Goal: Task Accomplishment & Management: Use online tool/utility

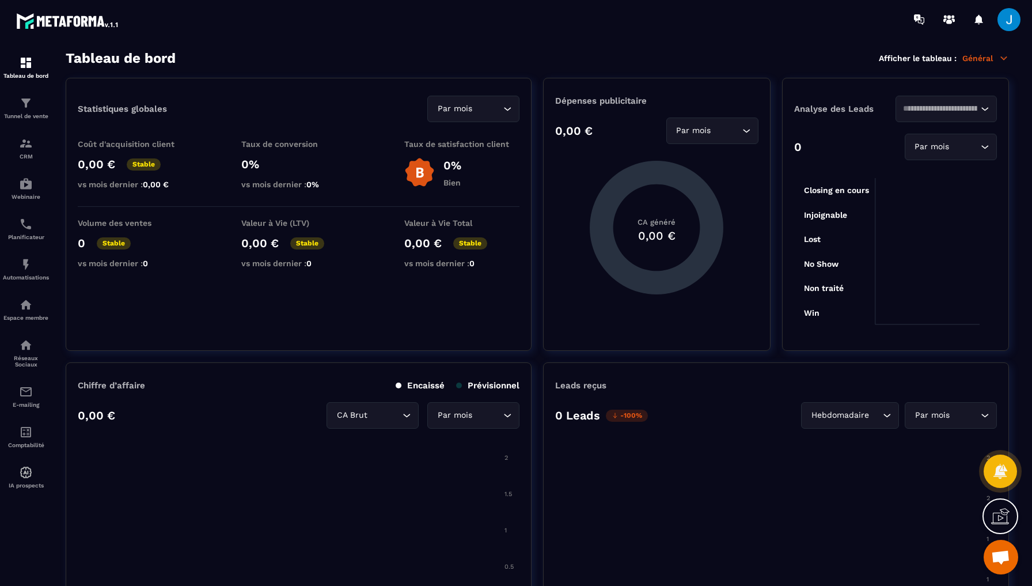
click at [996, 562] on span "Ouvrir le chat" at bounding box center [1000, 558] width 19 height 16
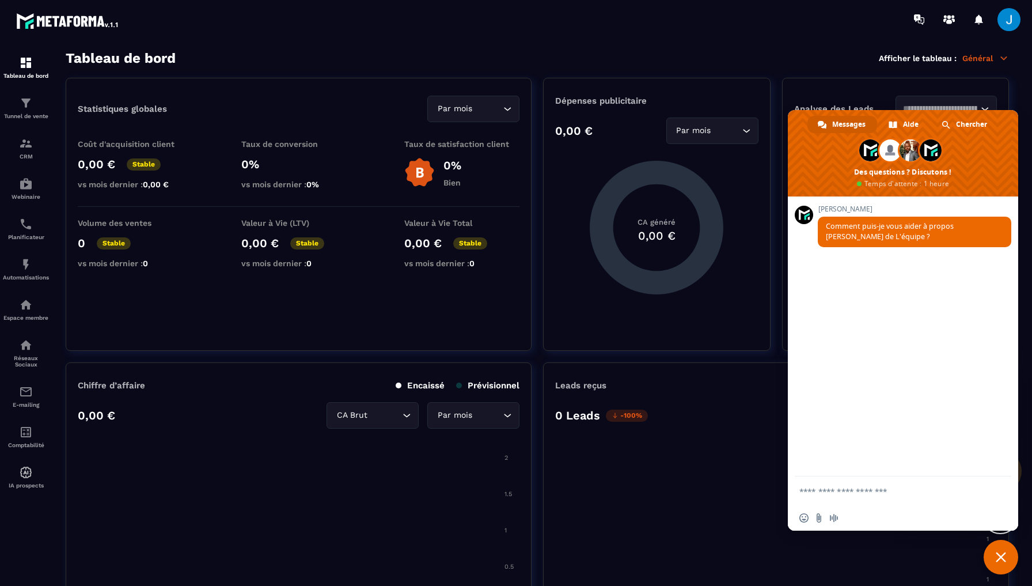
click at [1001, 558] on span "Fermer le chat" at bounding box center [1001, 557] width 10 height 10
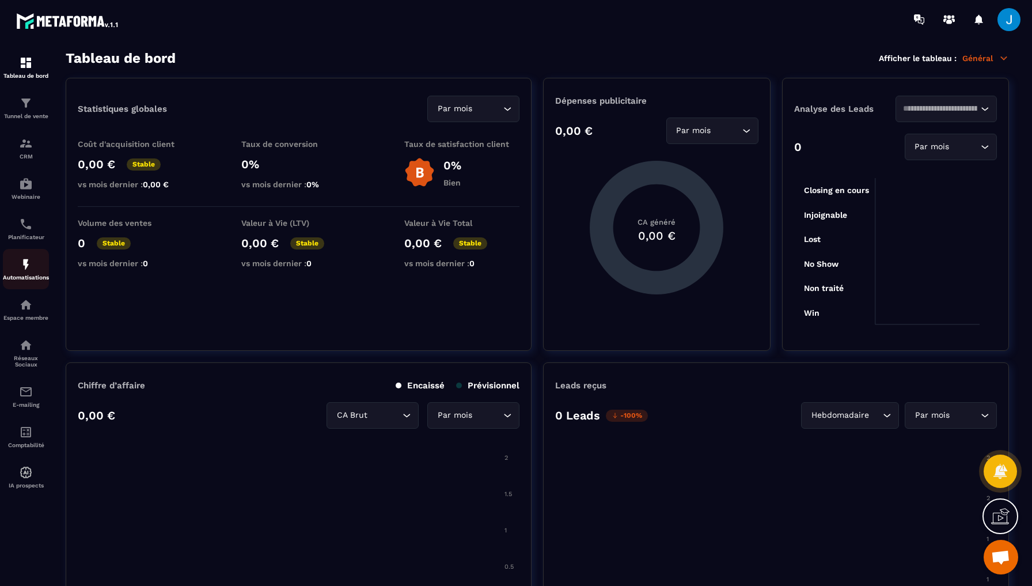
click at [31, 281] on link "Automatisations" at bounding box center [26, 269] width 46 height 40
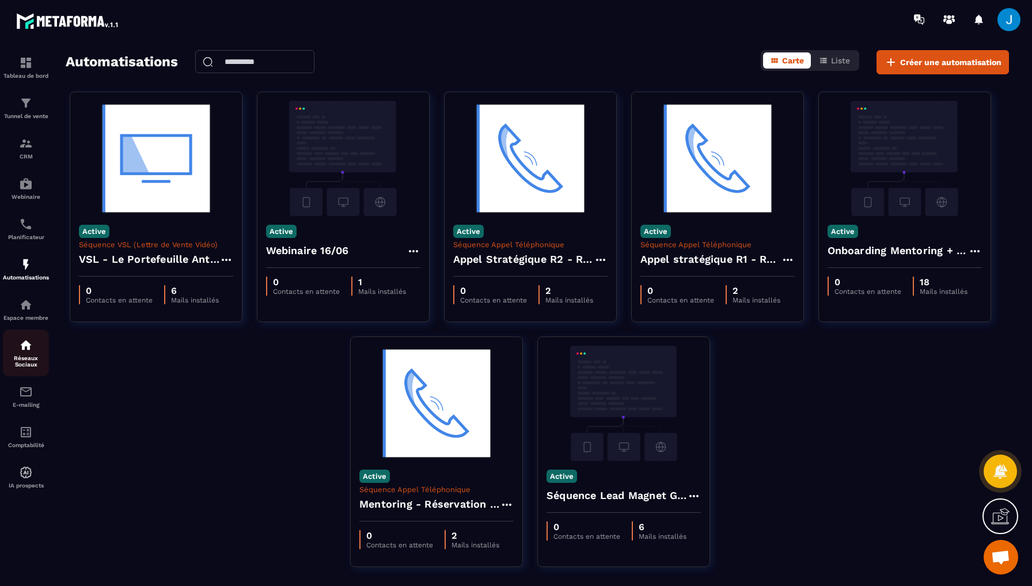
click at [25, 355] on p "Réseaux Sociaux" at bounding box center [26, 361] width 46 height 13
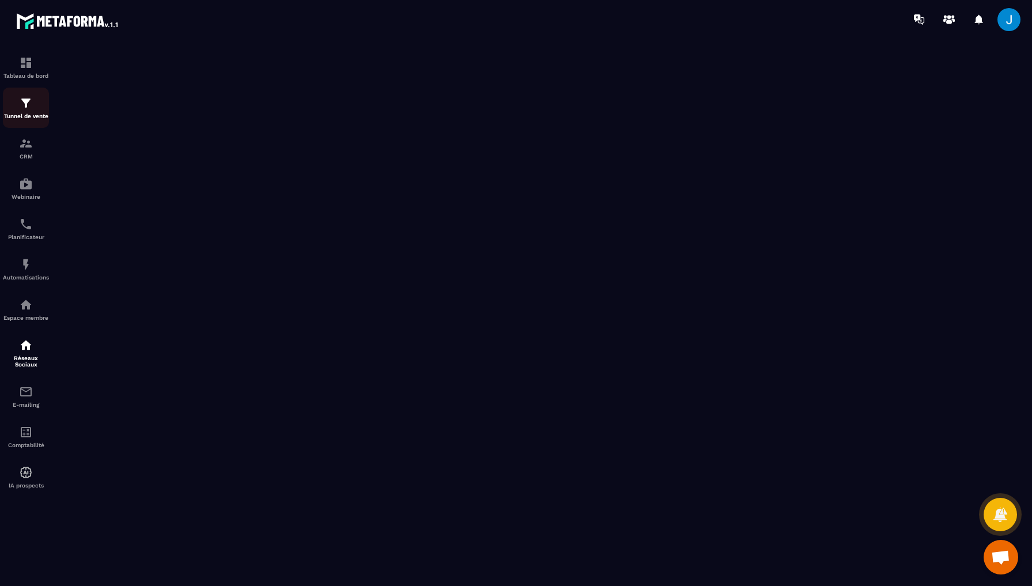
click at [29, 113] on p "Tunnel de vente" at bounding box center [26, 116] width 46 height 6
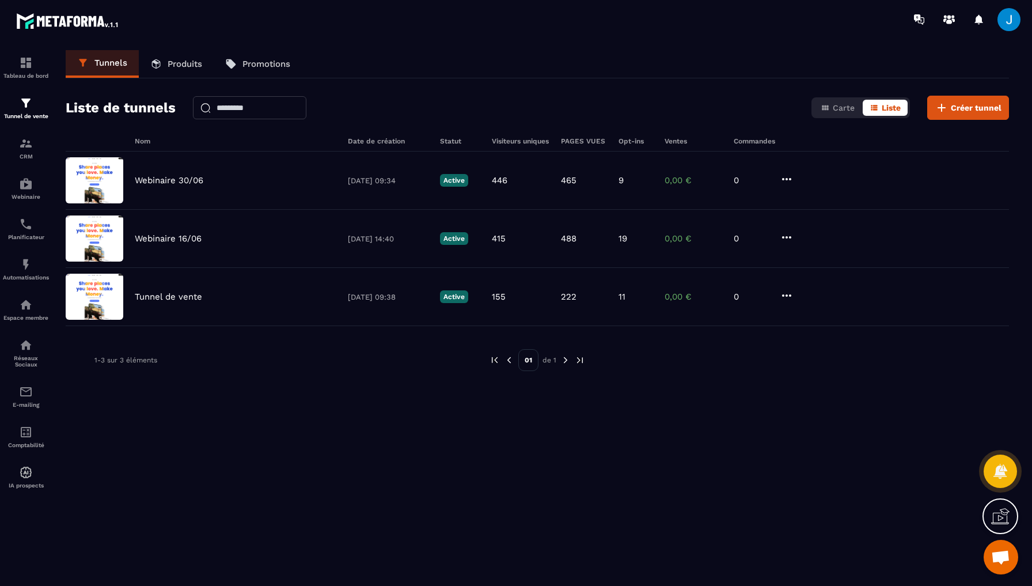
click at [201, 65] on p "Produits" at bounding box center [185, 64] width 35 height 10
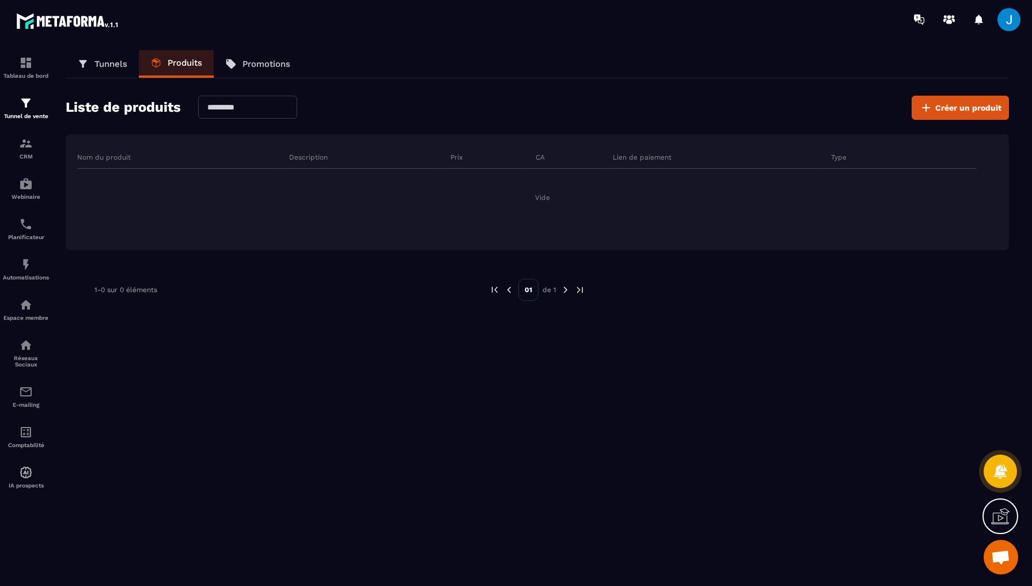
click at [113, 70] on link "Tunnels" at bounding box center [102, 64] width 73 height 28
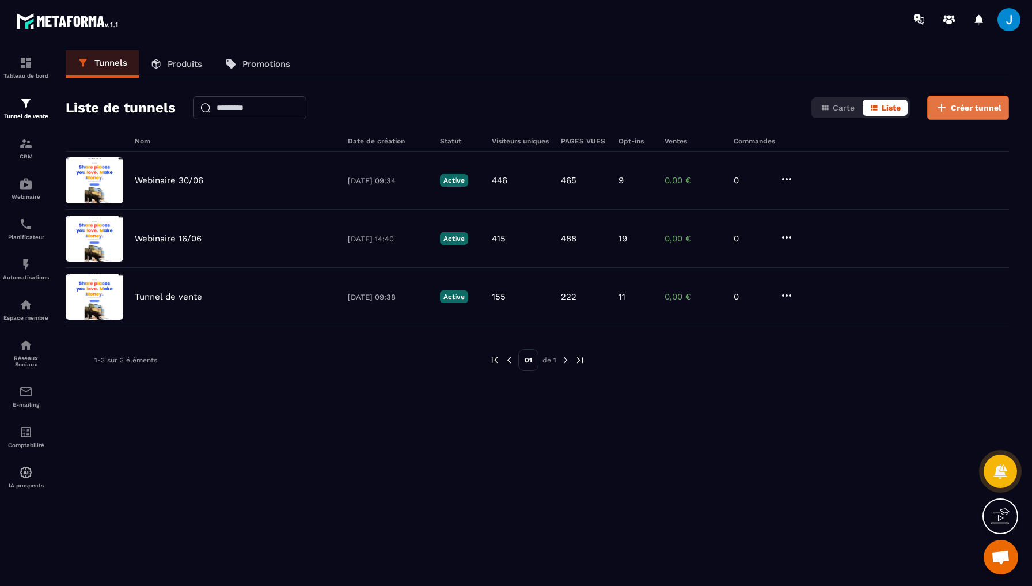
click at [988, 116] on button "Créer tunnel" at bounding box center [968, 108] width 82 height 24
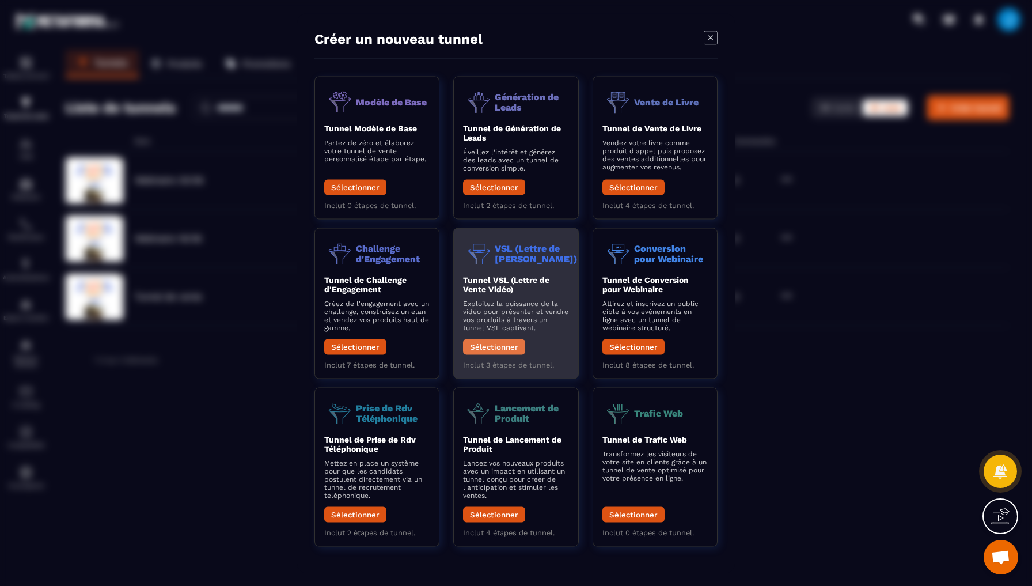
click at [484, 346] on button "Sélectionner" at bounding box center [494, 347] width 62 height 16
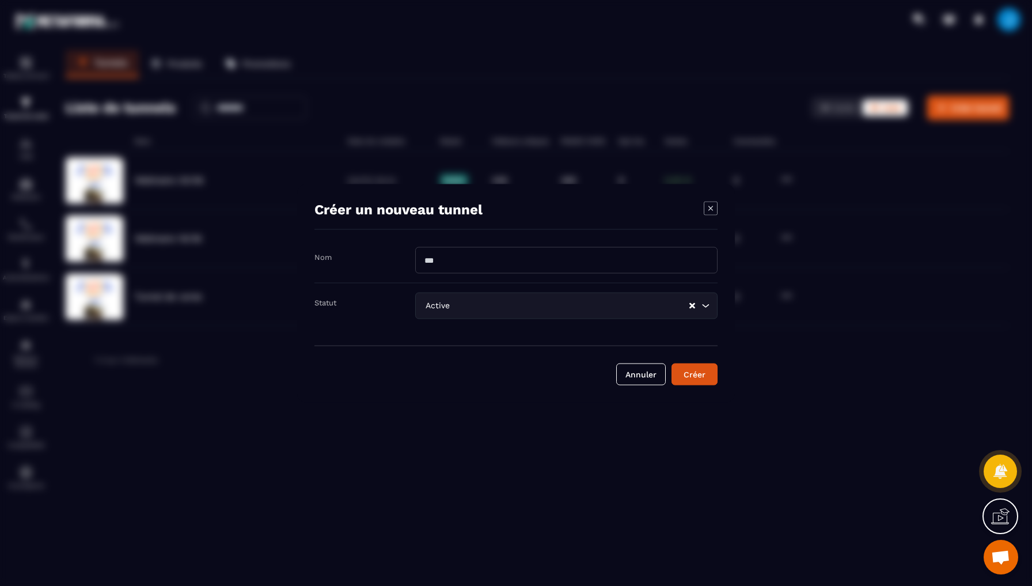
click at [464, 266] on input "Modal window" at bounding box center [566, 260] width 302 height 26
type input "**********"
click at [700, 380] on button "Créer" at bounding box center [695, 374] width 46 height 22
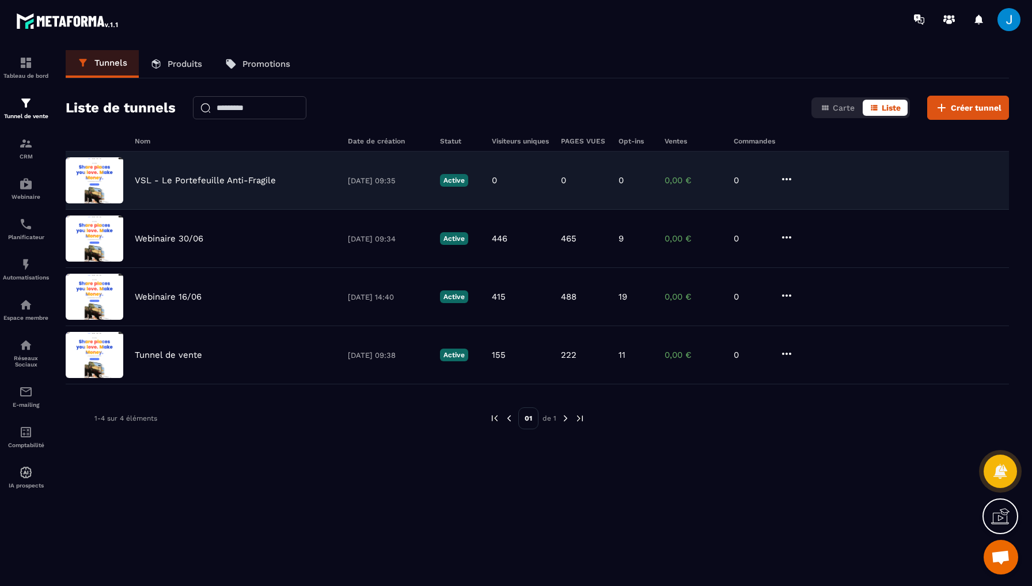
click at [242, 210] on div "VSL - Le Portefeuille Anti-Fragile [DATE] 09:35 Active 0 0 0 0,00 € 0" at bounding box center [537, 239] width 943 height 58
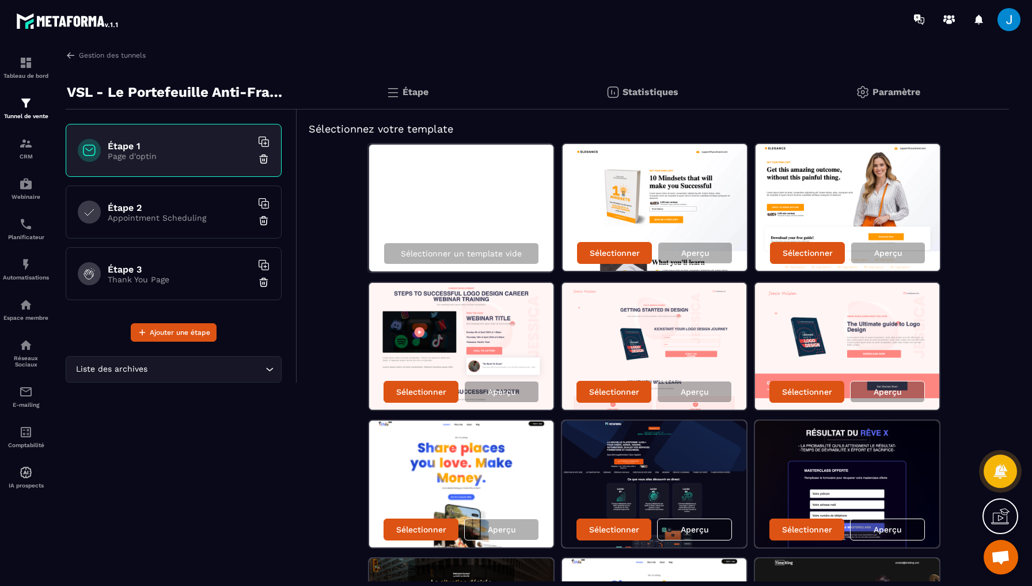
click at [183, 222] on p "Appointment Scheduling" at bounding box center [180, 217] width 144 height 9
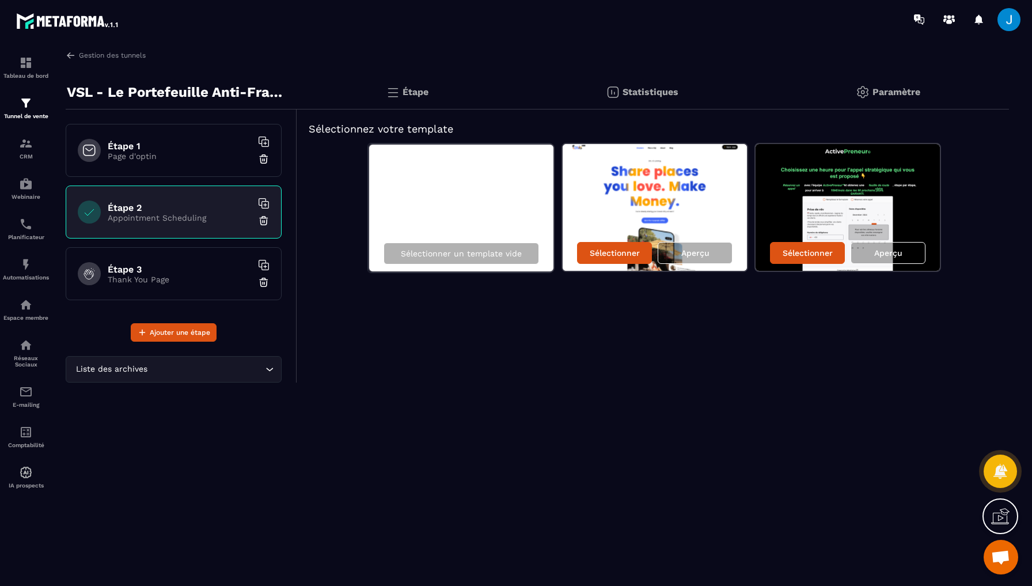
click at [191, 275] on p "Thank You Page" at bounding box center [180, 279] width 144 height 9
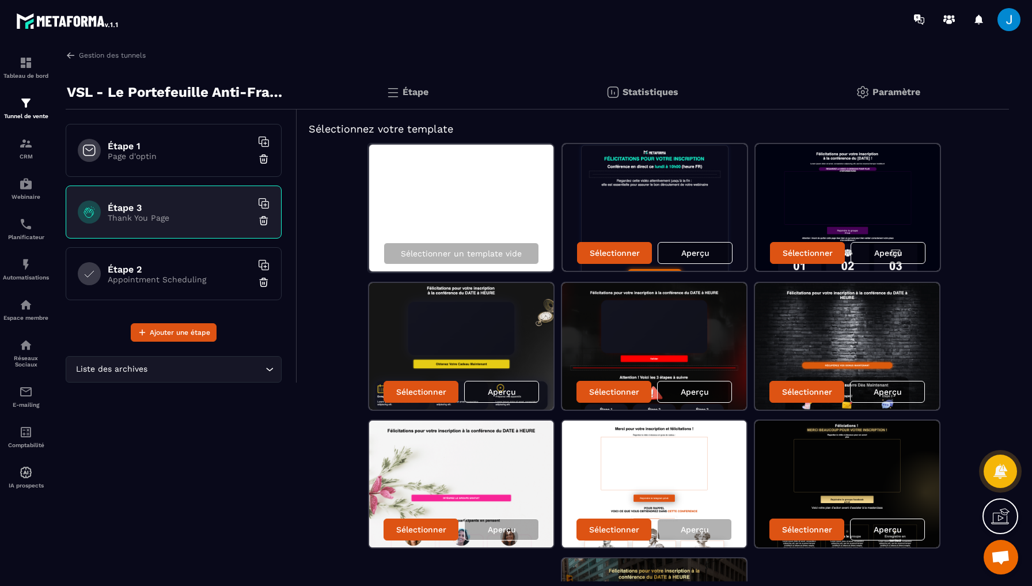
click at [164, 151] on p "Page d'optin" at bounding box center [180, 155] width 144 height 9
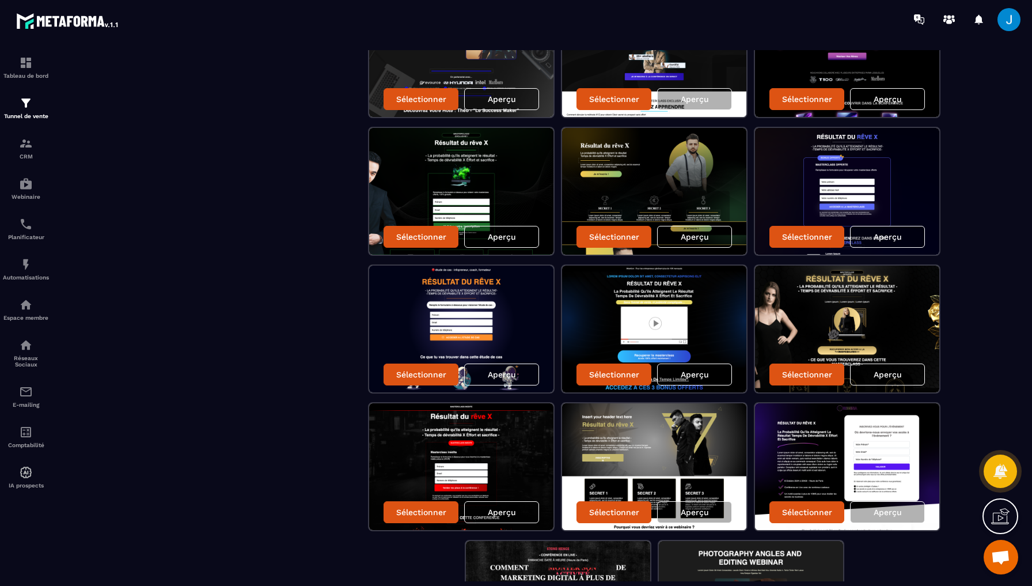
scroll to position [709, 0]
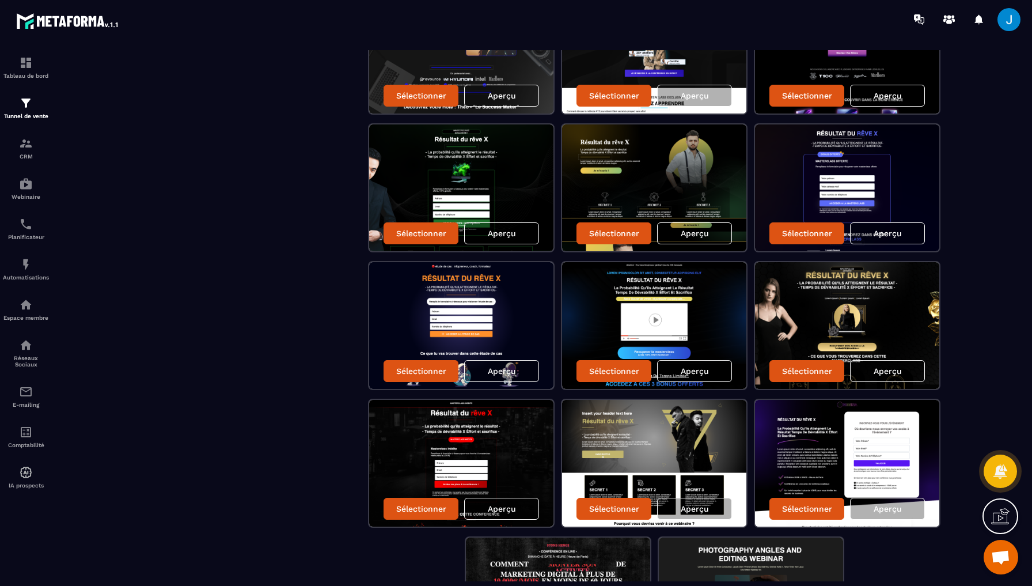
click at [845, 442] on img at bounding box center [847, 463] width 184 height 127
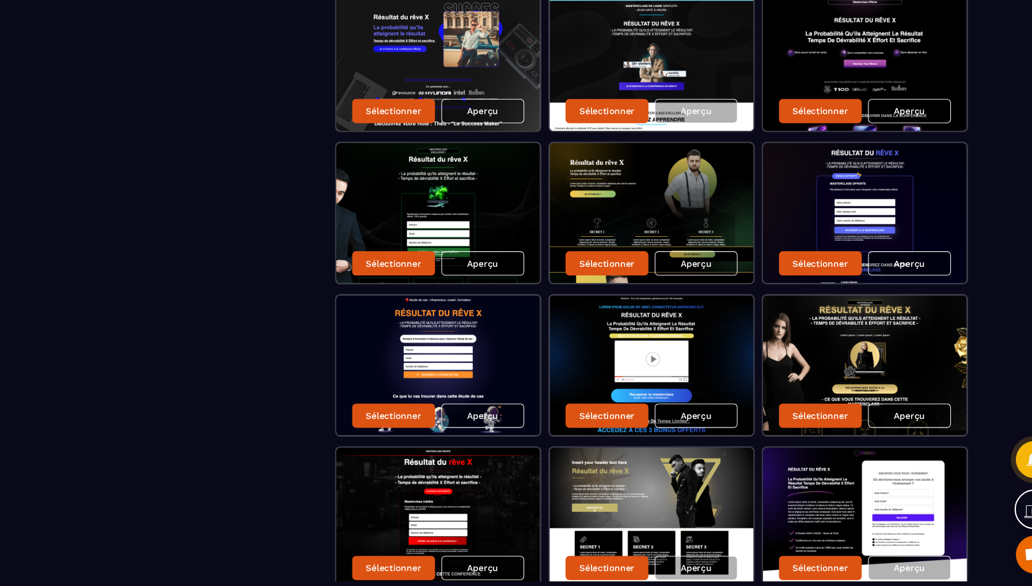
scroll to position [650, 0]
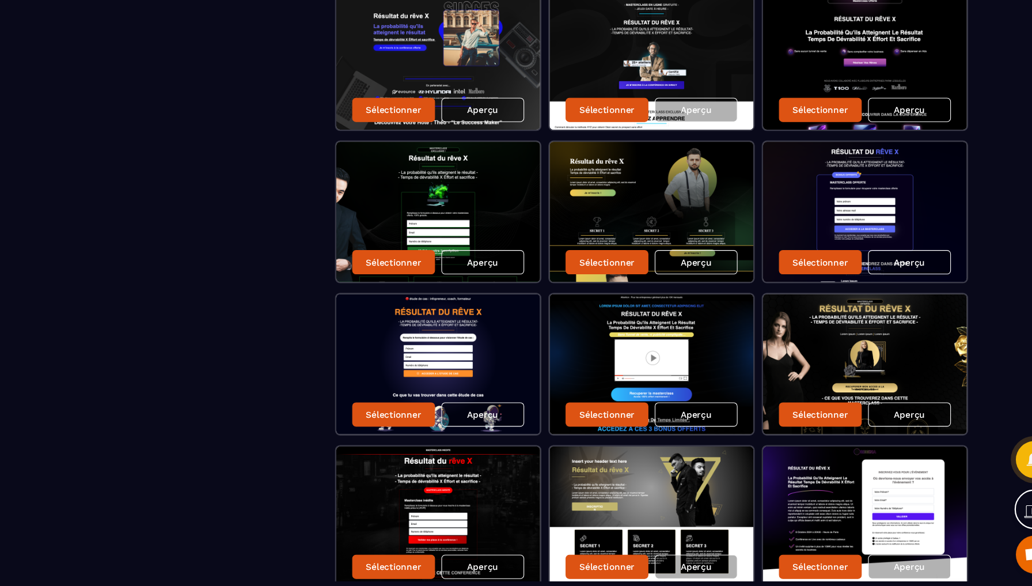
drag, startPoint x: 370, startPoint y: 143, endPoint x: 435, endPoint y: 141, distance: 65.7
click at [908, 160] on div "Sélectionner un template vide Sélectionner Aperçu Sélectionner Aperçu Sélection…" at bounding box center [653, 108] width 689 height 1231
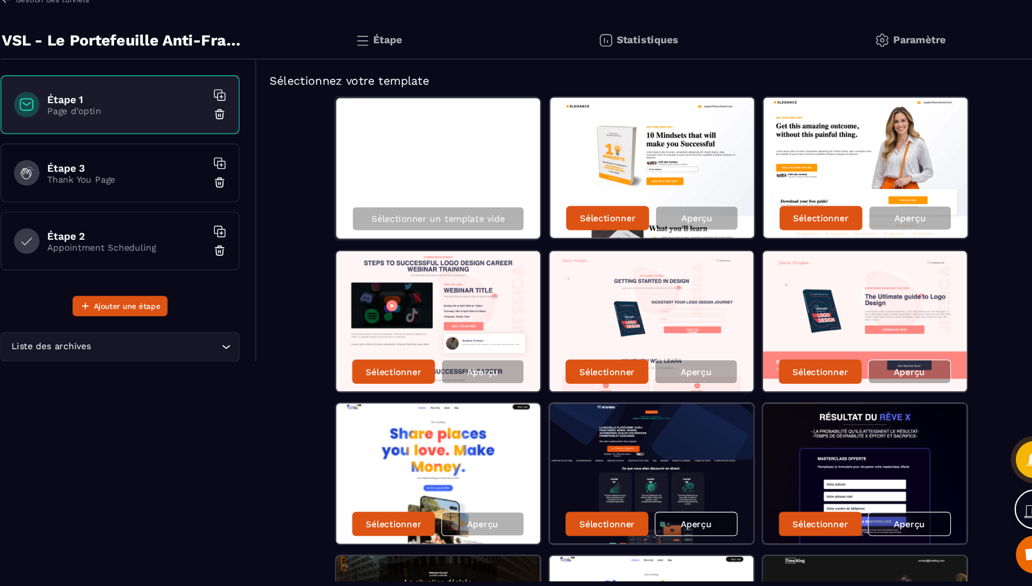
scroll to position [0, 0]
click at [991, 507] on icon at bounding box center [1000, 516] width 18 height 18
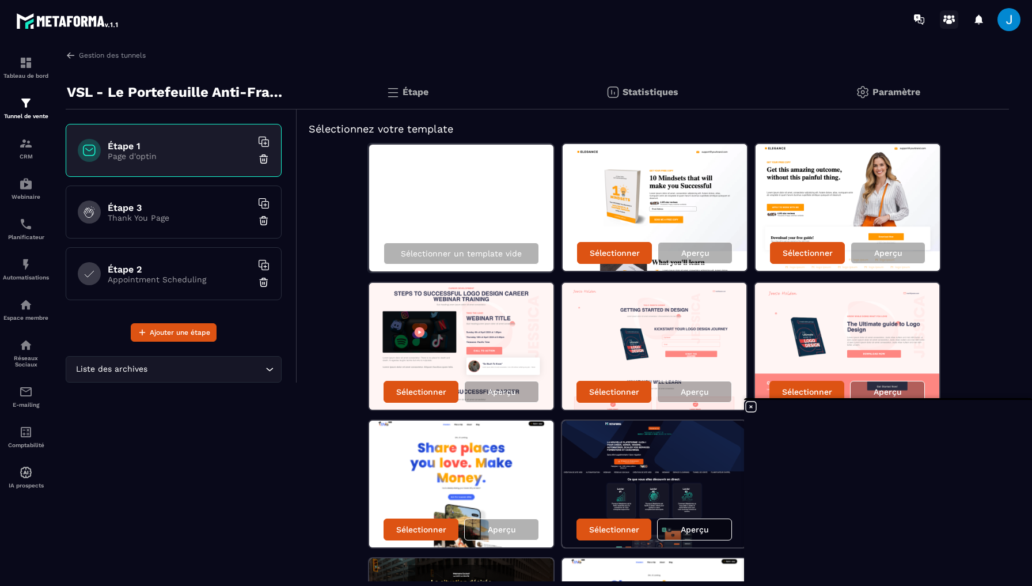
click at [951, 18] on icon at bounding box center [949, 19] width 18 height 18
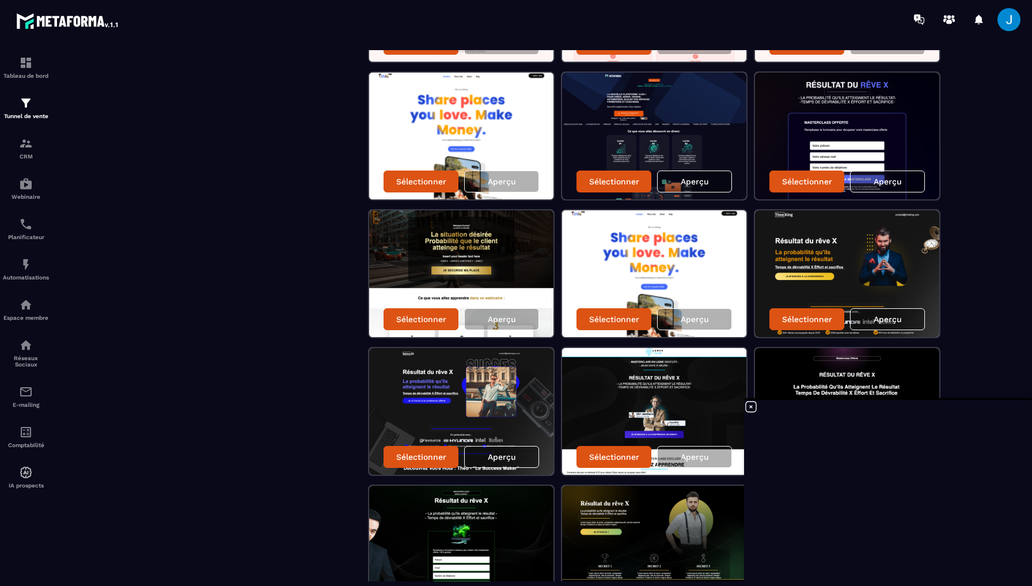
scroll to position [495, 0]
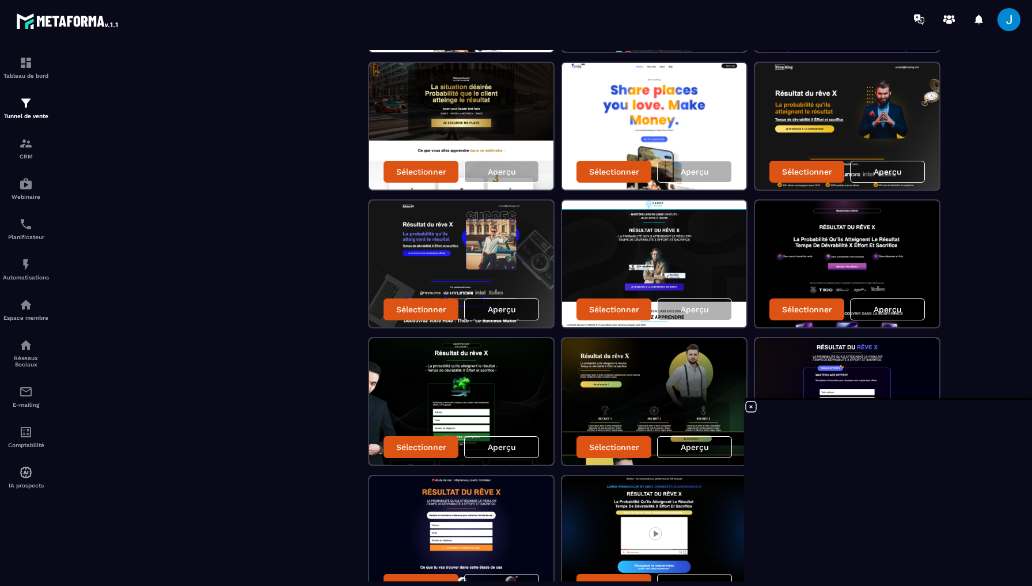
click at [508, 314] on div "Aperçu" at bounding box center [501, 309] width 75 height 22
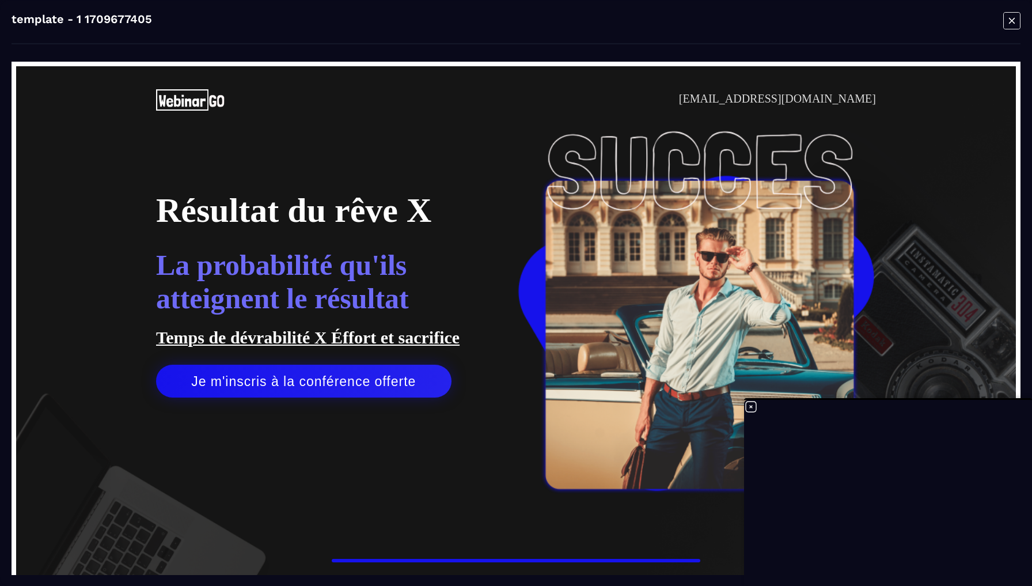
scroll to position [0, 0]
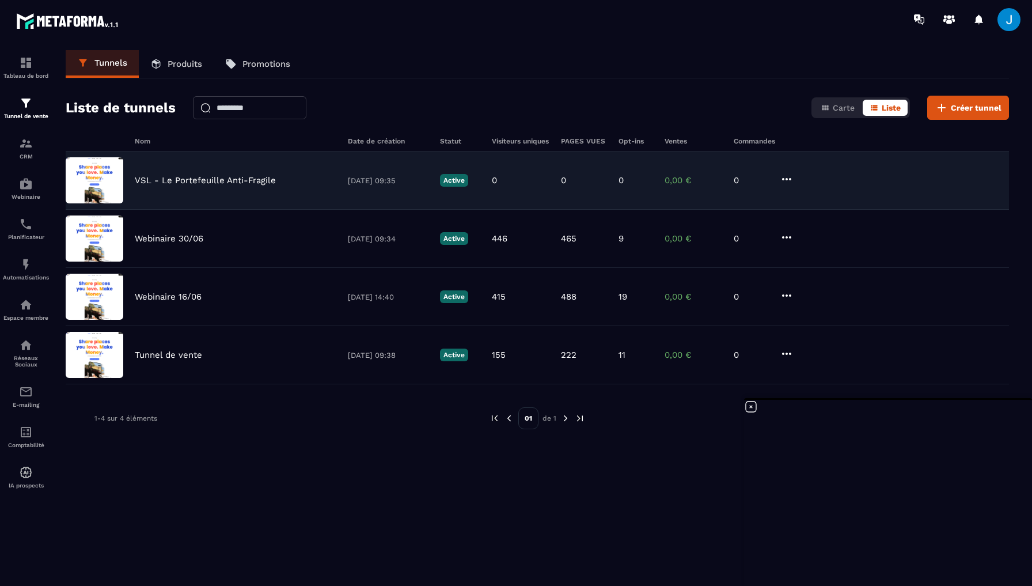
click at [260, 180] on p "VSL - Le Portefeuille Anti-Fragile" at bounding box center [205, 180] width 141 height 10
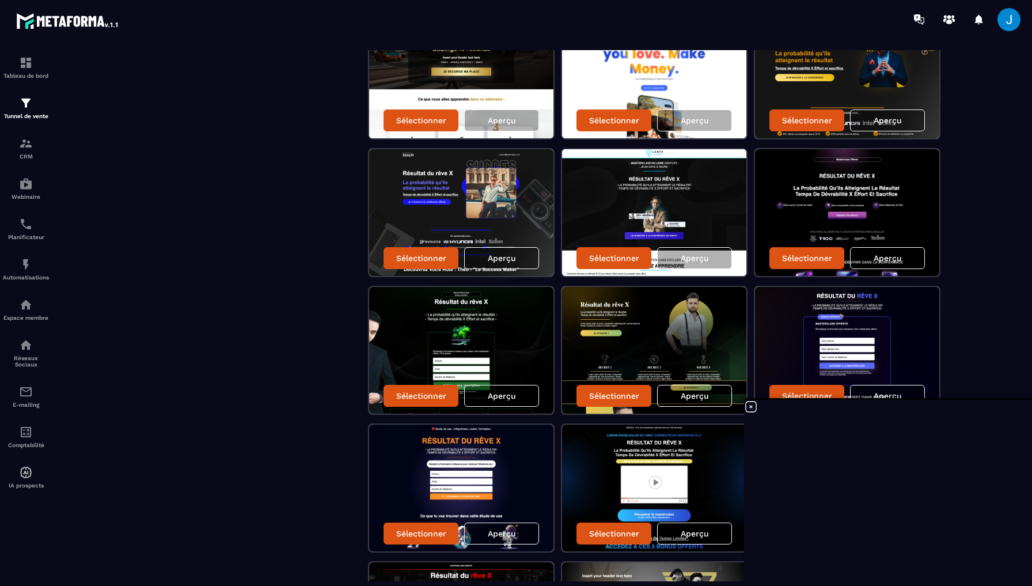
scroll to position [550, 0]
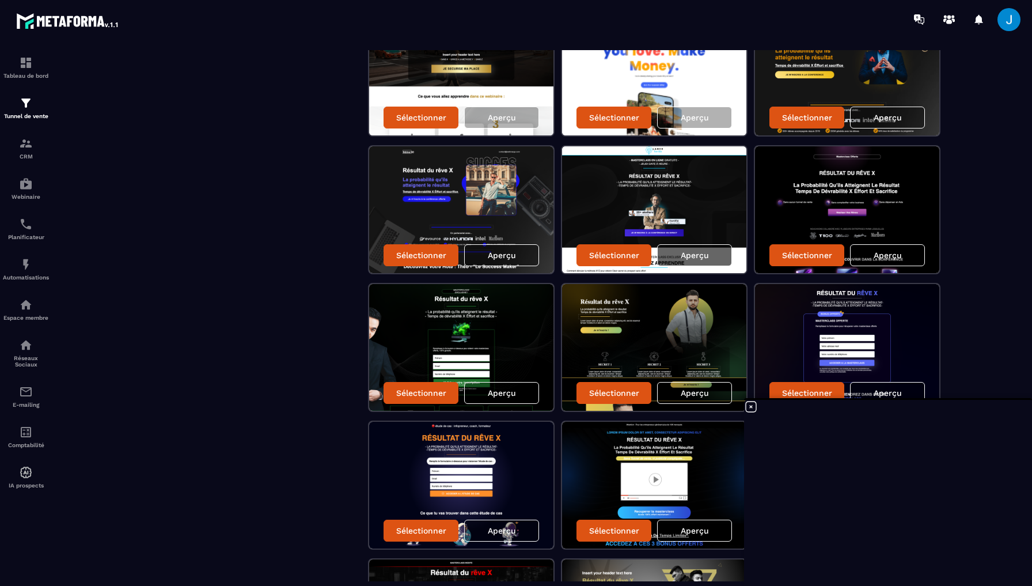
click at [696, 253] on p "Aperçu" at bounding box center [695, 255] width 28 height 9
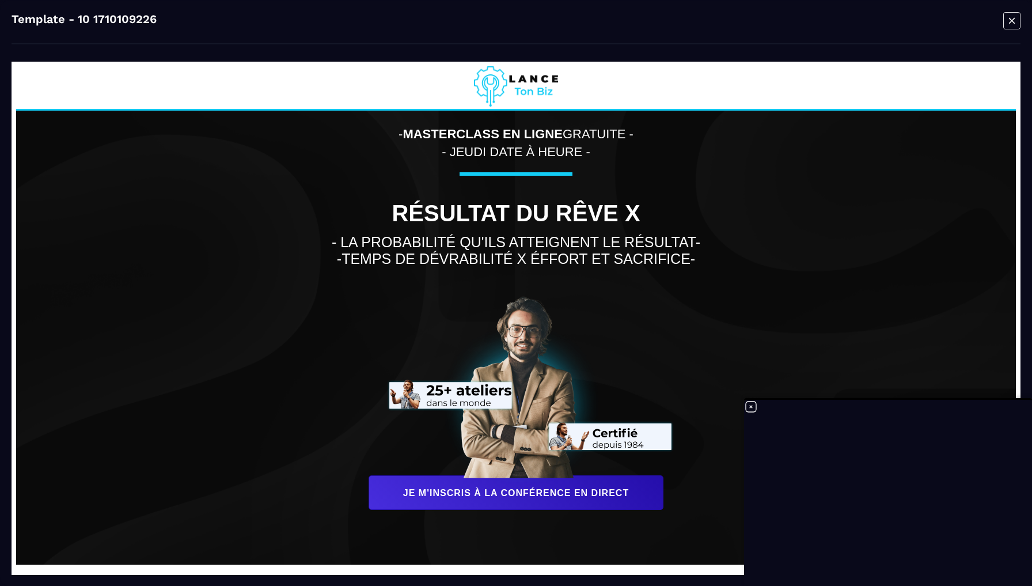
scroll to position [0, 0]
click at [1012, 23] on icon "Modal window" at bounding box center [1011, 21] width 17 height 18
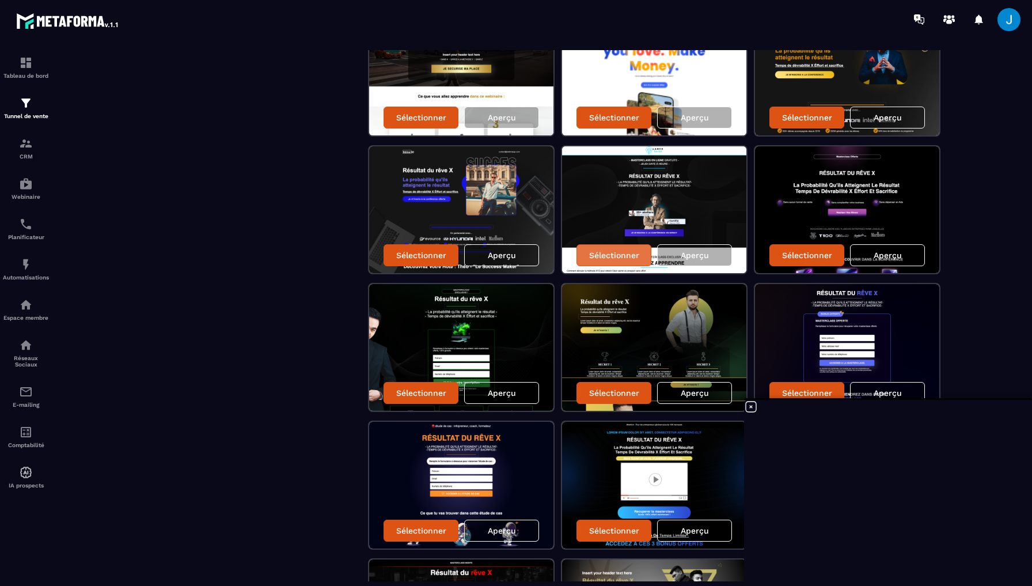
click at [613, 262] on div "Sélectionner" at bounding box center [614, 255] width 75 height 22
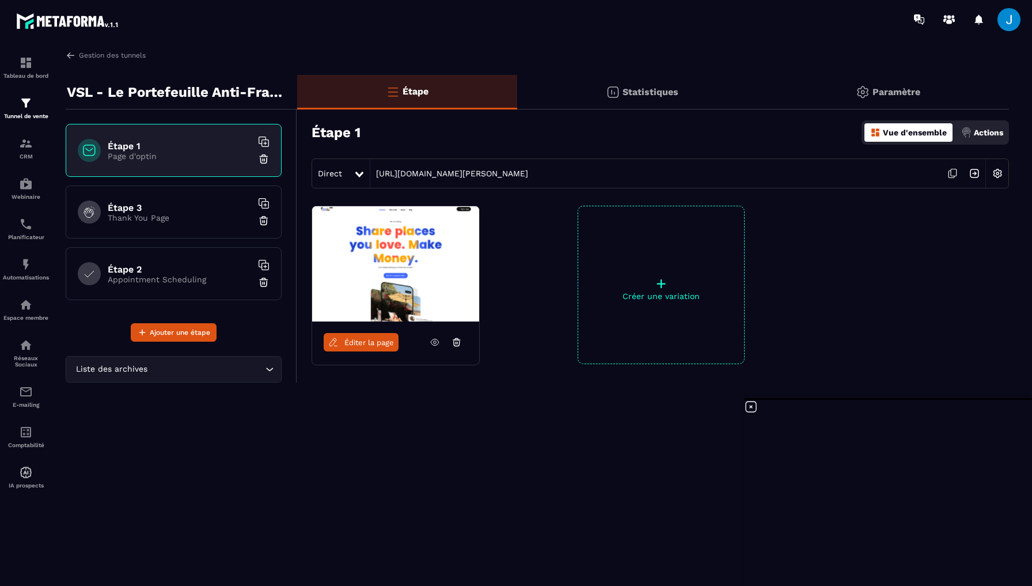
click at [358, 172] on icon at bounding box center [359, 175] width 8 height 6
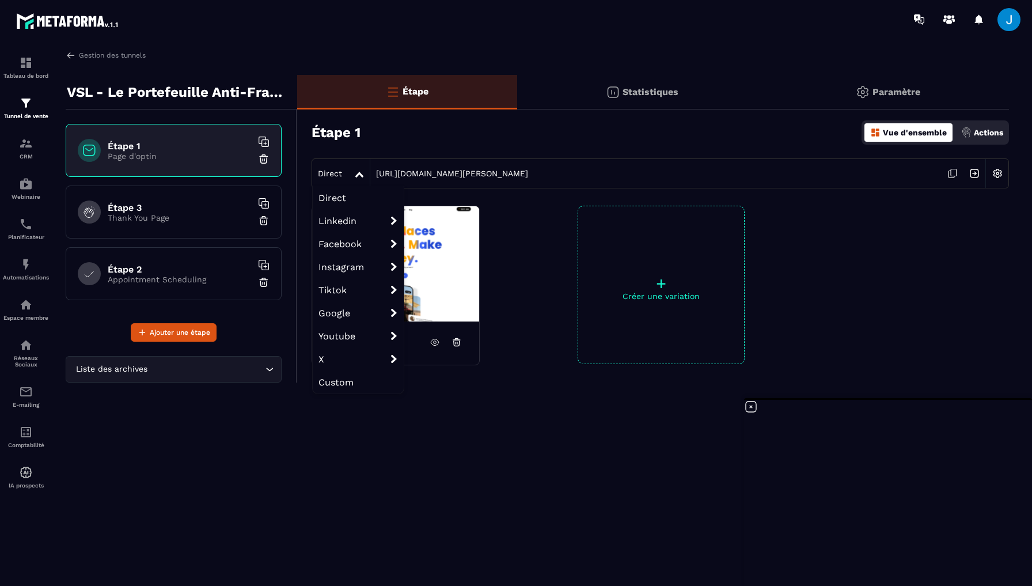
click at [661, 143] on div "Étape 1 Vue d'ensemble Actions" at bounding box center [661, 132] width 698 height 40
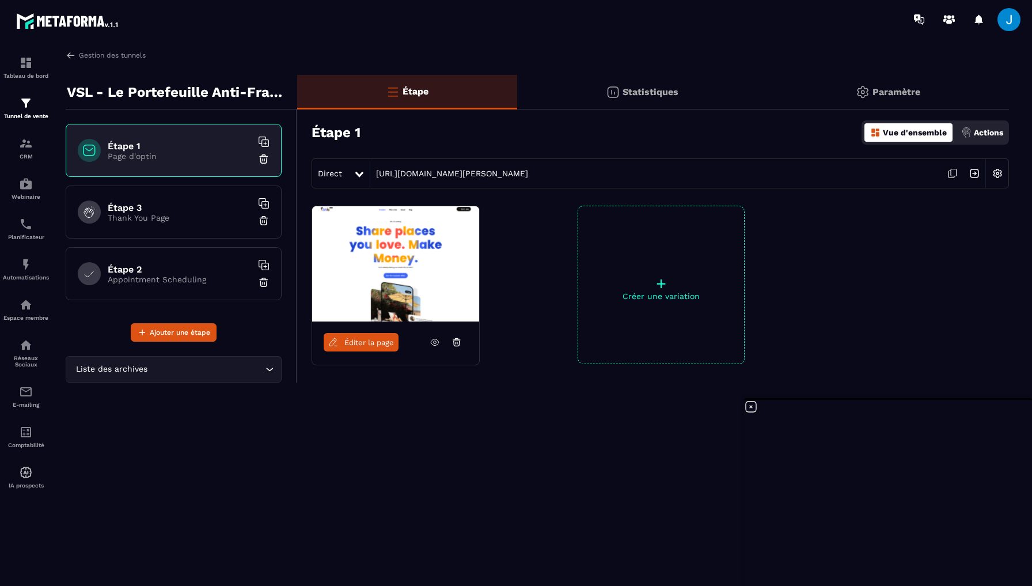
click at [904, 90] on p "Paramètre" at bounding box center [897, 91] width 48 height 11
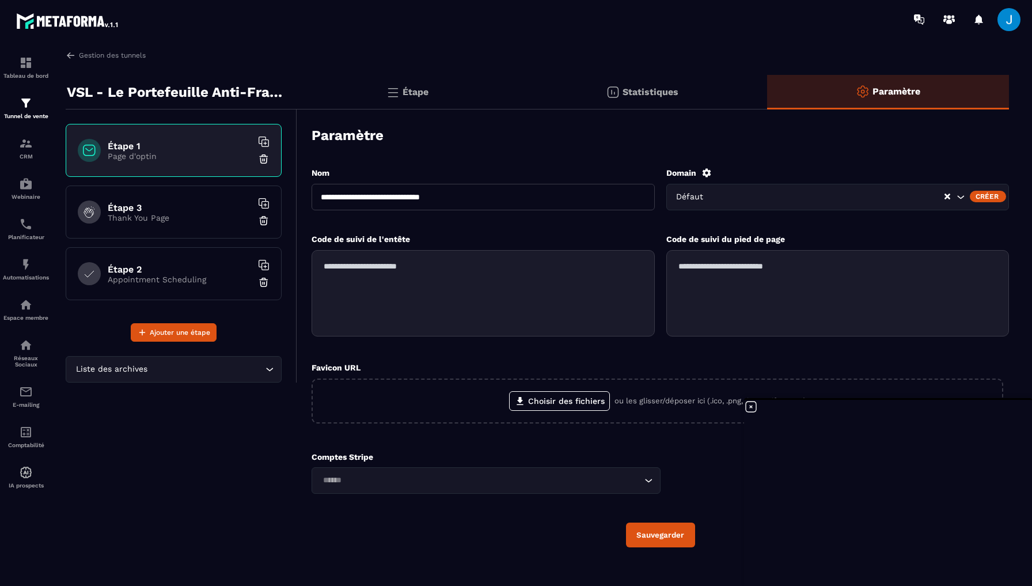
click at [517, 92] on div "Étape" at bounding box center [642, 92] width 250 height 35
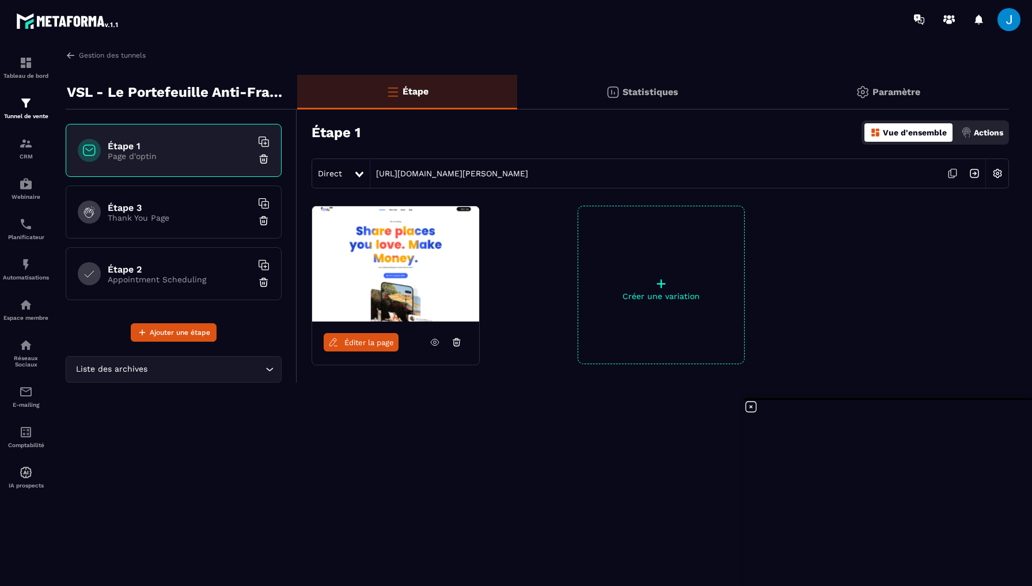
click at [996, 173] on img at bounding box center [998, 173] width 22 height 22
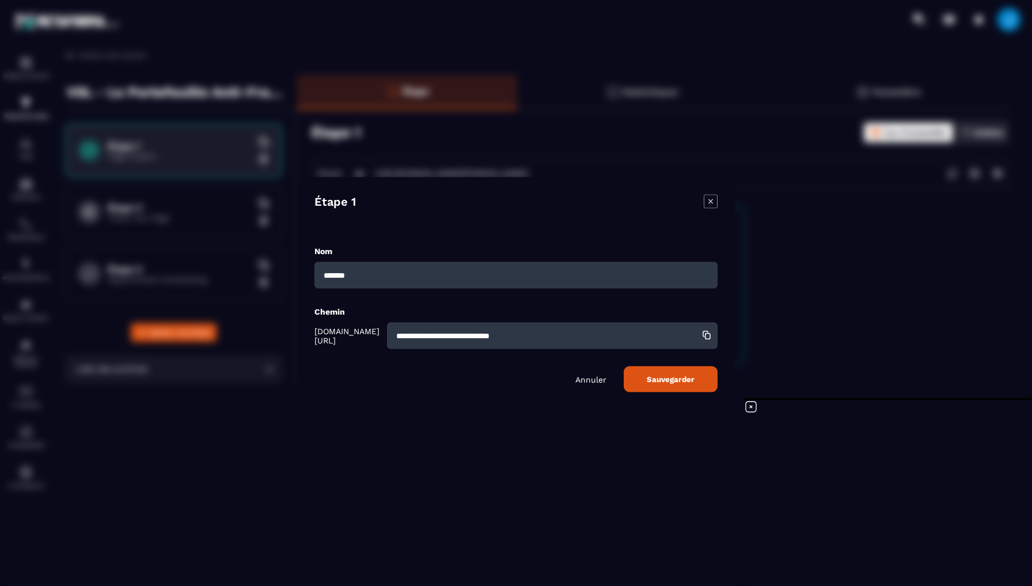
click at [708, 196] on icon "Modal window" at bounding box center [711, 201] width 14 height 14
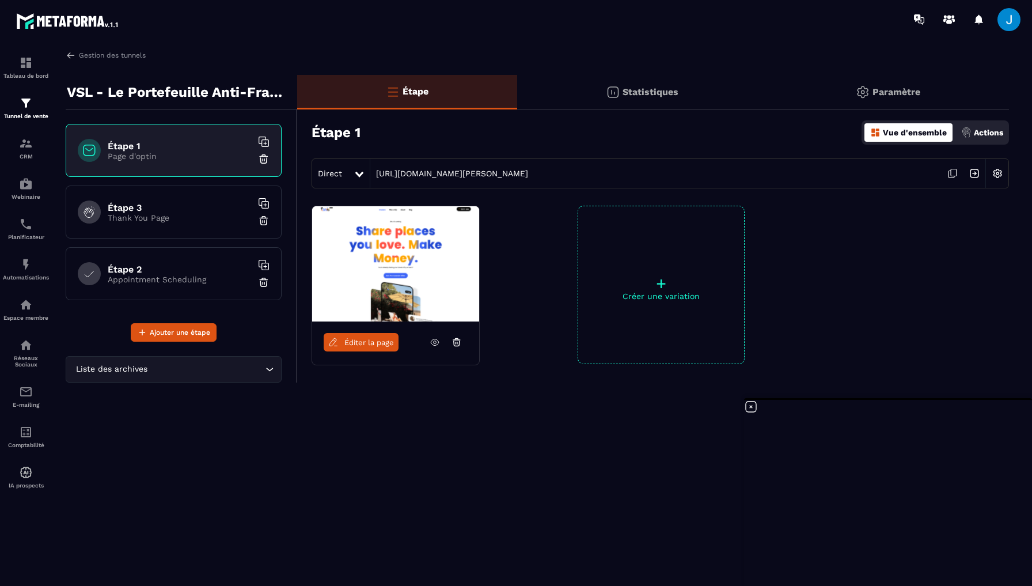
click at [901, 89] on p "Paramètre" at bounding box center [897, 91] width 48 height 11
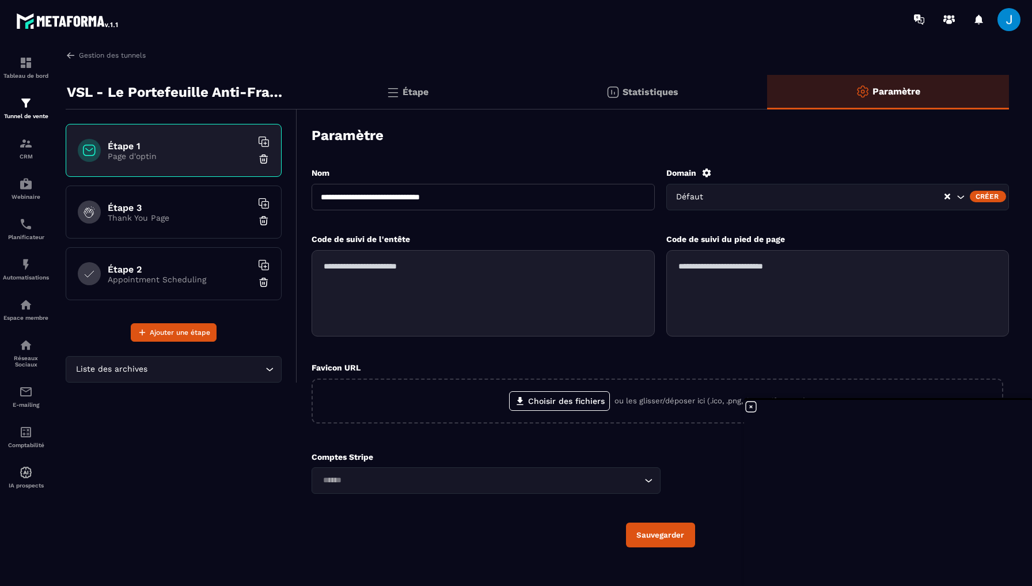
click at [751, 409] on icon at bounding box center [751, 407] width 14 height 14
click at [767, 97] on div "Statistiques" at bounding box center [888, 92] width 242 height 35
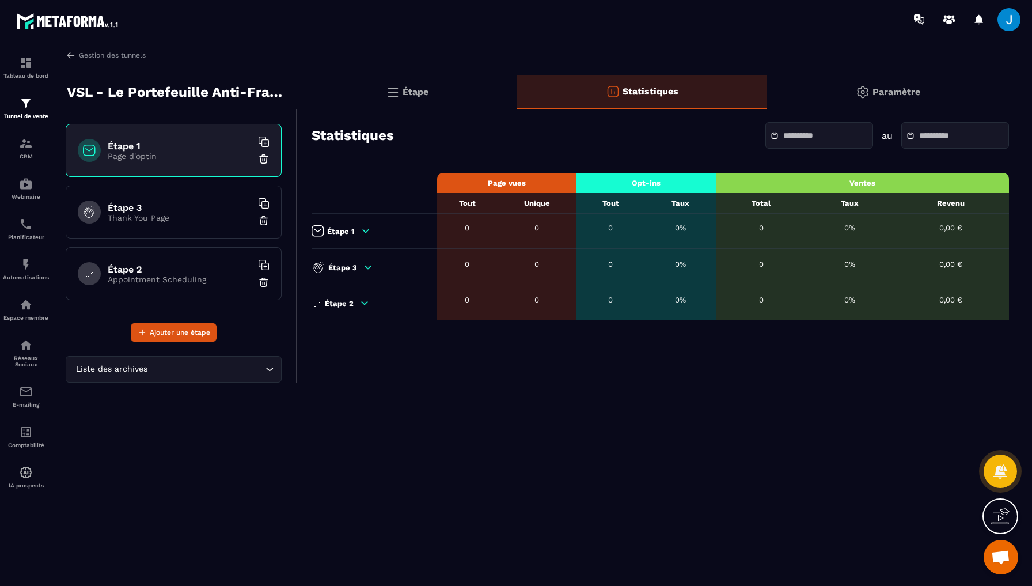
click at [517, 92] on div "Étape" at bounding box center [642, 92] width 250 height 35
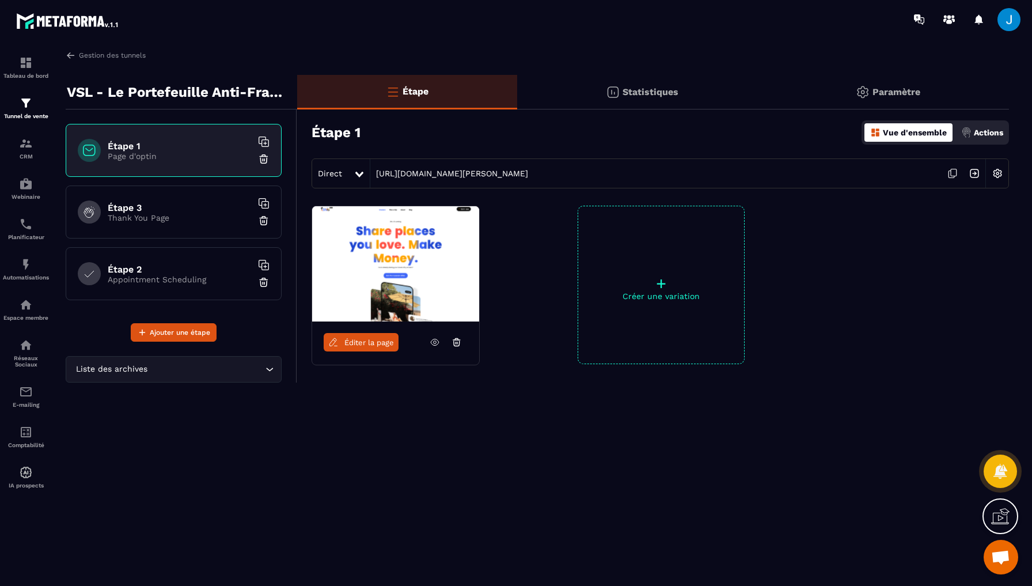
click at [977, 173] on img at bounding box center [975, 173] width 22 height 22
click at [999, 173] on img at bounding box center [998, 173] width 22 height 22
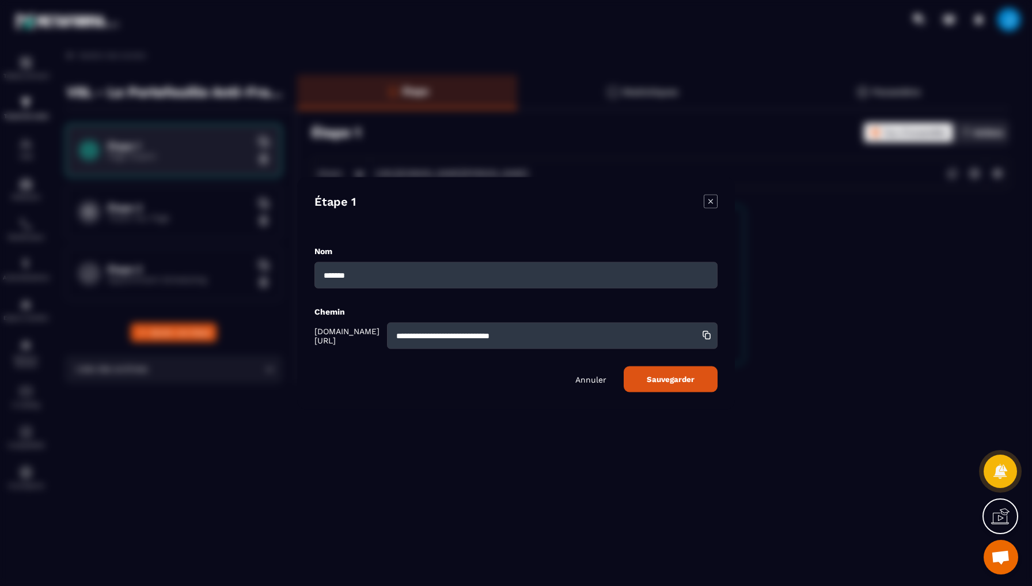
click at [338, 314] on label "Chemin" at bounding box center [329, 310] width 31 height 9
click at [389, 275] on input "*******" at bounding box center [515, 275] width 403 height 26
click at [605, 379] on p "Annuler" at bounding box center [590, 378] width 31 height 9
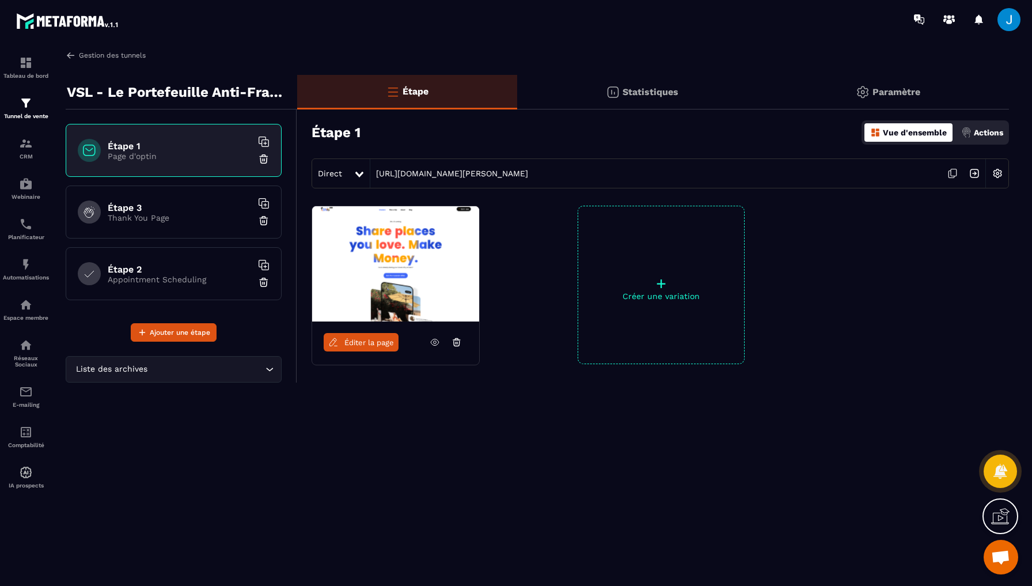
click at [86, 55] on link "Gestion des tunnels" at bounding box center [106, 55] width 80 height 10
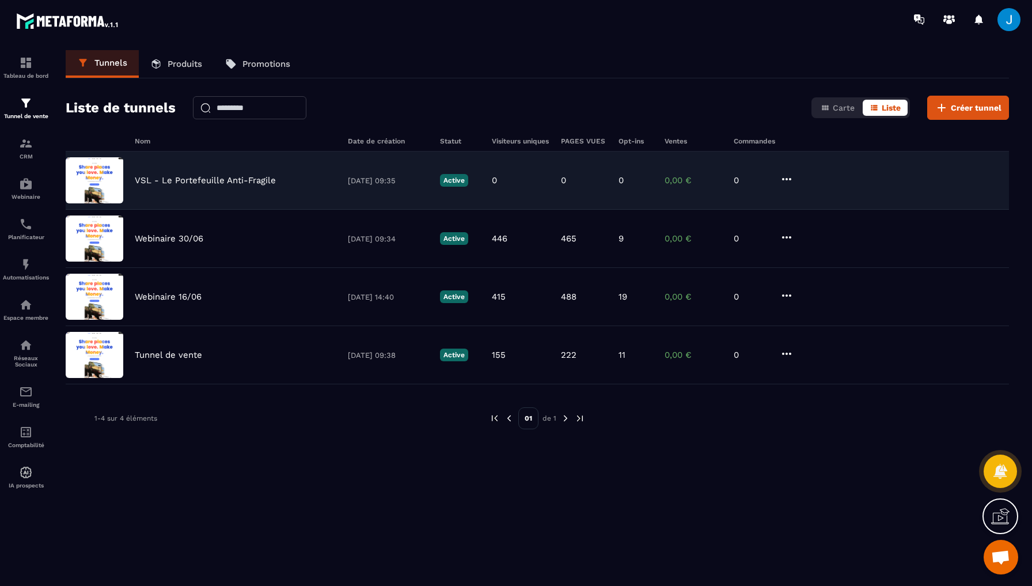
click at [787, 180] on icon at bounding box center [786, 179] width 9 height 2
click at [829, 199] on button "Modifier" at bounding box center [831, 202] width 92 height 21
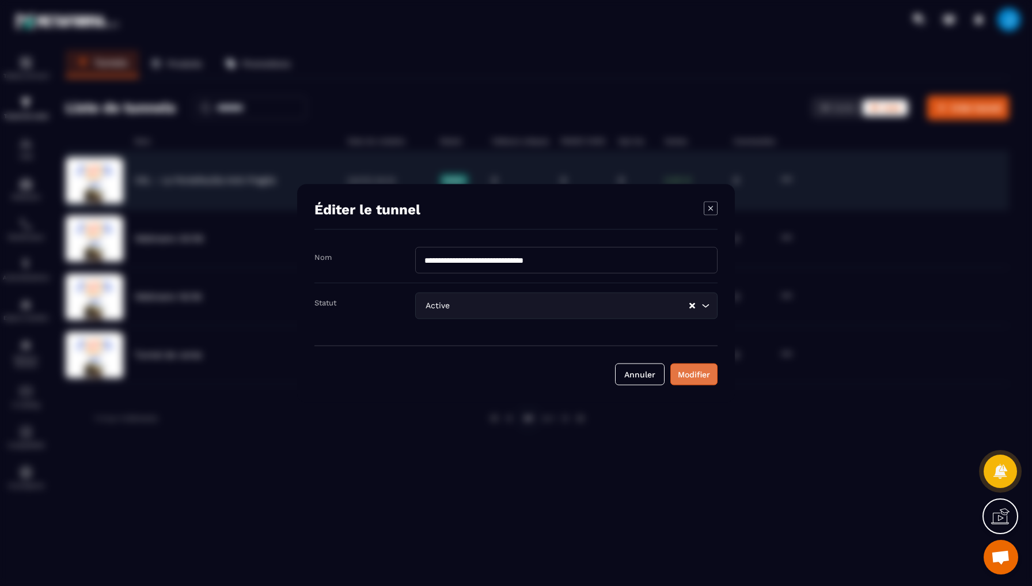
click at [695, 376] on div "Modifier" at bounding box center [694, 374] width 32 height 12
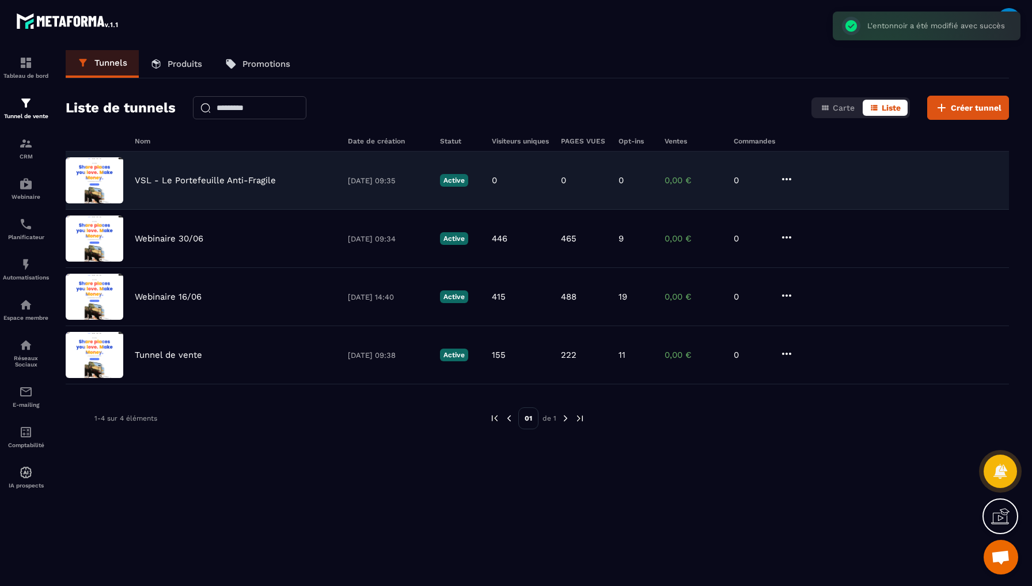
click at [788, 180] on icon at bounding box center [787, 179] width 14 height 14
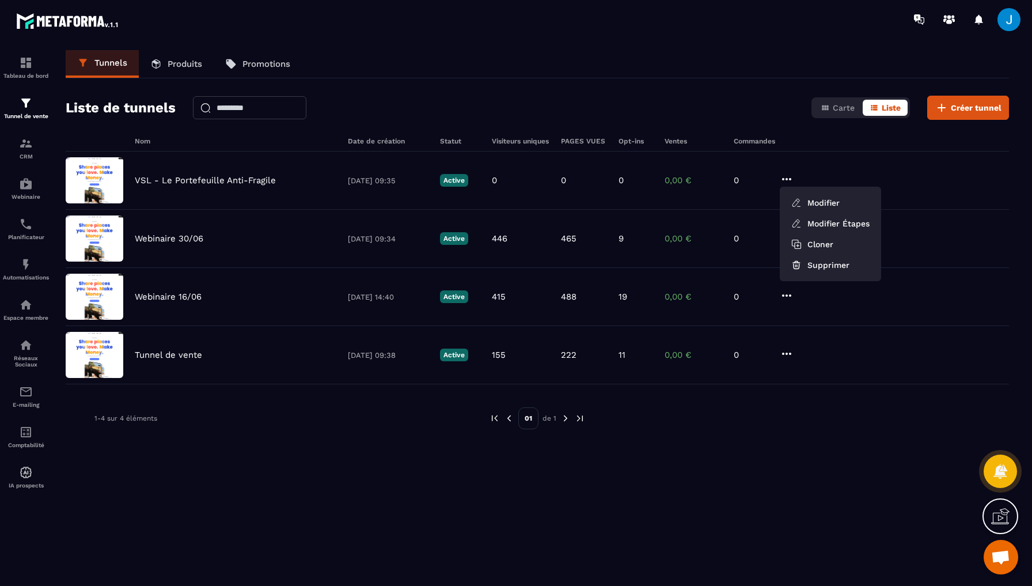
click at [827, 139] on div "Nom Date de création Statut Visiteurs uniques PAGES VUES Opt-ins Ventes Command…" at bounding box center [537, 144] width 943 height 14
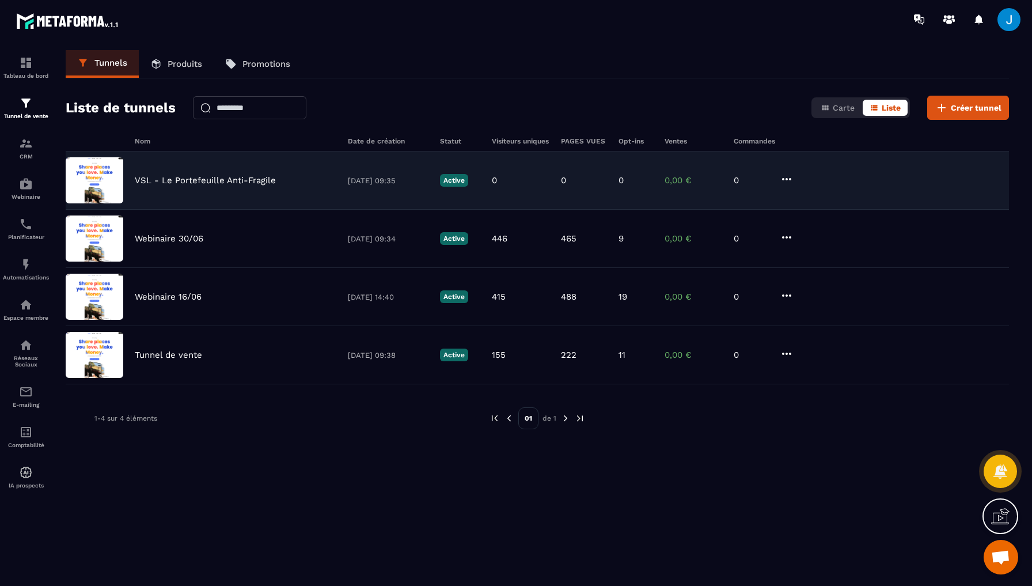
click at [794, 210] on div "VSL - Le Portefeuille Anti-Fragile [DATE] 09:35 Active 0 0 0 0,00 € 0" at bounding box center [537, 239] width 943 height 58
click at [793, 178] on icon at bounding box center [787, 179] width 14 height 14
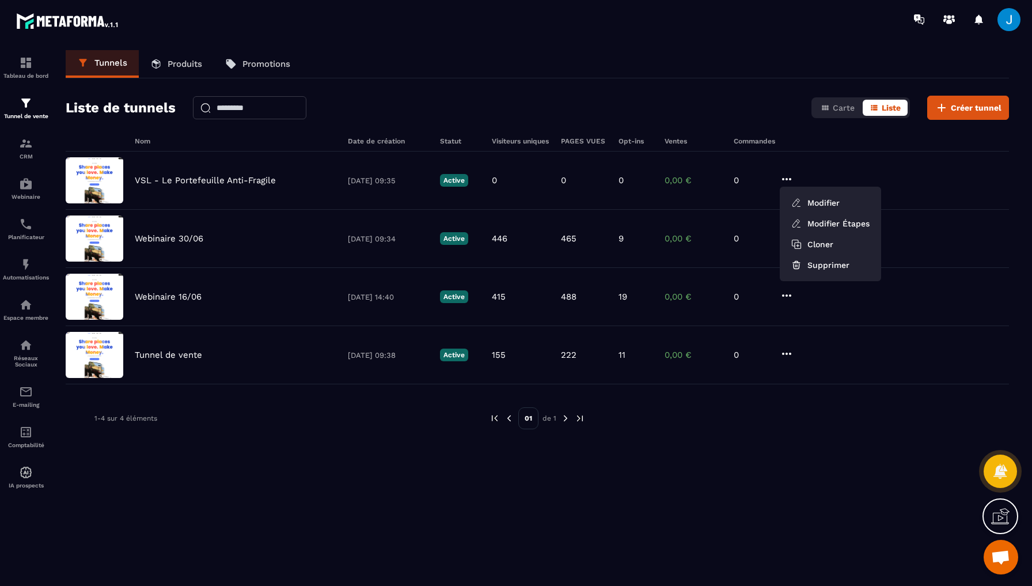
click at [690, 79] on div "Tunnels Produits Promotions Liste de tunnels Carte Liste Créer tunnel Nom Date …" at bounding box center [537, 315] width 967 height 531
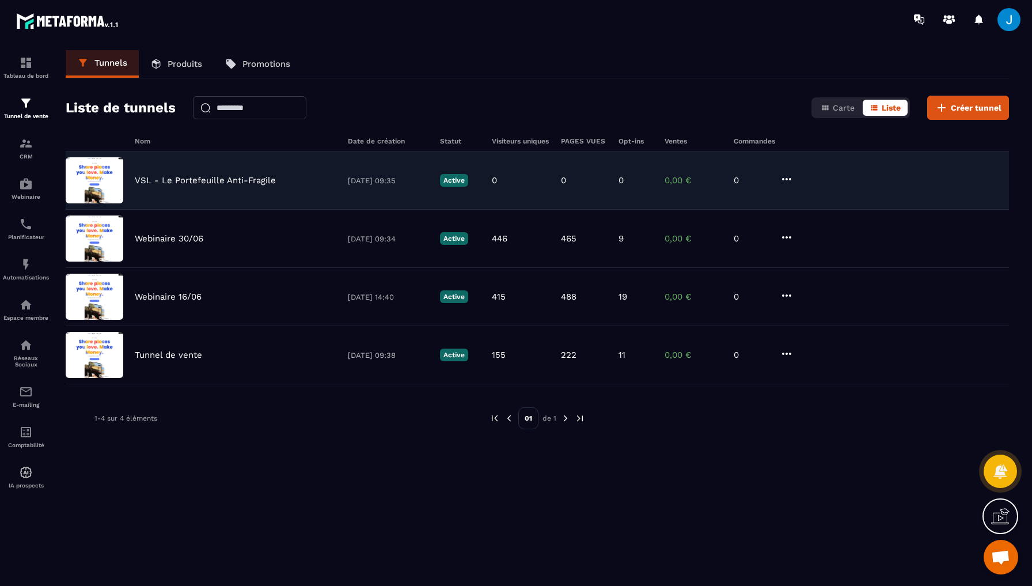
click at [237, 179] on p "VSL - Le Portefeuille Anti-Fragile" at bounding box center [205, 180] width 141 height 10
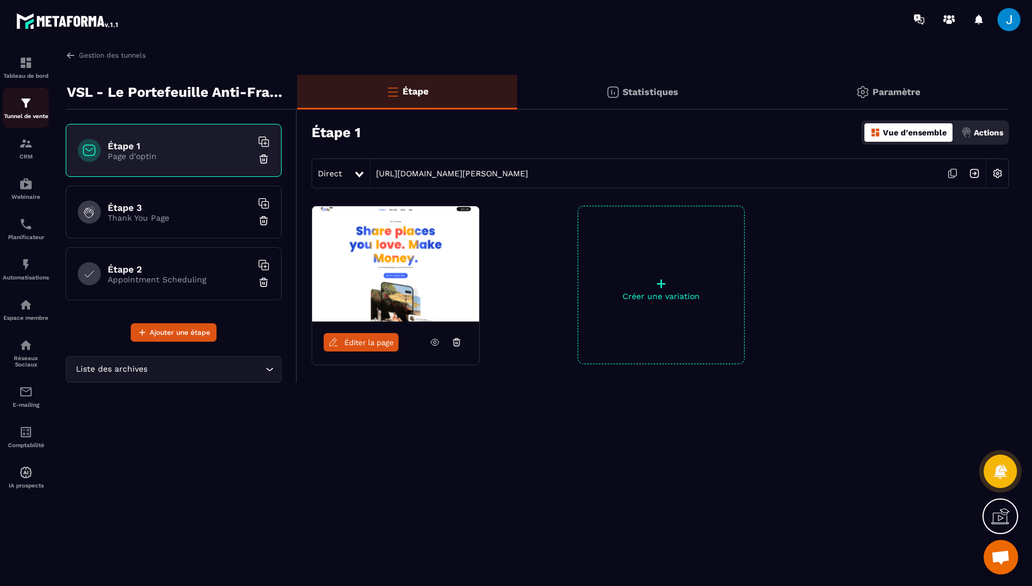
click at [30, 115] on p "Tunnel de vente" at bounding box center [26, 116] width 46 height 6
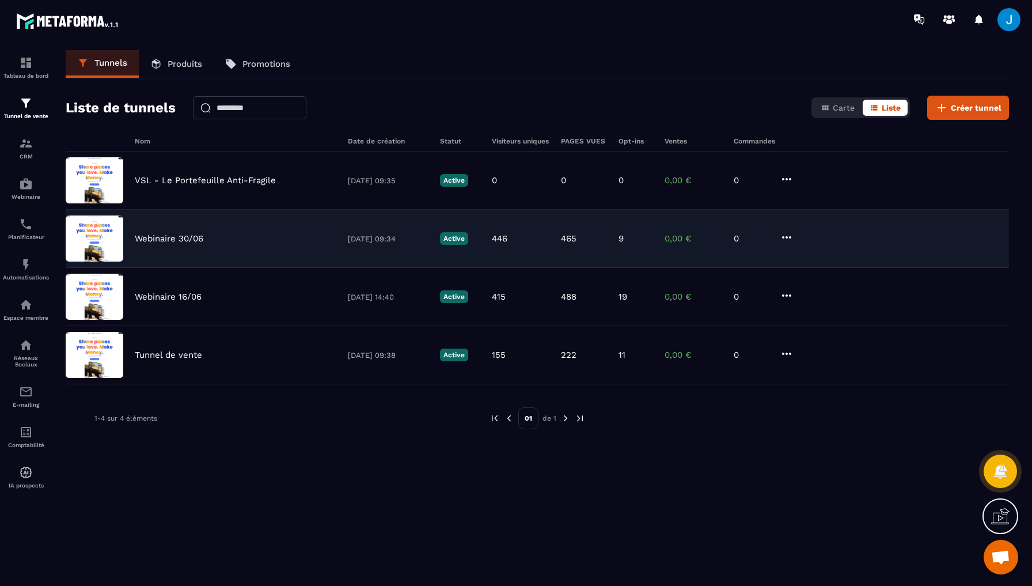
click at [180, 237] on p "Webinaire 30/06" at bounding box center [169, 238] width 69 height 10
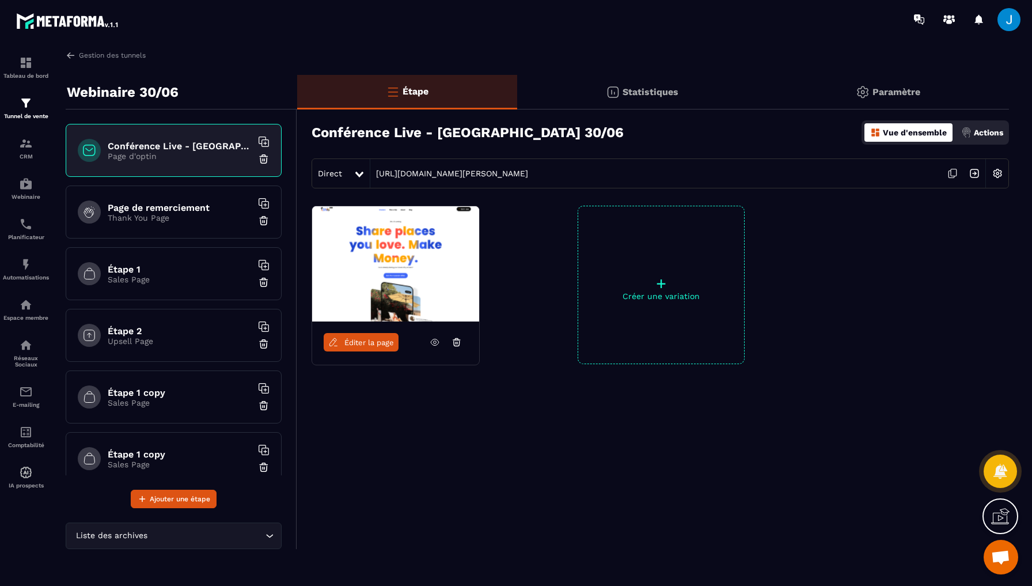
click at [995, 168] on img at bounding box center [998, 173] width 22 height 22
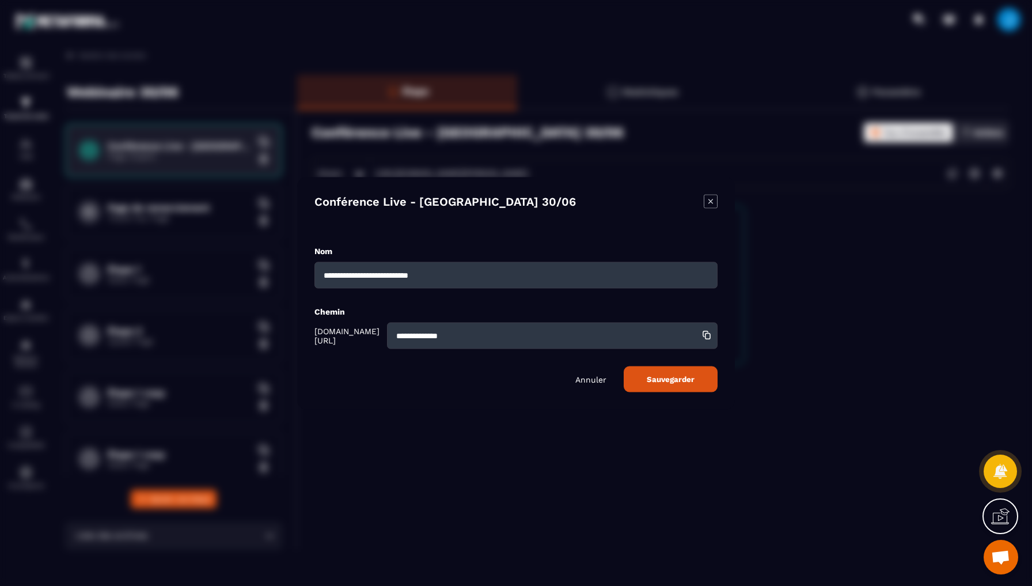
click at [706, 197] on icon "Modal window" at bounding box center [711, 201] width 14 height 14
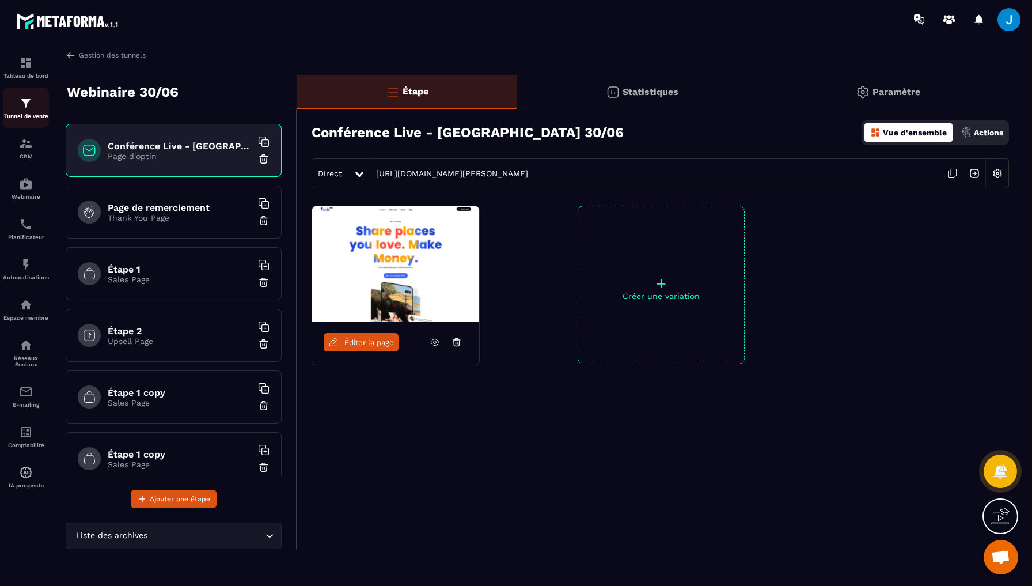
click at [27, 111] on div "Tunnel de vente" at bounding box center [26, 107] width 46 height 23
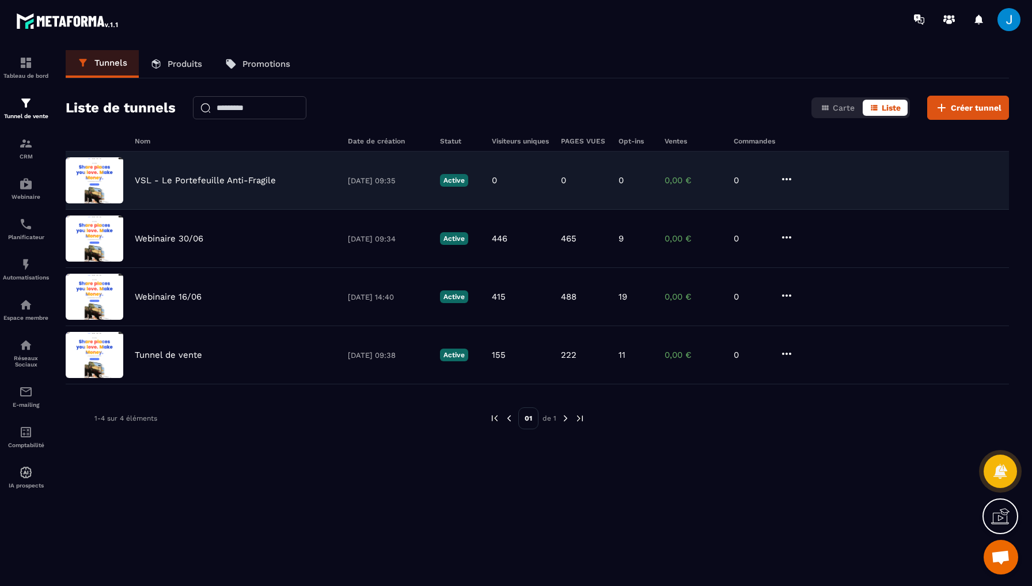
click at [789, 177] on icon at bounding box center [787, 179] width 14 height 14
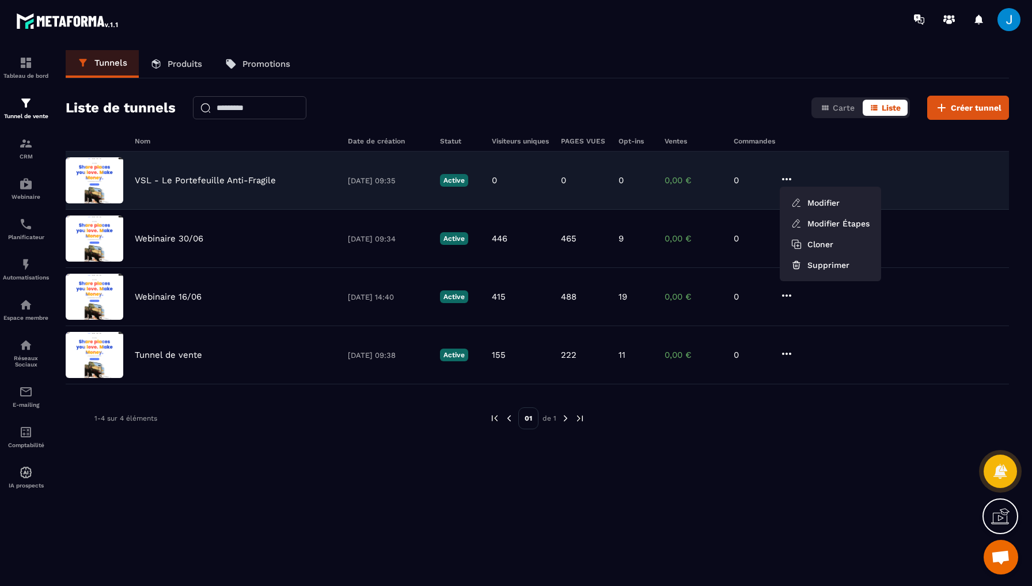
click at [188, 180] on p "VSL - Le Portefeuille Anti-Fragile" at bounding box center [205, 180] width 141 height 10
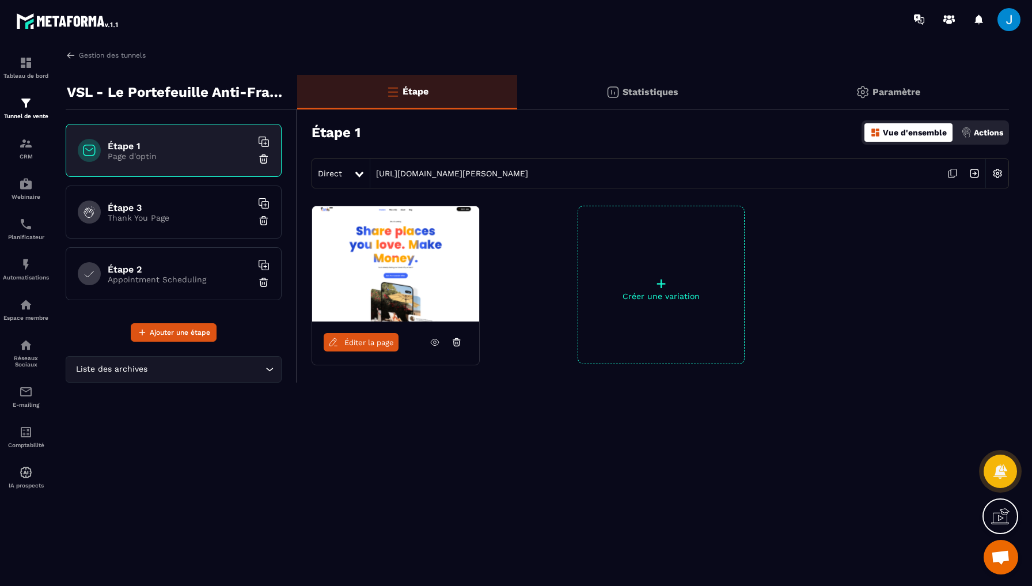
click at [1001, 172] on img at bounding box center [998, 173] width 22 height 22
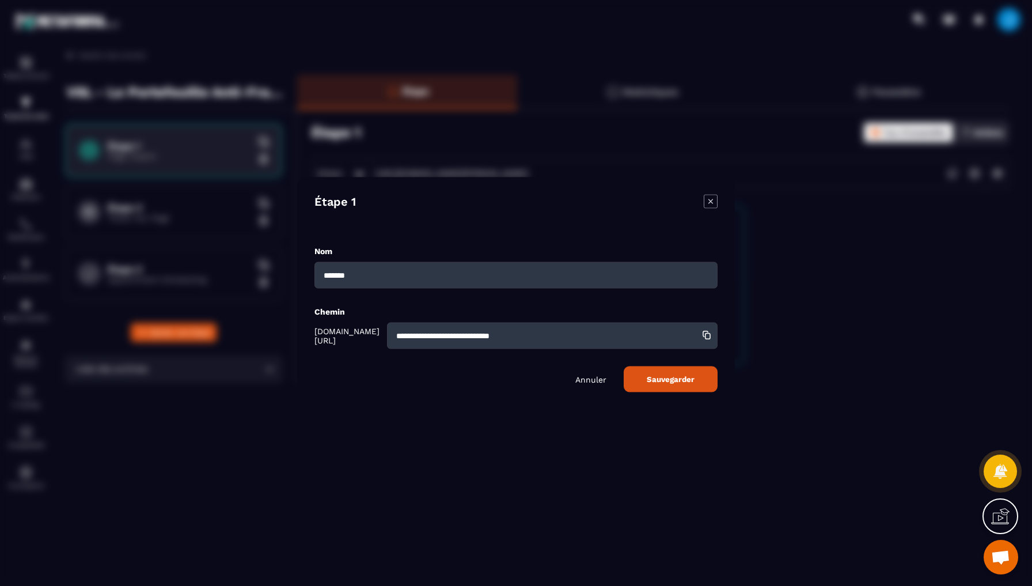
drag, startPoint x: 555, startPoint y: 336, endPoint x: 286, endPoint y: 324, distance: 269.8
click at [286, 324] on section "**********" at bounding box center [516, 293] width 1032 height 586
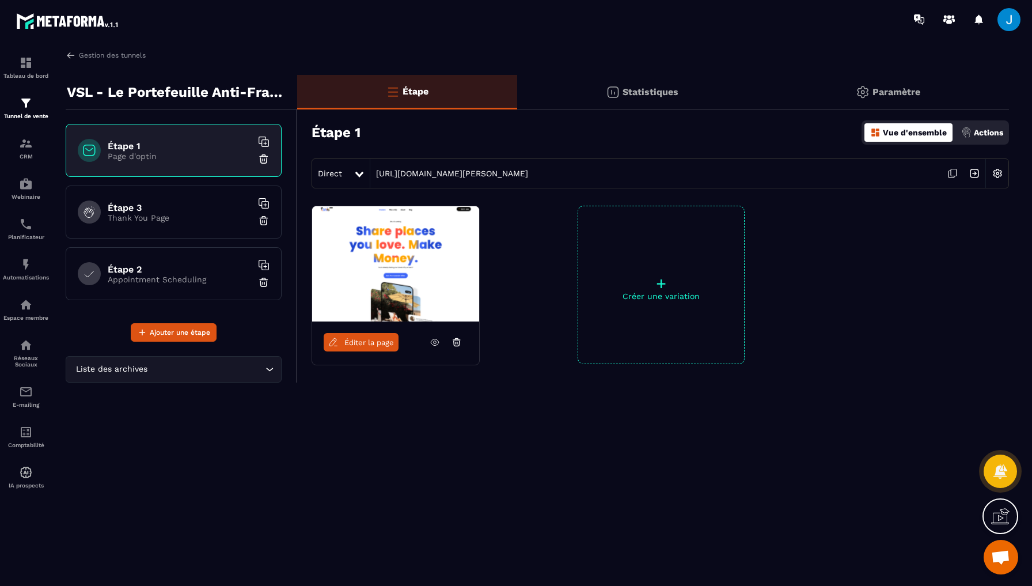
click at [998, 171] on img at bounding box center [998, 173] width 22 height 22
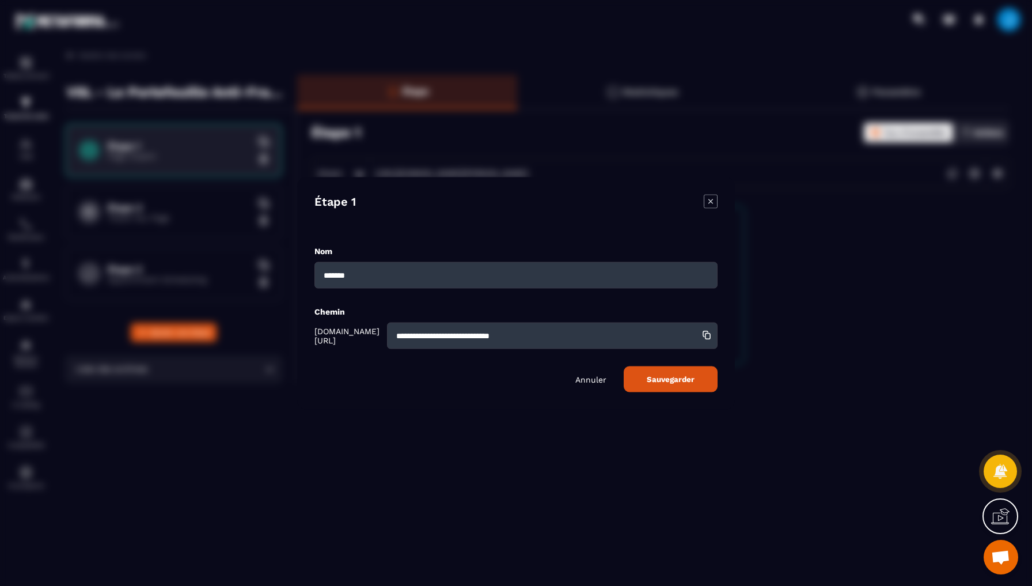
click at [536, 324] on input "**********" at bounding box center [552, 335] width 331 height 26
click at [537, 337] on input "**********" at bounding box center [552, 335] width 331 height 26
drag, startPoint x: 556, startPoint y: 335, endPoint x: 391, endPoint y: 334, distance: 165.3
click at [391, 334] on input "**********" at bounding box center [552, 335] width 331 height 26
type input "*"
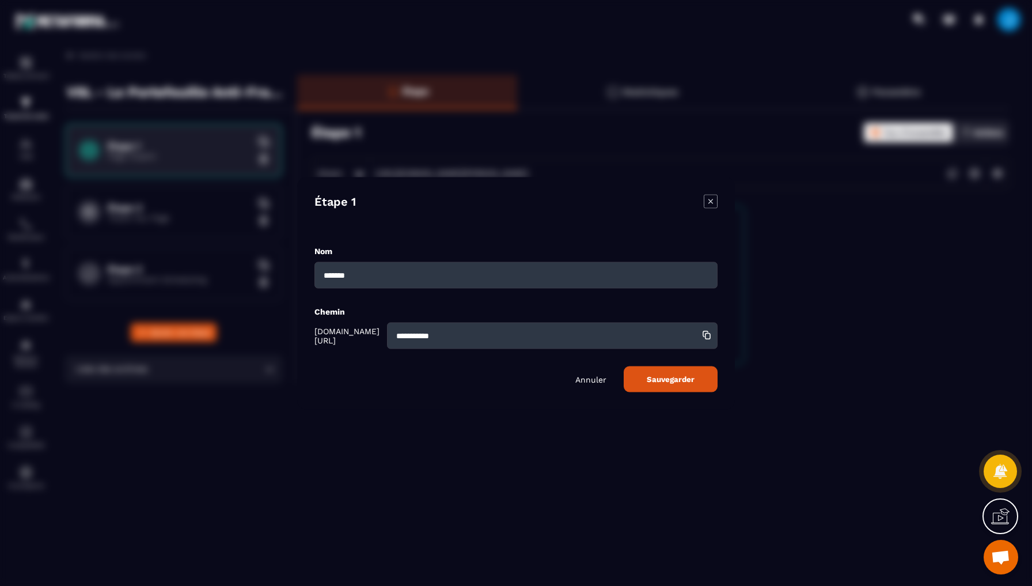
type input "**********"
click at [667, 381] on span "Sauvegarder" at bounding box center [671, 378] width 48 height 9
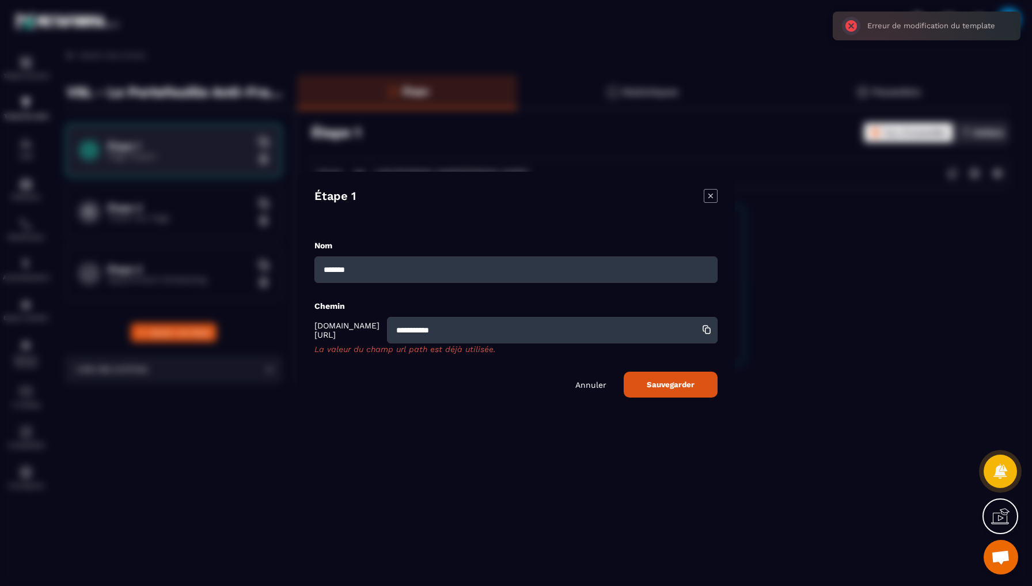
click at [711, 195] on icon "Modal window" at bounding box center [711, 196] width 14 height 14
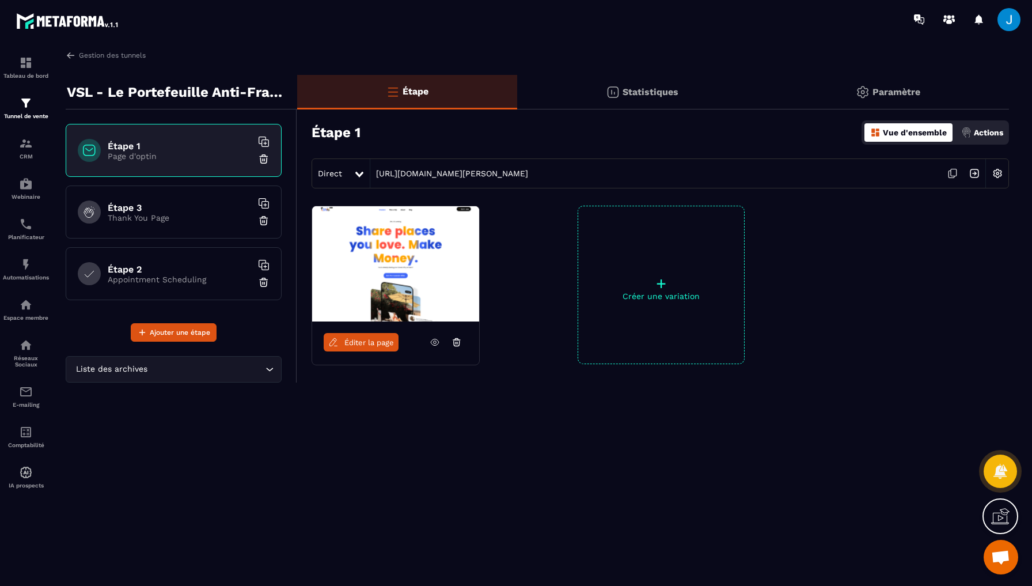
click at [1013, 22] on span at bounding box center [1009, 19] width 23 height 23
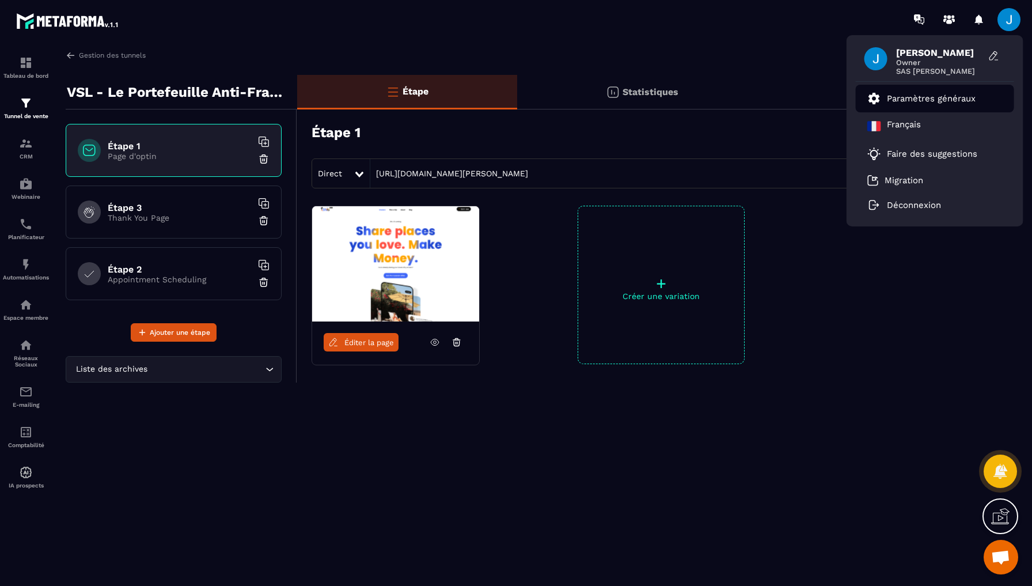
click at [945, 101] on p "Paramètres généraux" at bounding box center [931, 98] width 89 height 10
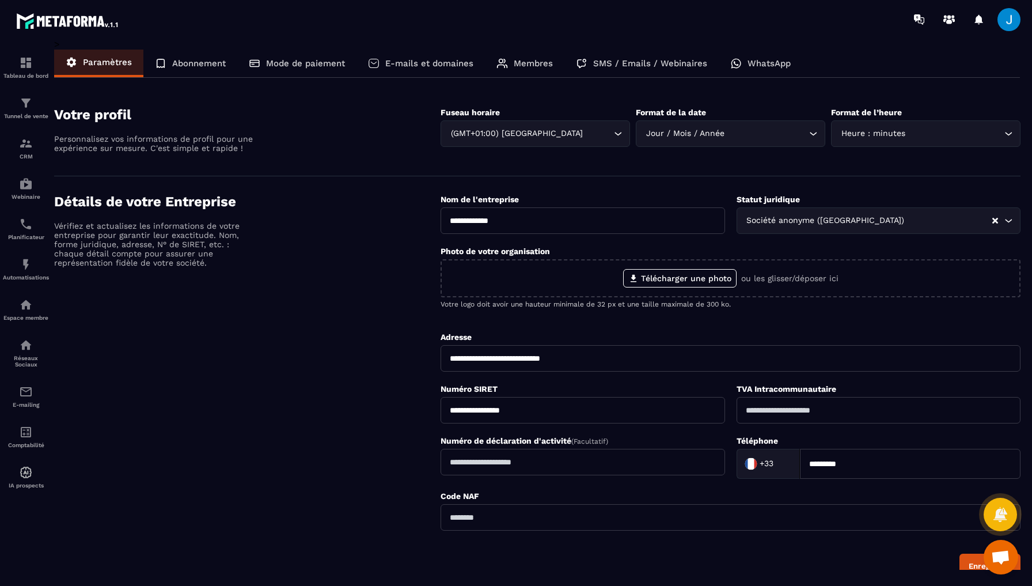
click at [461, 64] on p "E-mails et domaines" at bounding box center [429, 63] width 88 height 10
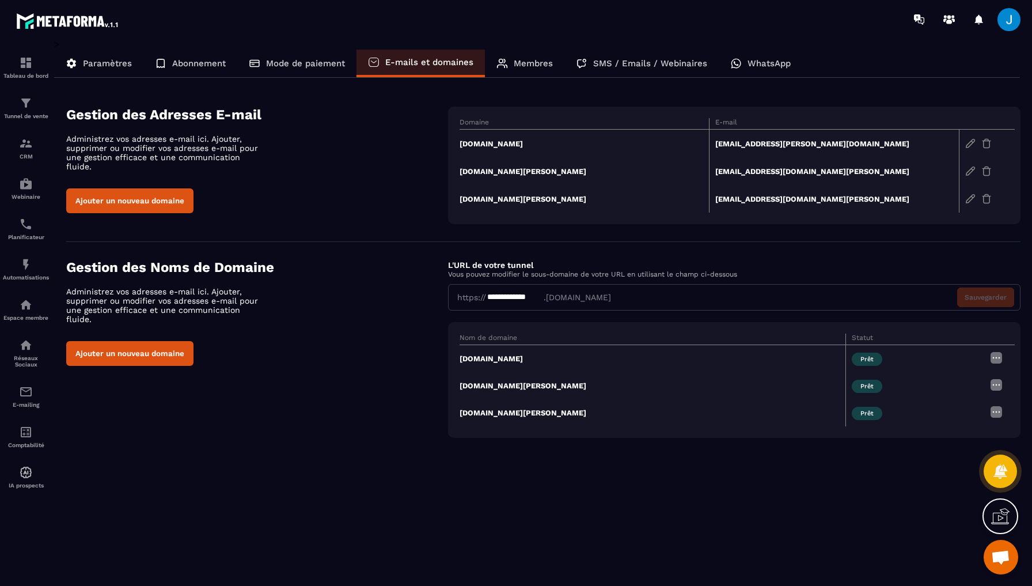
click at [536, 301] on div "**********" at bounding box center [515, 297] width 58 height 12
drag, startPoint x: 545, startPoint y: 297, endPoint x: 525, endPoint y: 297, distance: 20.7
click at [525, 297] on div "**********" at bounding box center [734, 297] width 573 height 26
click at [604, 298] on div "**********" at bounding box center [734, 297] width 573 height 26
click at [993, 358] on img at bounding box center [997, 358] width 14 height 14
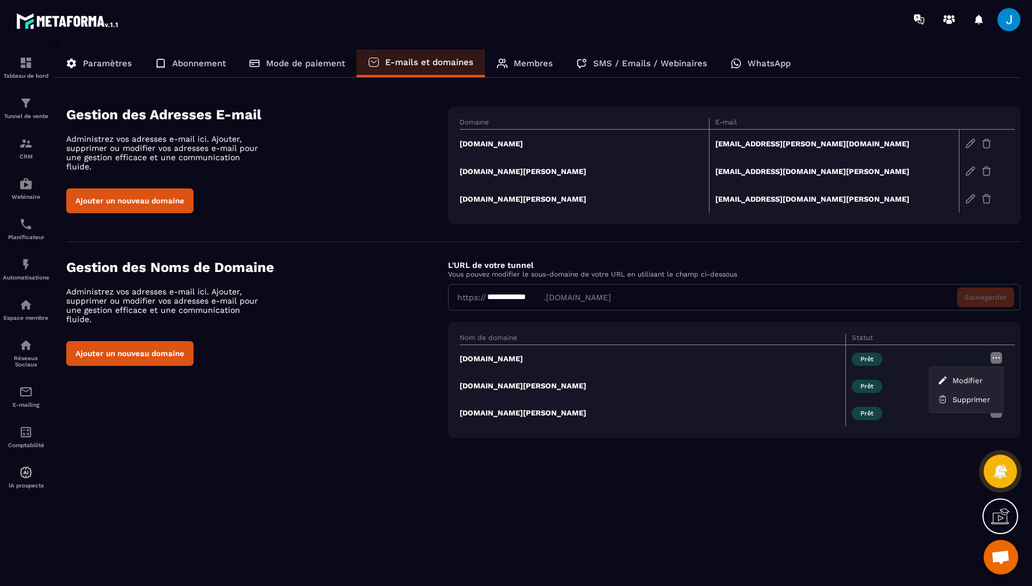
click at [914, 528] on div "**********" at bounding box center [537, 304] width 967 height 531
click at [185, 64] on p "Abonnement" at bounding box center [199, 63] width 54 height 10
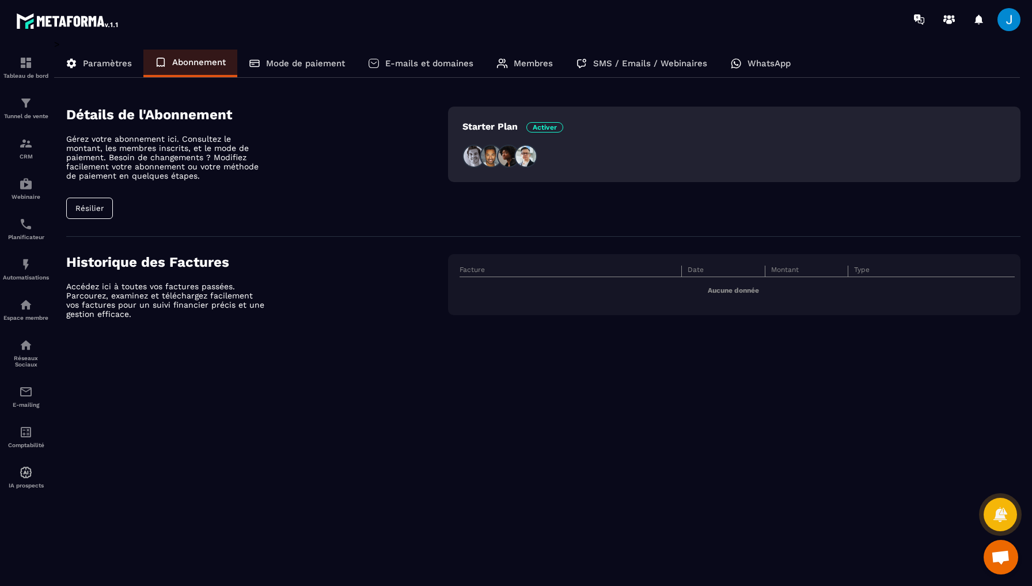
click at [309, 65] on p "Mode de paiement" at bounding box center [305, 63] width 79 height 10
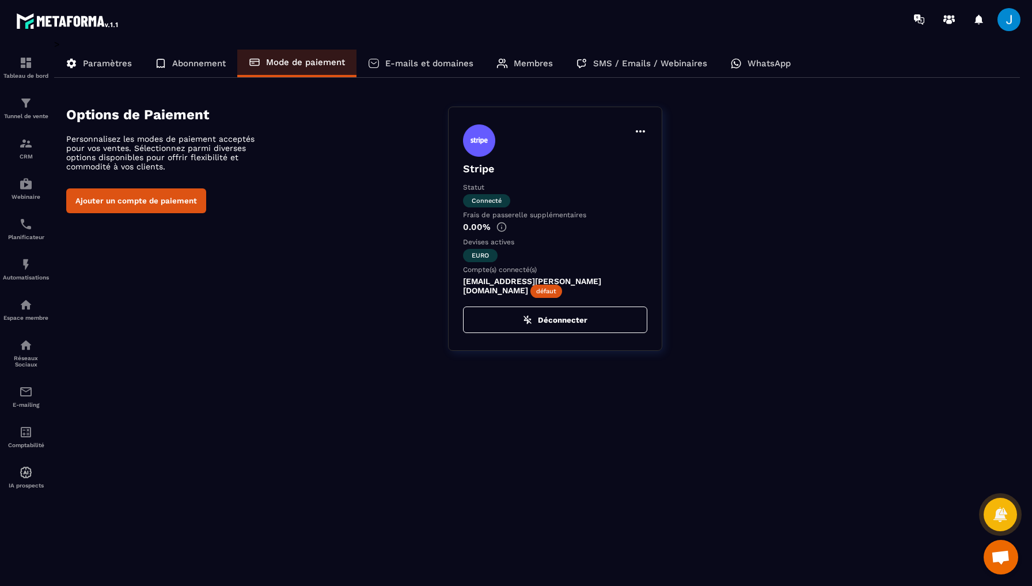
click at [414, 66] on p "E-mails et domaines" at bounding box center [429, 63] width 88 height 10
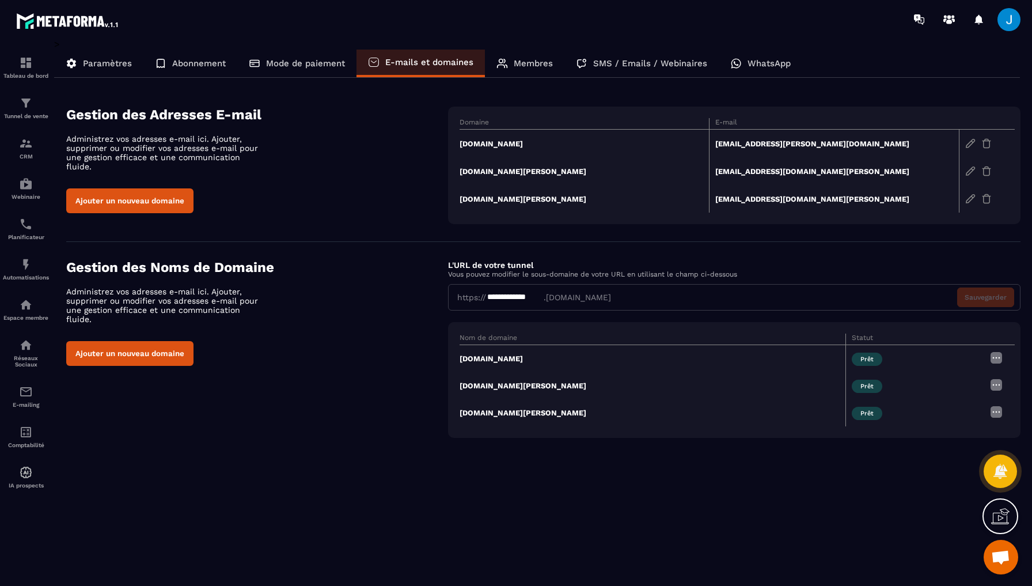
click at [112, 61] on p "Paramètres" at bounding box center [107, 63] width 49 height 10
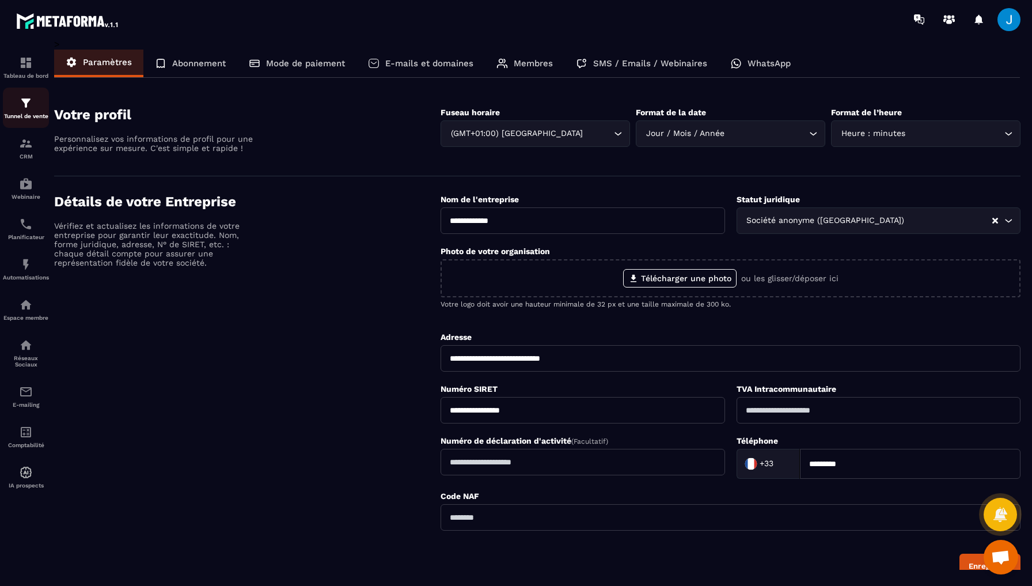
click at [24, 107] on img at bounding box center [26, 103] width 14 height 14
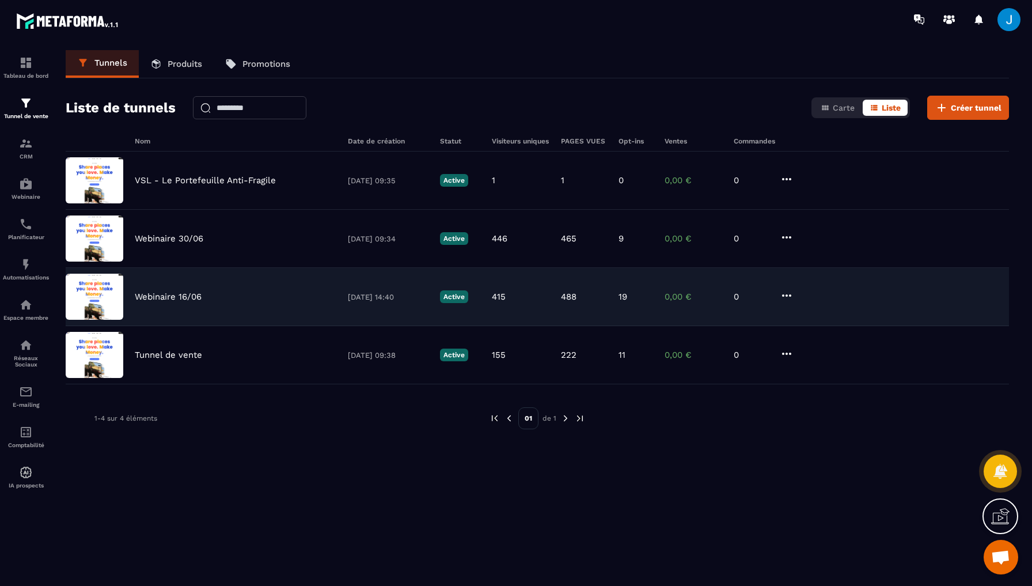
click at [180, 294] on p "Webinaire 16/06" at bounding box center [168, 296] width 67 height 10
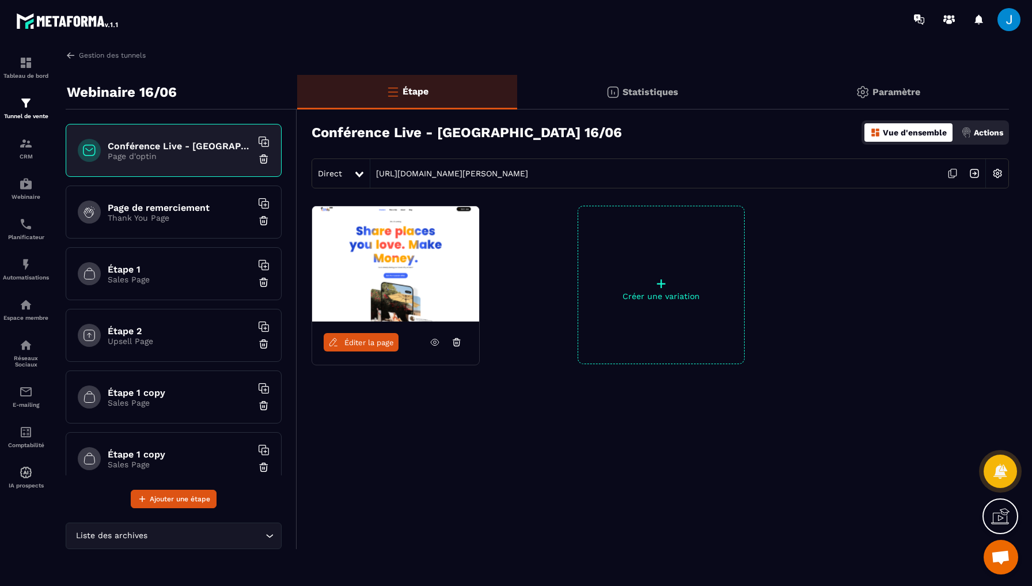
click at [355, 175] on icon at bounding box center [359, 175] width 8 height 6
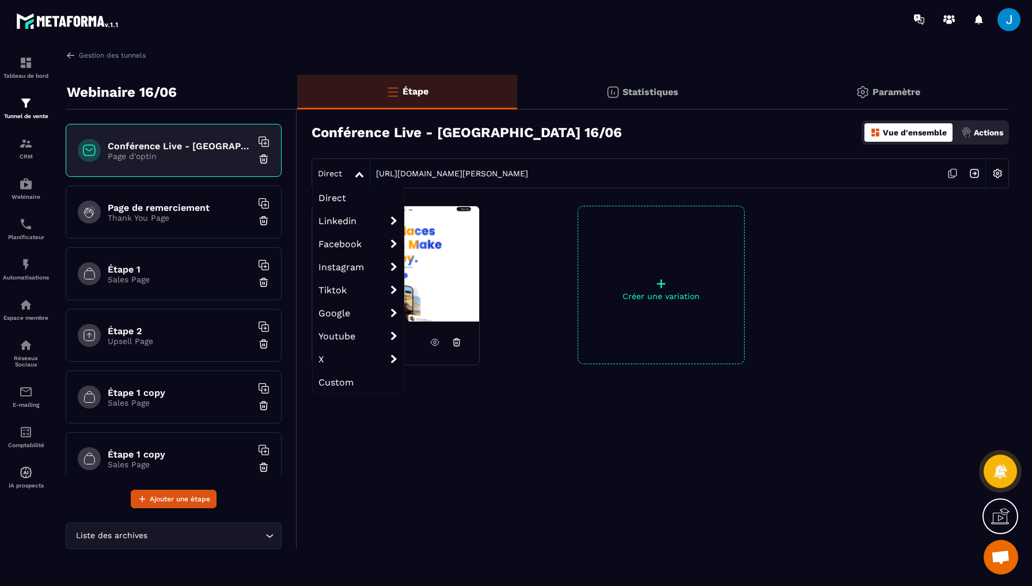
click at [994, 173] on img at bounding box center [998, 173] width 22 height 22
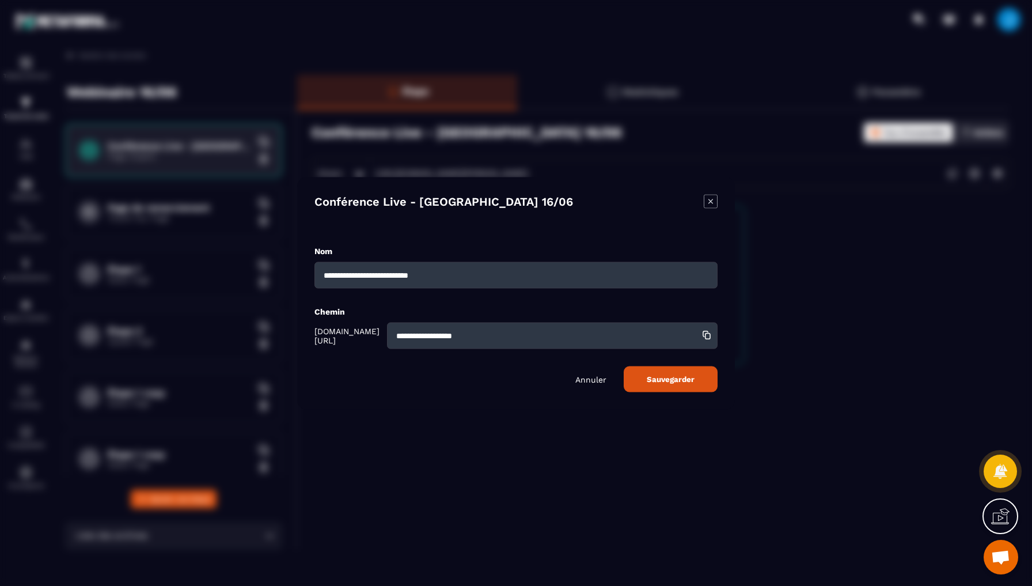
click at [709, 201] on icon "Modal window" at bounding box center [711, 201] width 14 height 14
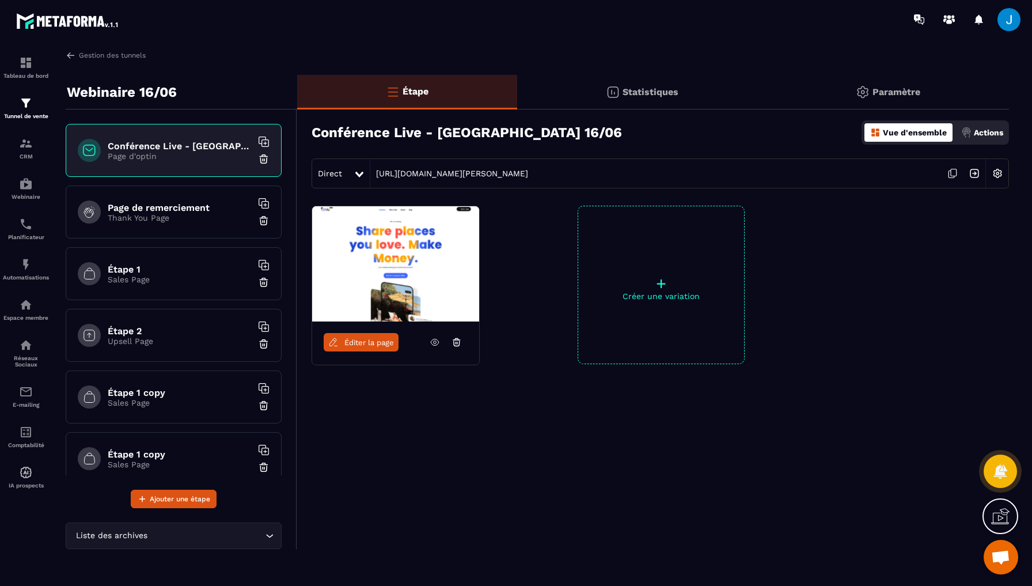
click at [975, 131] on p "Actions" at bounding box center [988, 132] width 29 height 9
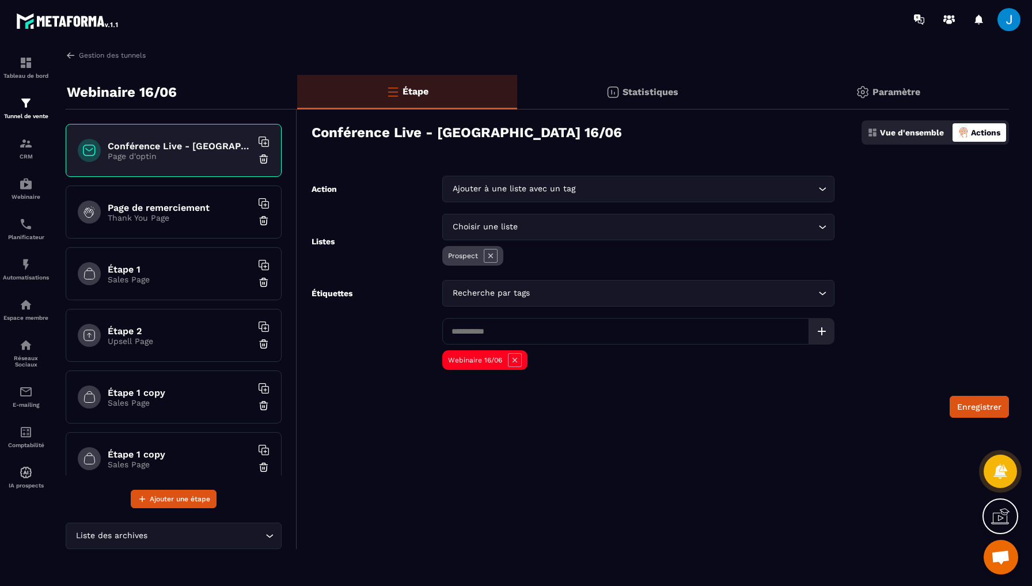
click at [915, 132] on p "Vue d'ensemble" at bounding box center [912, 132] width 64 height 9
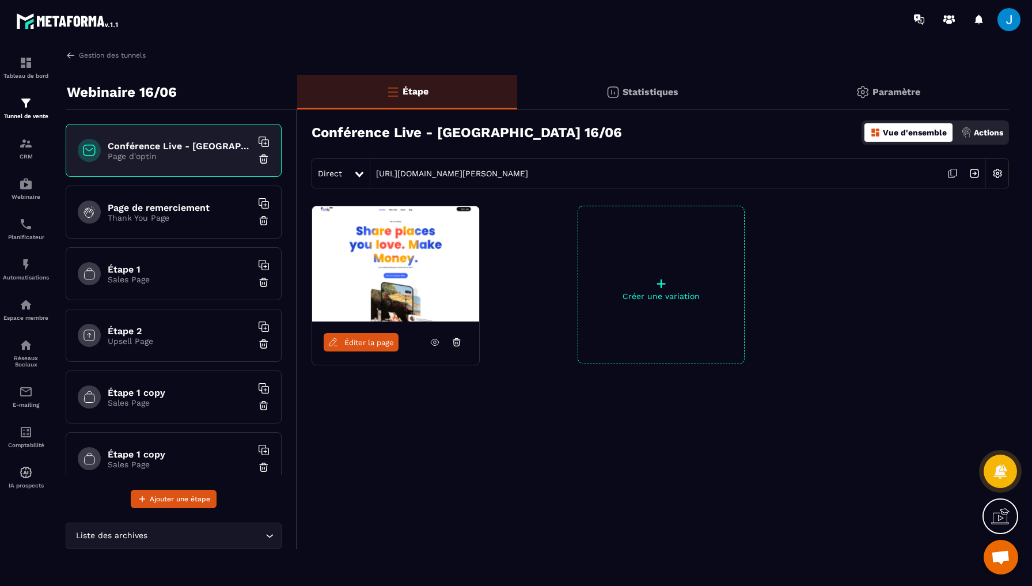
click at [893, 96] on p "Paramètre" at bounding box center [897, 91] width 48 height 11
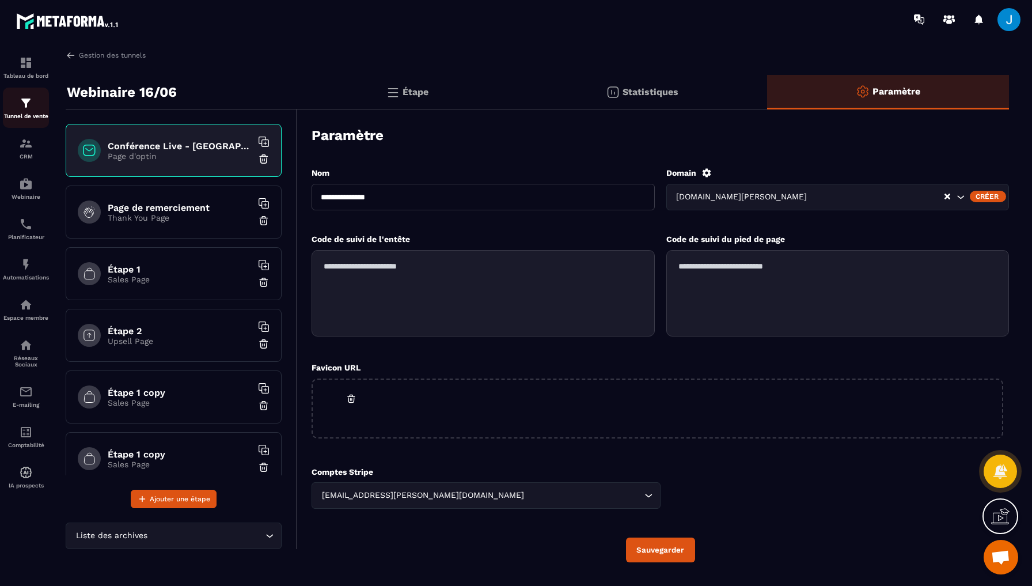
click at [31, 118] on p "Tunnel de vente" at bounding box center [26, 116] width 46 height 6
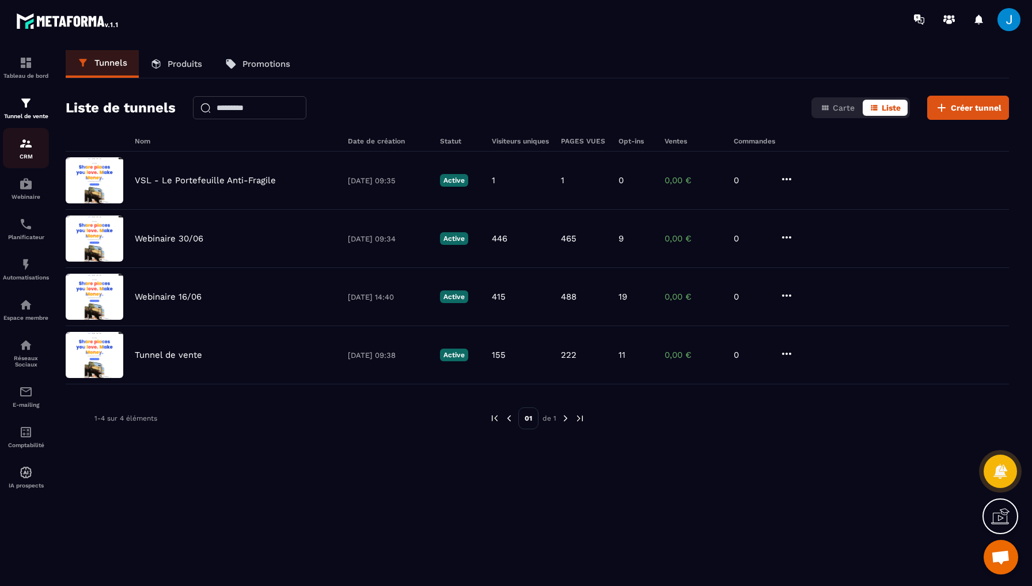
click at [32, 159] on p "CRM" at bounding box center [26, 156] width 46 height 6
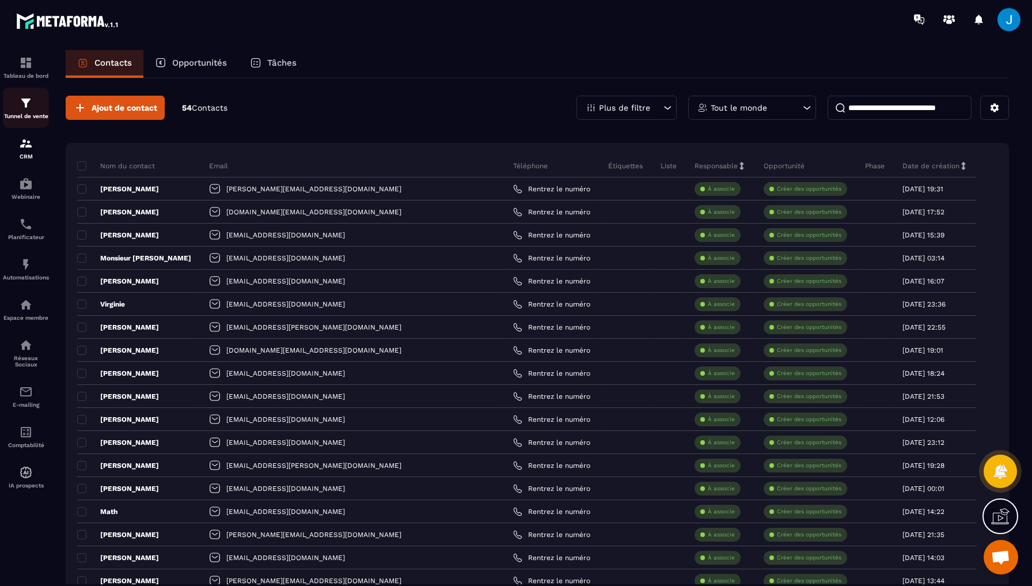
click at [44, 114] on p "Tunnel de vente" at bounding box center [26, 116] width 46 height 6
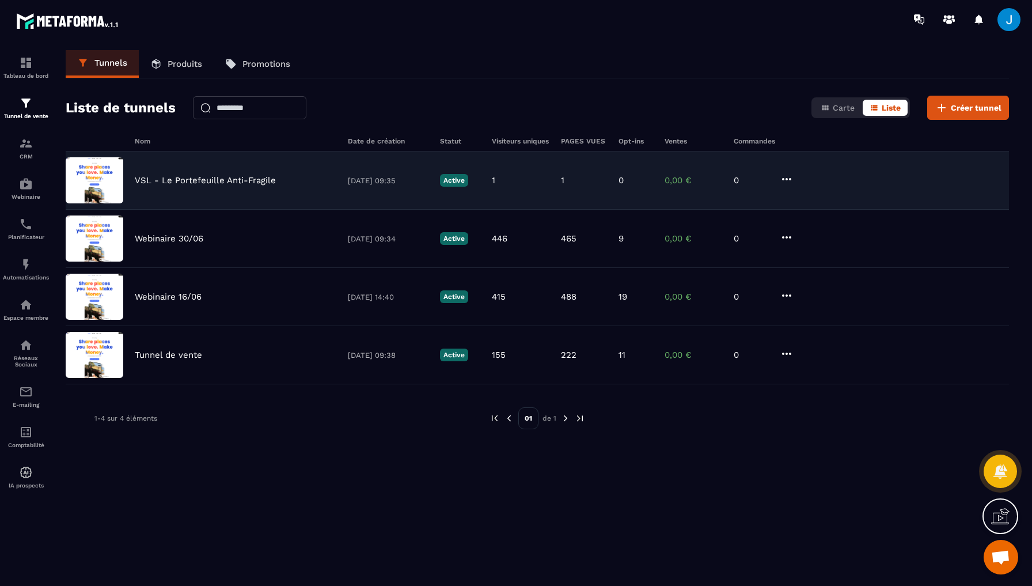
click at [175, 210] on div "VSL - Le Portefeuille Anti-Fragile [DATE] 09:35 Active 1 1 0 0,00 € 0" at bounding box center [537, 239] width 943 height 58
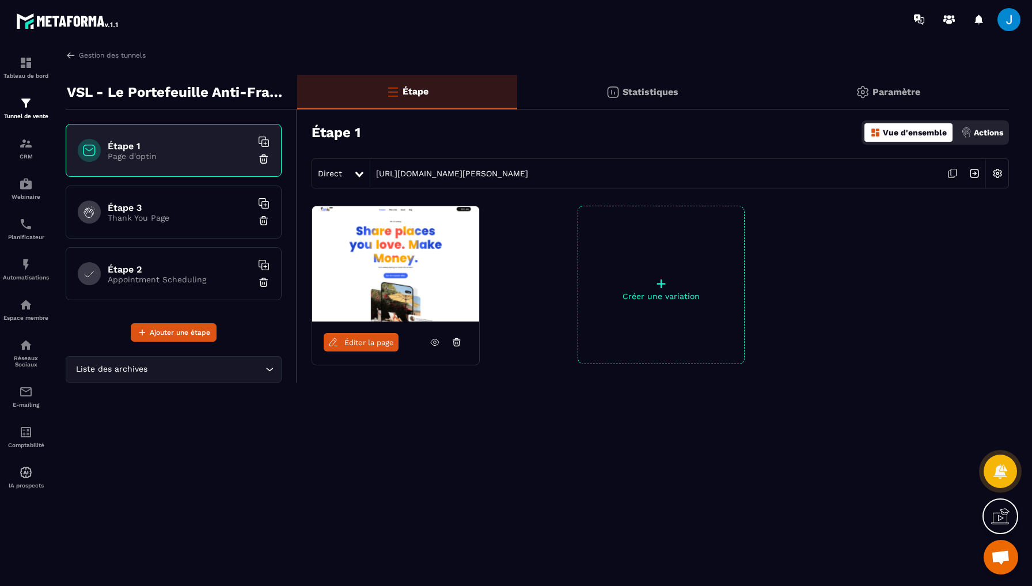
click at [894, 88] on p "Paramètre" at bounding box center [897, 91] width 48 height 11
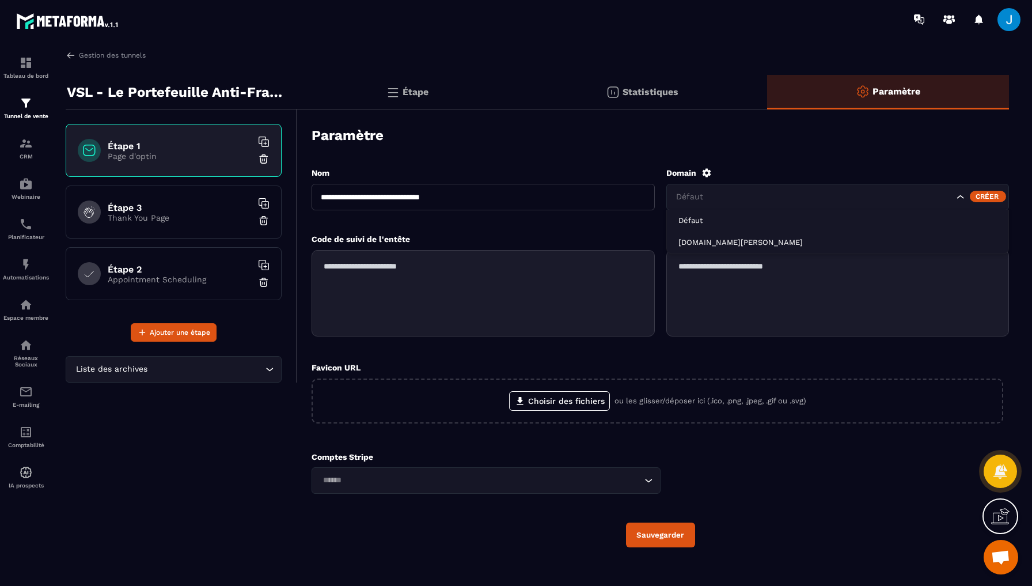
click at [961, 199] on icon "Search for option" at bounding box center [961, 197] width 12 height 12
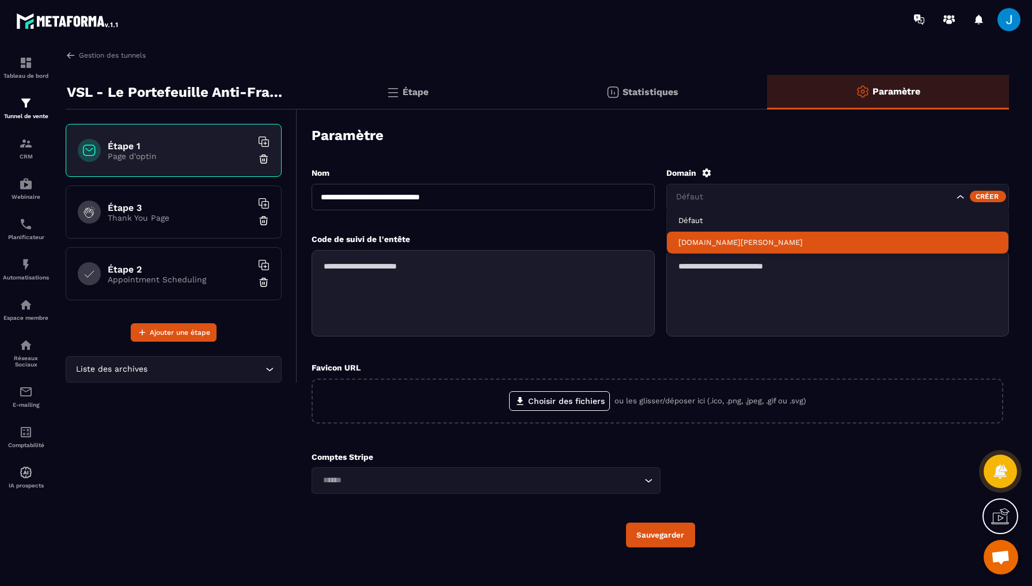
click at [747, 241] on p "[DOMAIN_NAME][PERSON_NAME]" at bounding box center [838, 242] width 319 height 10
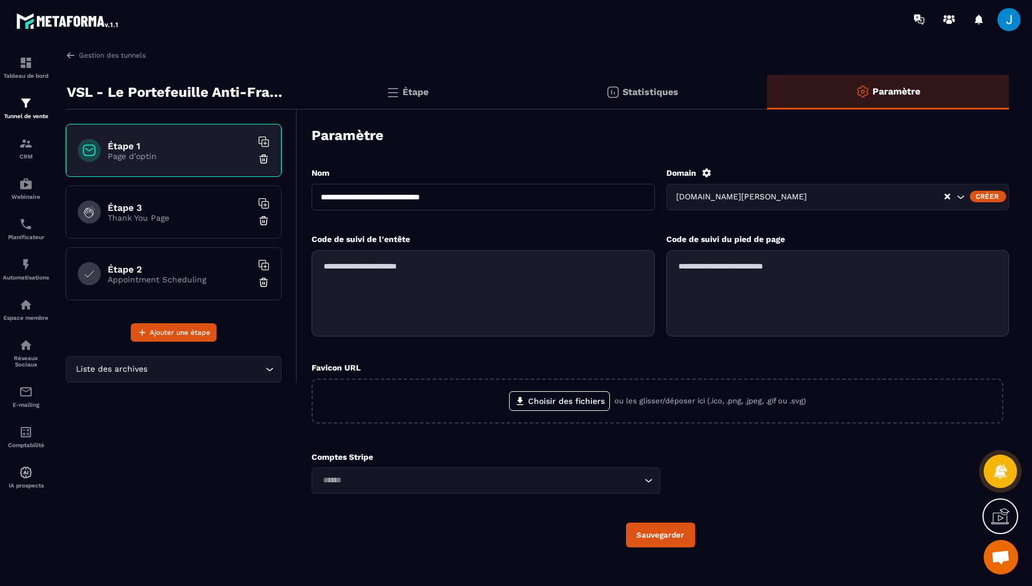
click at [998, 198] on div "Créer" at bounding box center [988, 197] width 36 height 12
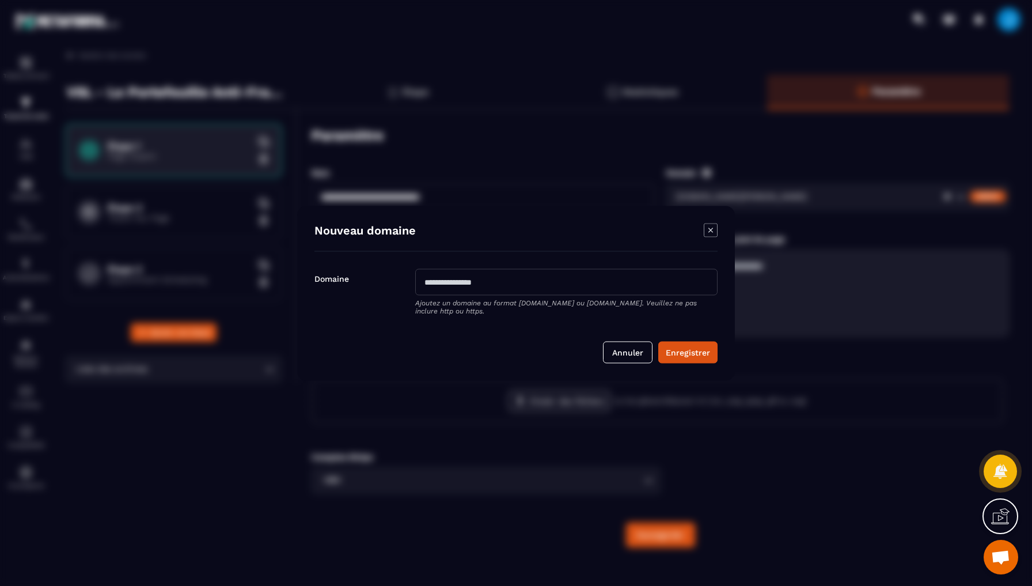
click at [710, 229] on icon "Modal window" at bounding box center [711, 230] width 14 height 14
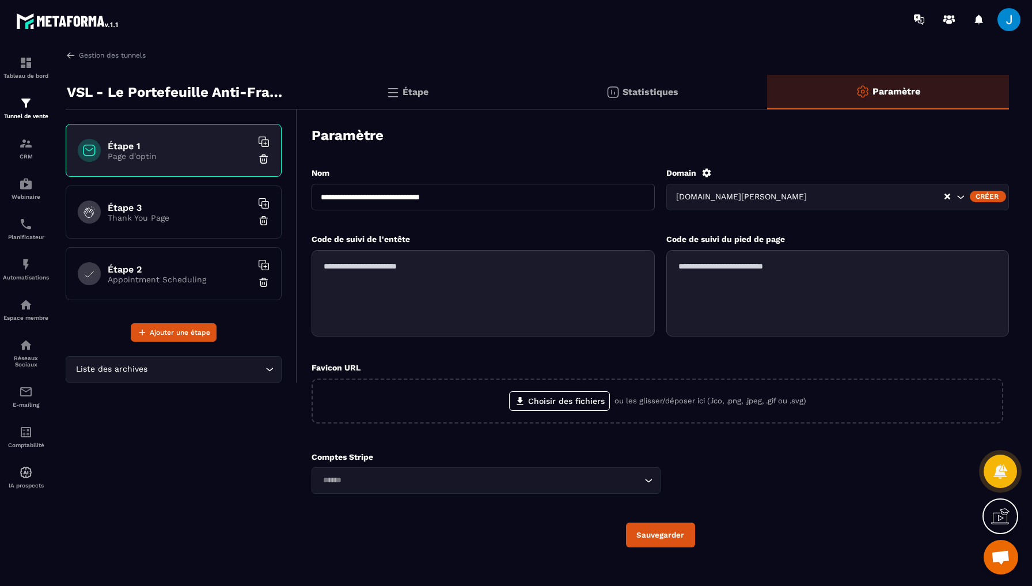
click at [1029, 314] on section "**********" at bounding box center [516, 316] width 1032 height 554
click at [517, 101] on div "Étape" at bounding box center [642, 92] width 250 height 35
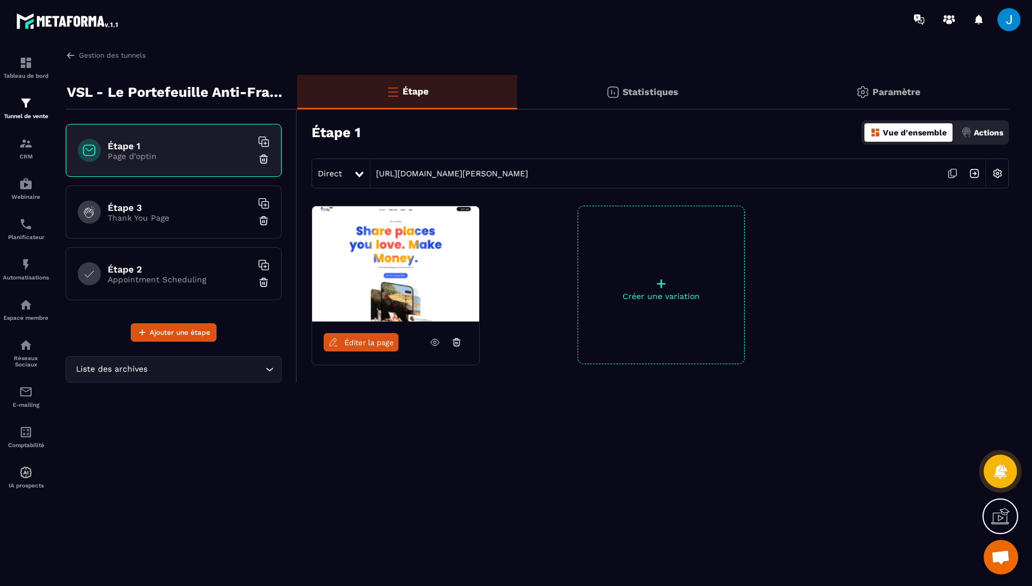
click at [992, 175] on img at bounding box center [998, 173] width 22 height 22
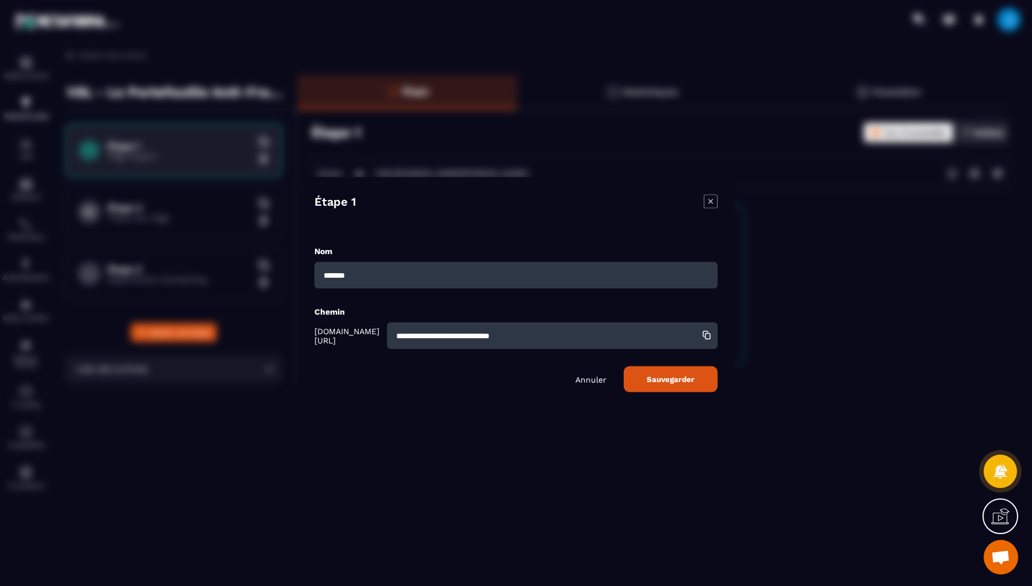
click at [545, 342] on input "**********" at bounding box center [552, 335] width 331 height 26
click at [710, 200] on icon "Modal window" at bounding box center [711, 201] width 14 height 14
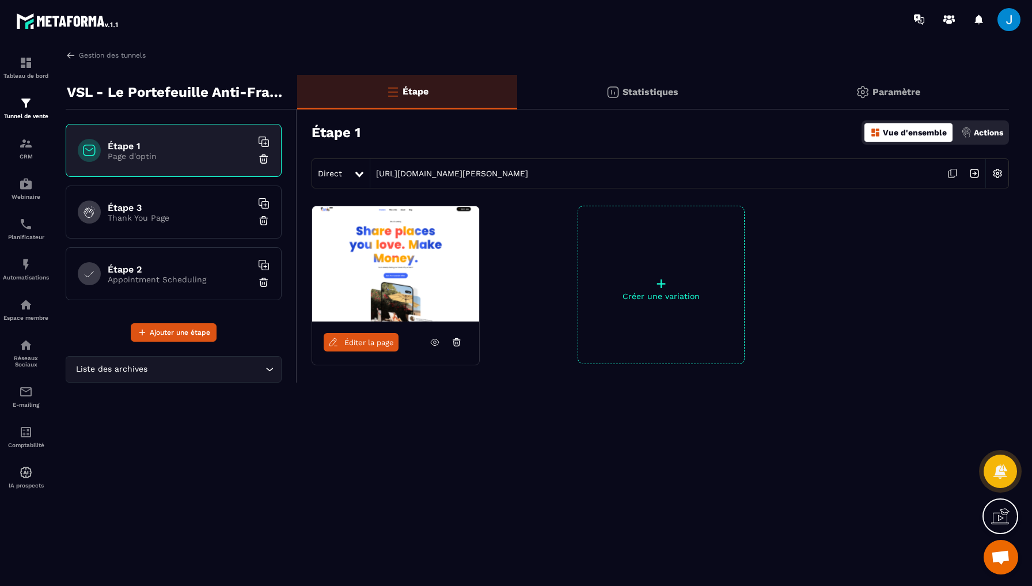
click at [914, 94] on p "Paramètre" at bounding box center [897, 91] width 48 height 11
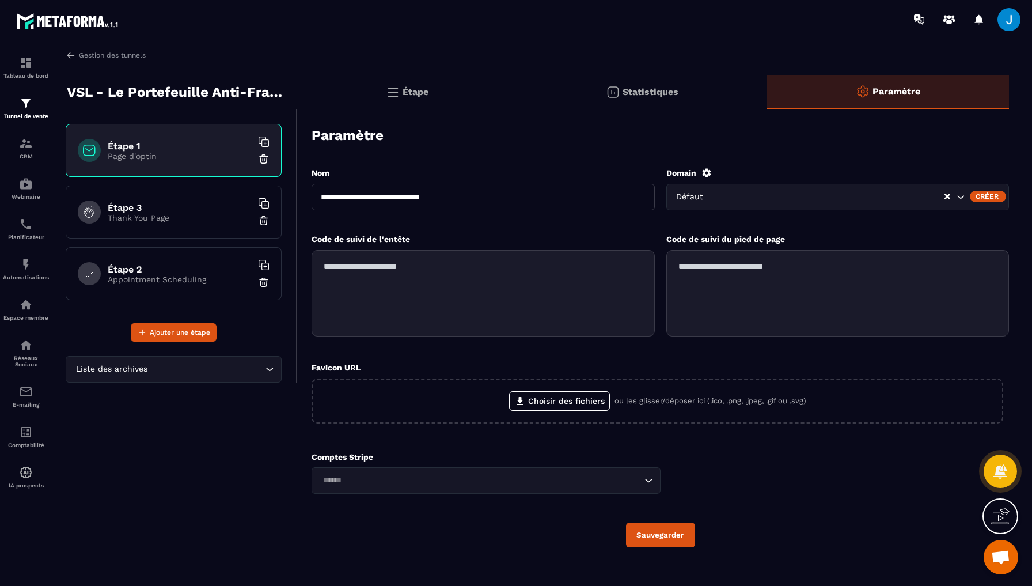
click at [959, 196] on icon "Search for option" at bounding box center [961, 197] width 12 height 12
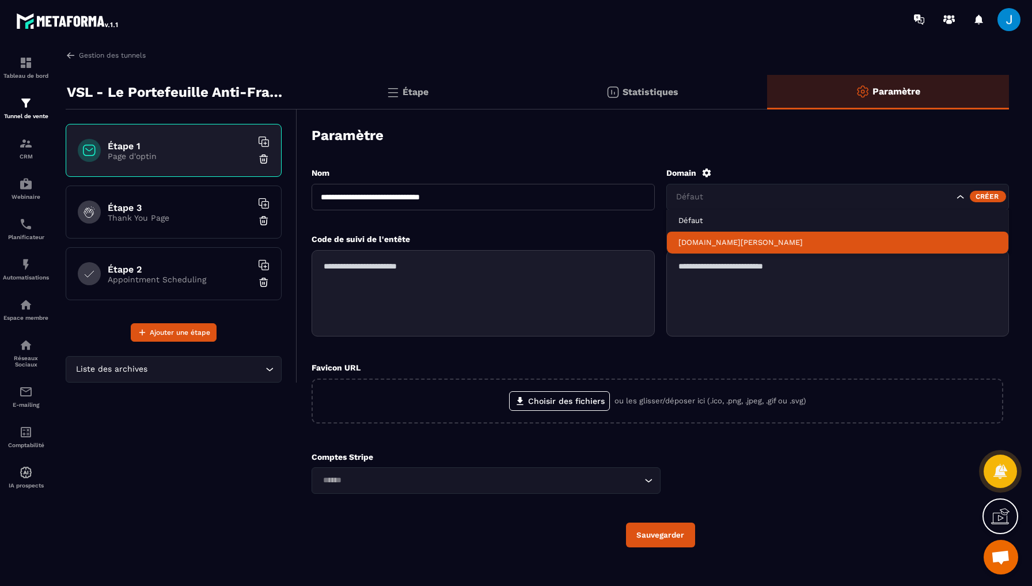
click at [752, 241] on p "[DOMAIN_NAME][PERSON_NAME]" at bounding box center [838, 242] width 319 height 10
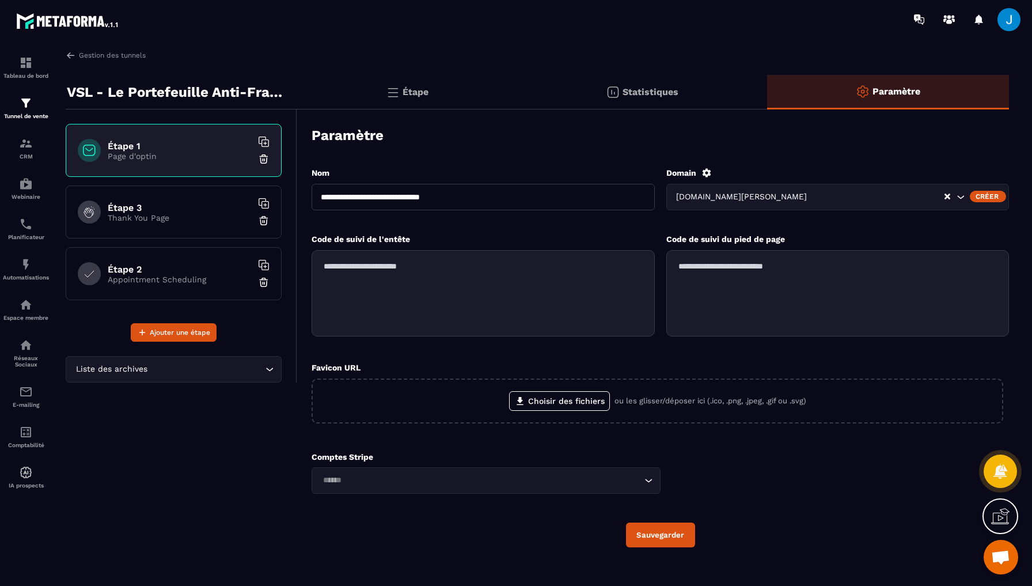
click at [620, 541] on div "Sauvegarder" at bounding box center [661, 534] width 698 height 25
click at [641, 541] on button "Sauvegarder" at bounding box center [660, 534] width 69 height 25
click at [517, 98] on div "Étape" at bounding box center [642, 92] width 250 height 35
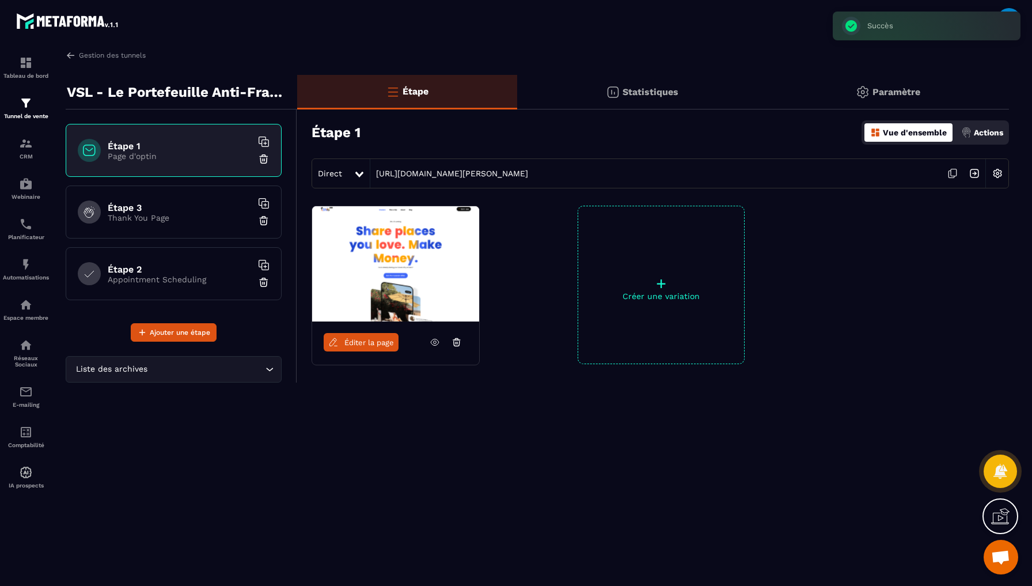
click at [994, 168] on img at bounding box center [998, 173] width 22 height 22
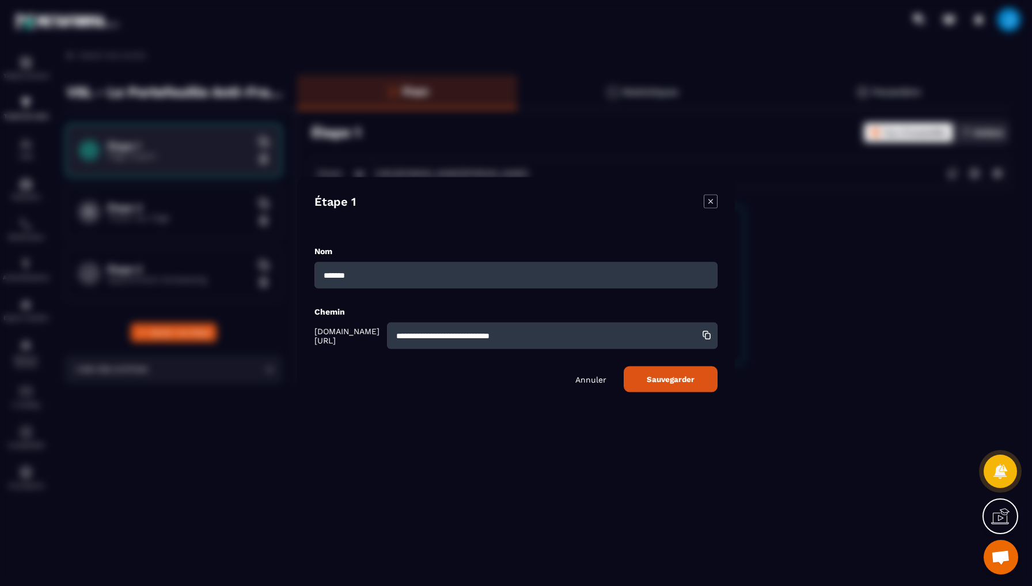
drag, startPoint x: 556, startPoint y: 334, endPoint x: 266, endPoint y: 336, distance: 290.3
click at [266, 336] on section "**********" at bounding box center [516, 293] width 1032 height 586
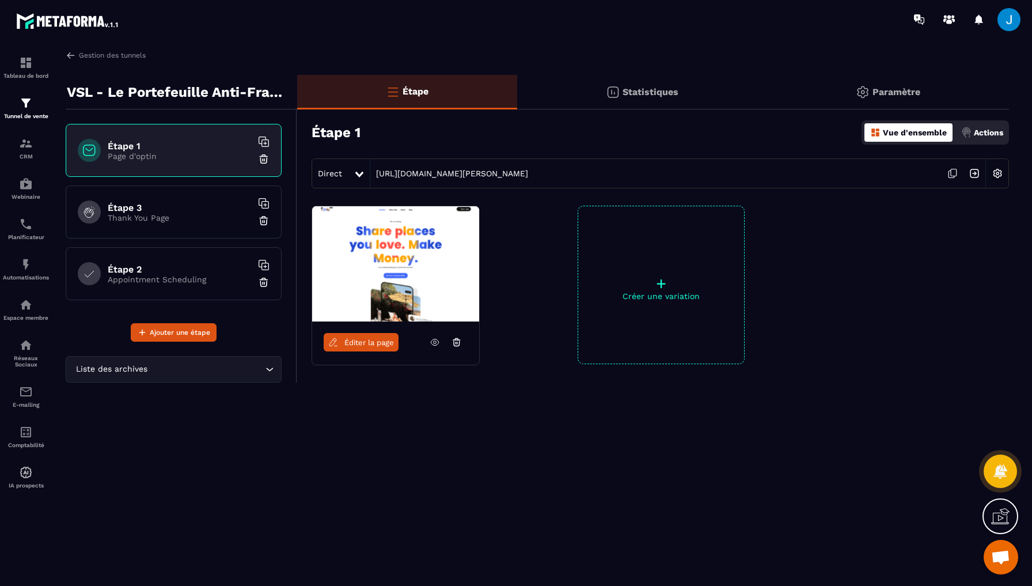
click at [999, 172] on img at bounding box center [998, 173] width 22 height 22
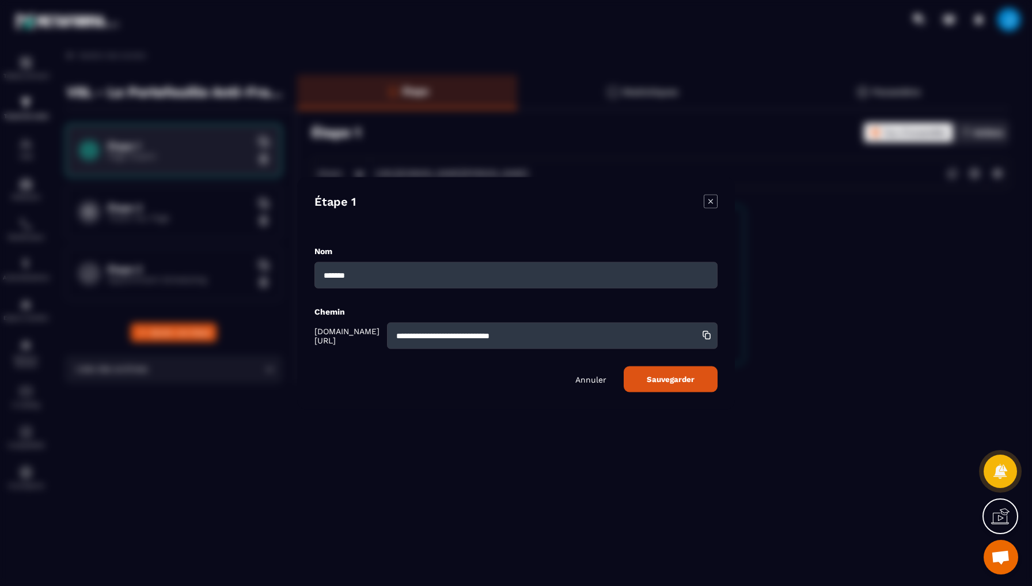
click at [543, 336] on input "**********" at bounding box center [552, 335] width 331 height 26
drag, startPoint x: 543, startPoint y: 336, endPoint x: 414, endPoint y: 335, distance: 129.0
click at [414, 335] on input "**********" at bounding box center [552, 335] width 331 height 26
type input "**********"
click at [662, 373] on button "Sauvegarder" at bounding box center [671, 379] width 94 height 26
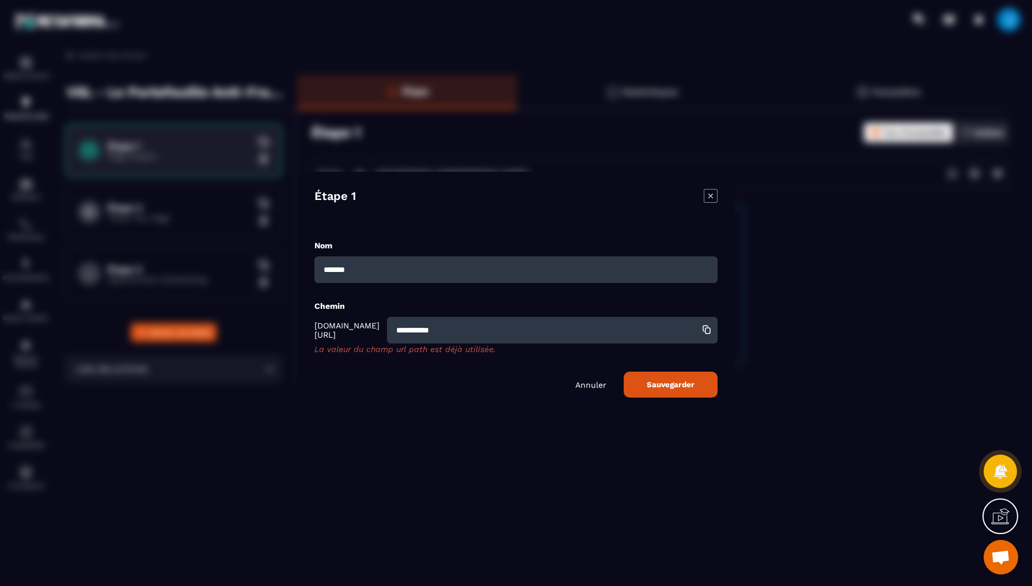
click at [670, 385] on span "Sauvegarder" at bounding box center [671, 384] width 48 height 9
click at [710, 200] on icon "Modal window" at bounding box center [711, 196] width 14 height 14
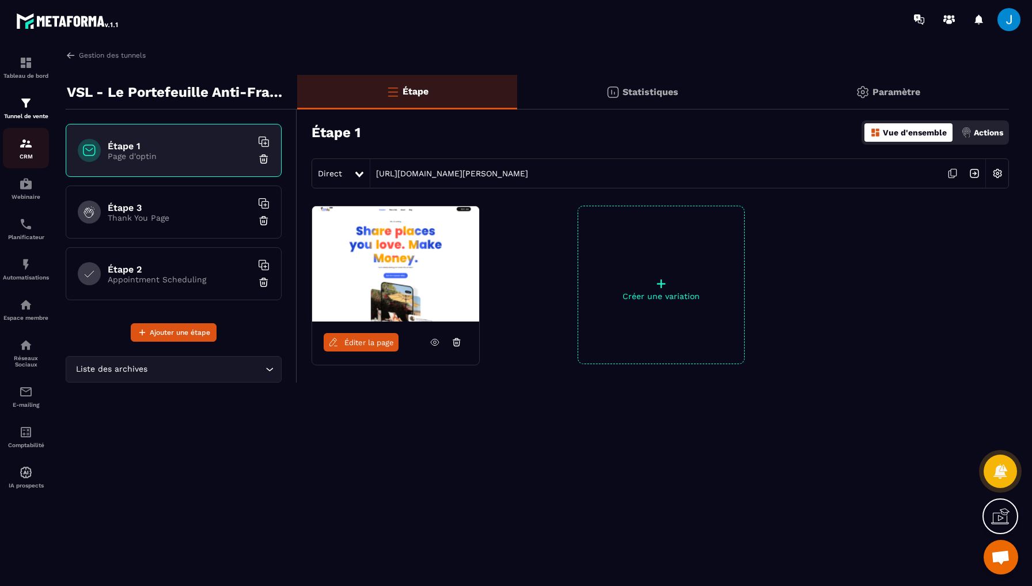
click at [26, 147] on img at bounding box center [26, 144] width 14 height 14
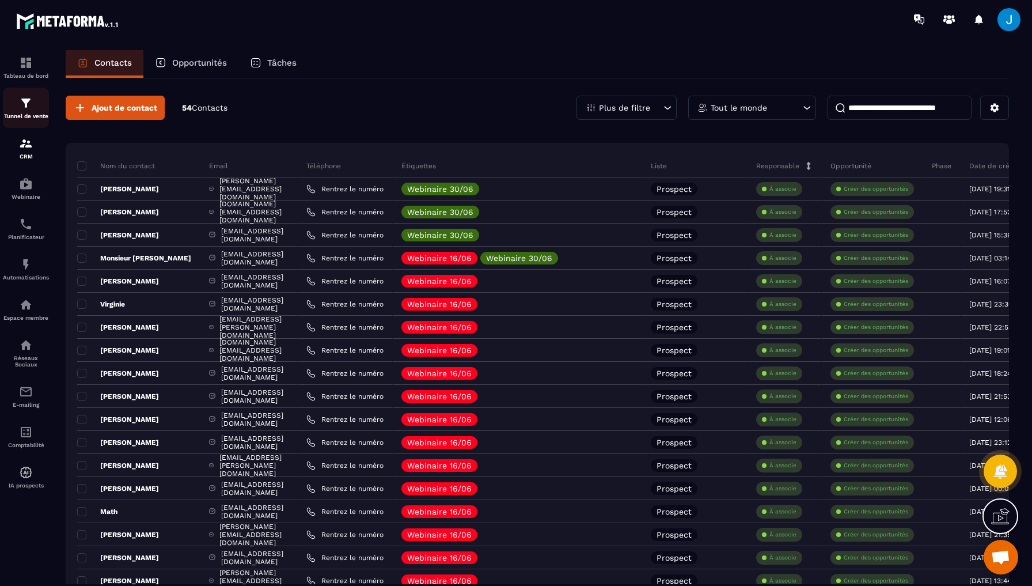
click at [26, 111] on div "Tunnel de vente" at bounding box center [26, 107] width 46 height 23
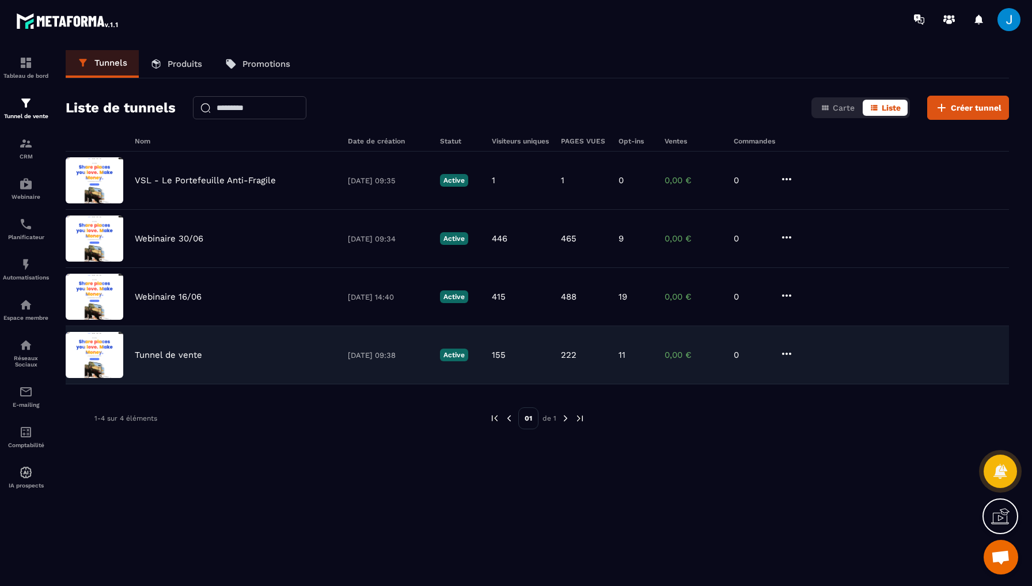
click at [179, 359] on p "Tunnel de vente" at bounding box center [168, 355] width 67 height 10
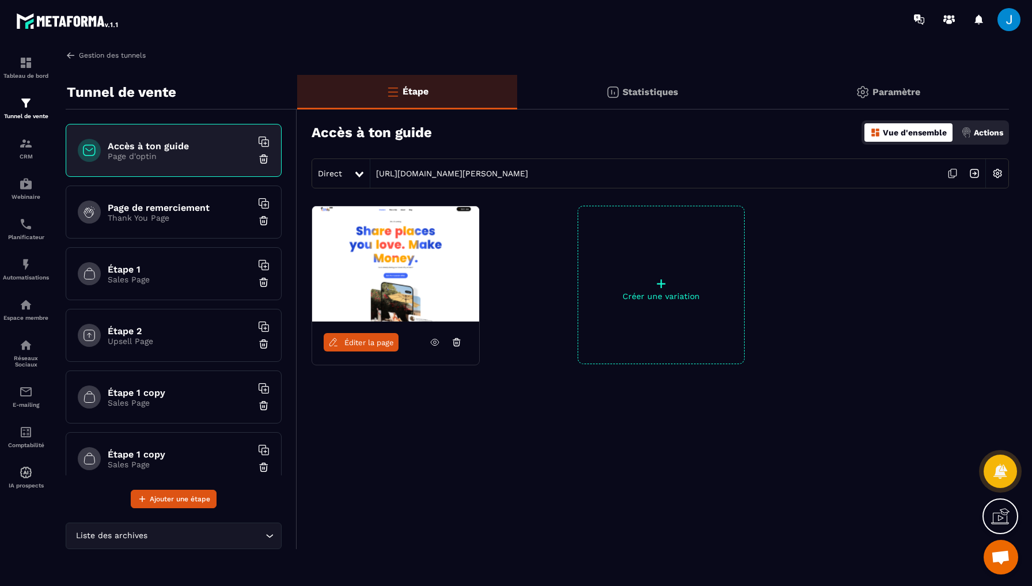
click at [73, 50] on img at bounding box center [71, 55] width 10 height 10
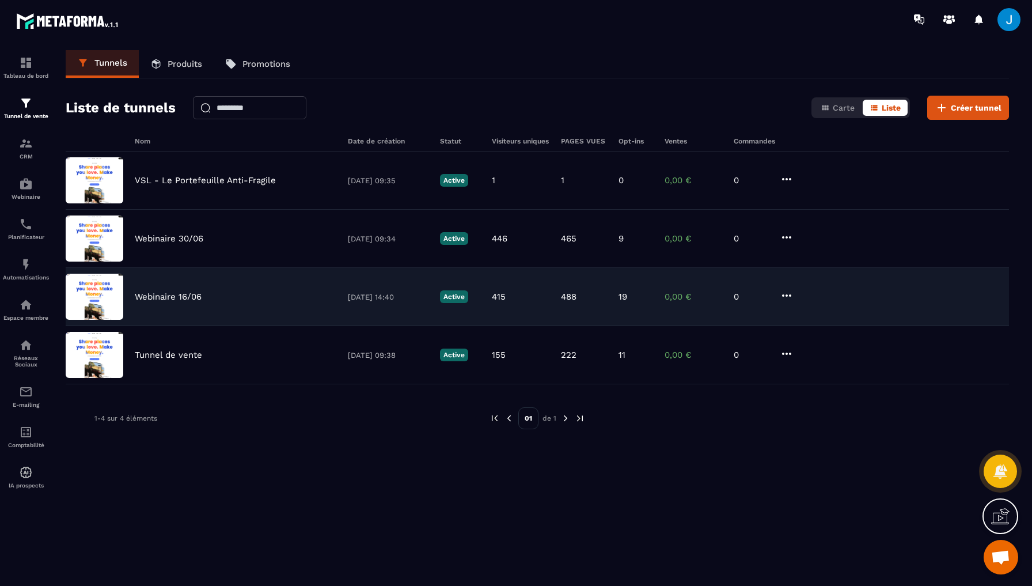
click at [168, 326] on div "Webinaire 16/06 [DATE] 14:40 Active 415 488 19 0,00 € 0" at bounding box center [537, 355] width 943 height 58
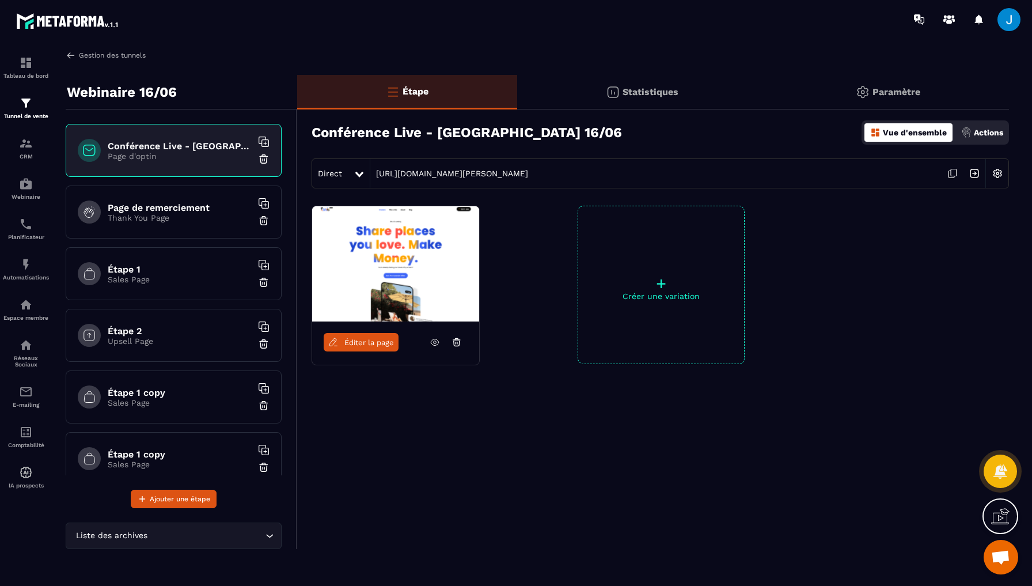
click at [78, 52] on link "Gestion des tunnels" at bounding box center [106, 55] width 80 height 10
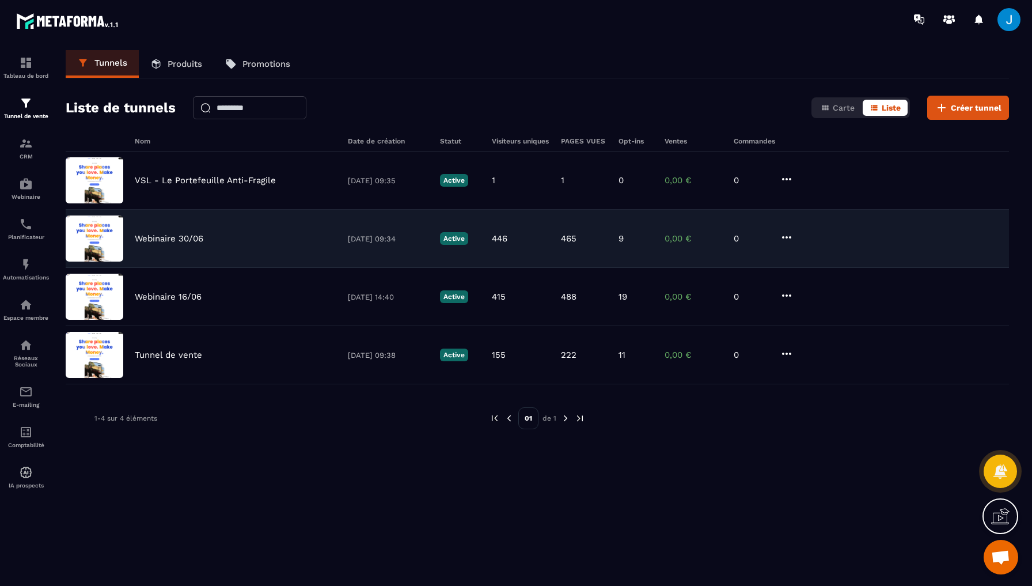
click at [158, 242] on p "Webinaire 30/06" at bounding box center [169, 238] width 69 height 10
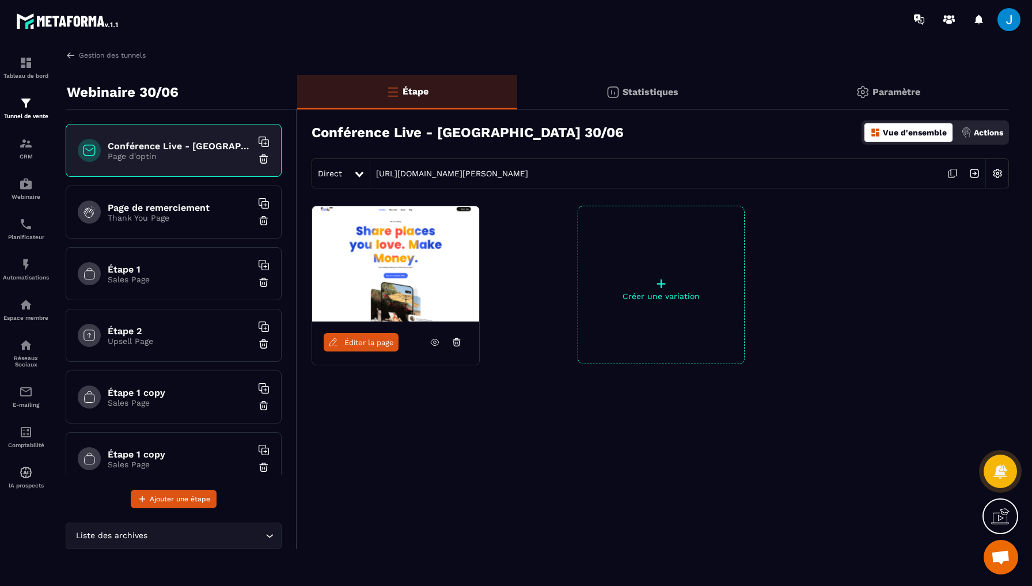
click at [183, 210] on h6 "Page de remerciement" at bounding box center [180, 207] width 144 height 11
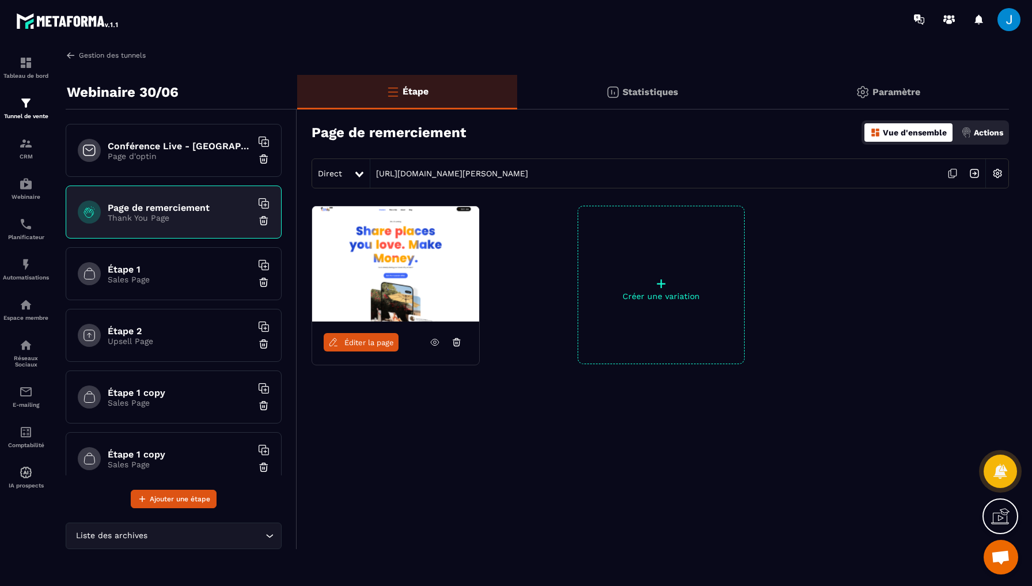
click at [66, 52] on img at bounding box center [71, 55] width 10 height 10
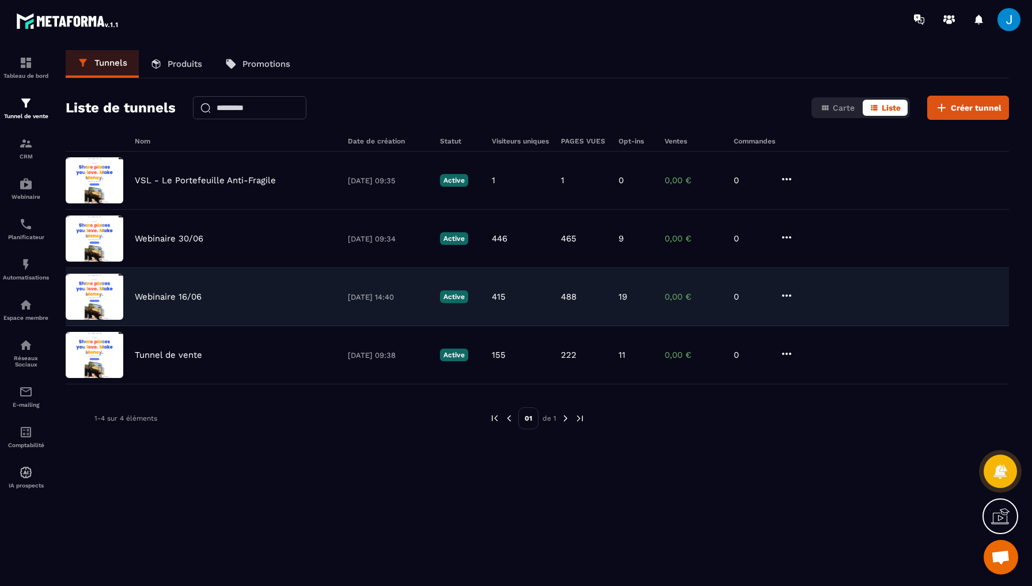
click at [147, 326] on div "Webinaire 16/06 [DATE] 14:40 Active 415 488 19 0,00 € 0" at bounding box center [537, 355] width 943 height 58
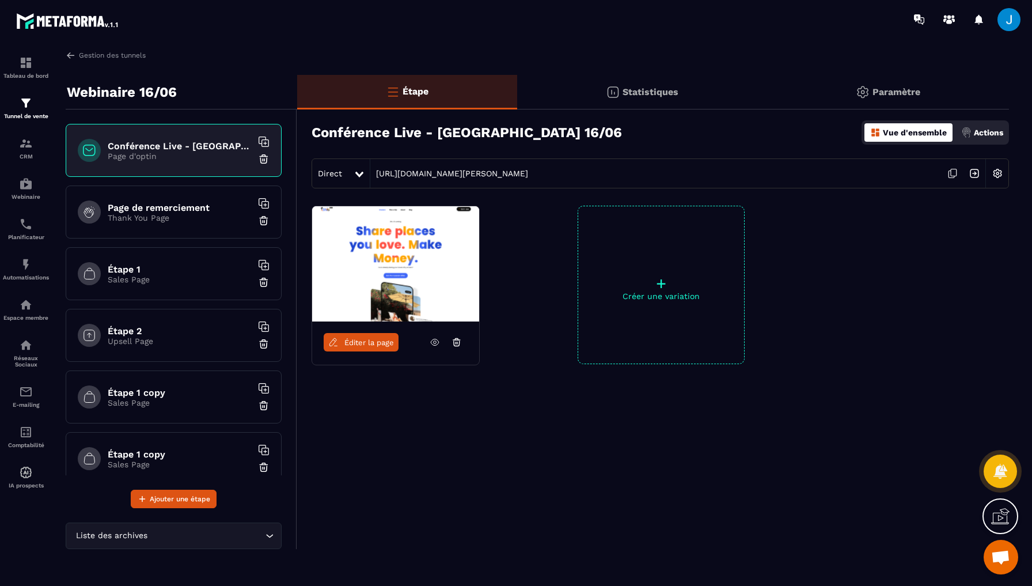
click at [185, 201] on div "Page de remerciement Thank You Page" at bounding box center [174, 211] width 216 height 53
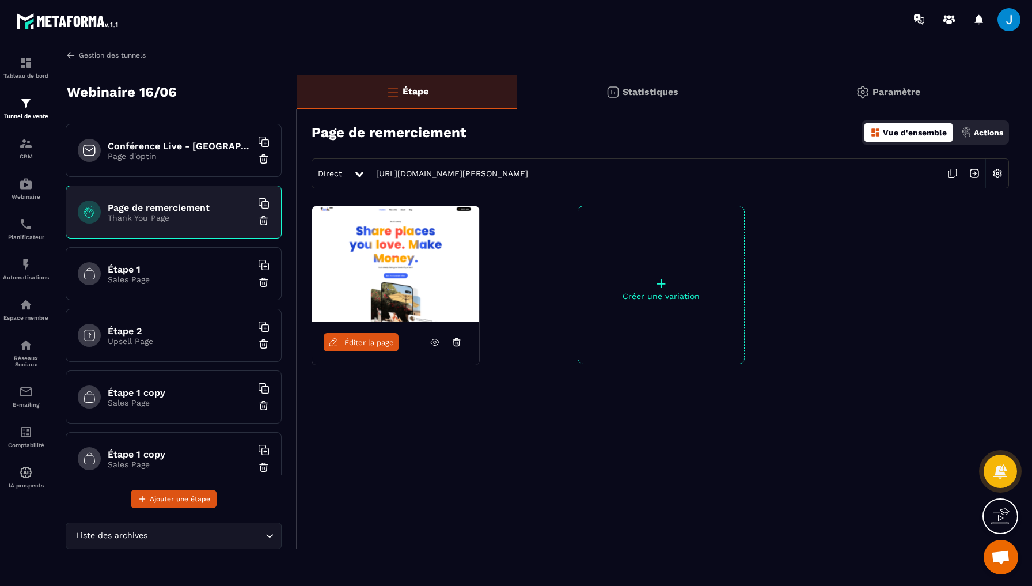
click at [67, 58] on img at bounding box center [71, 55] width 10 height 10
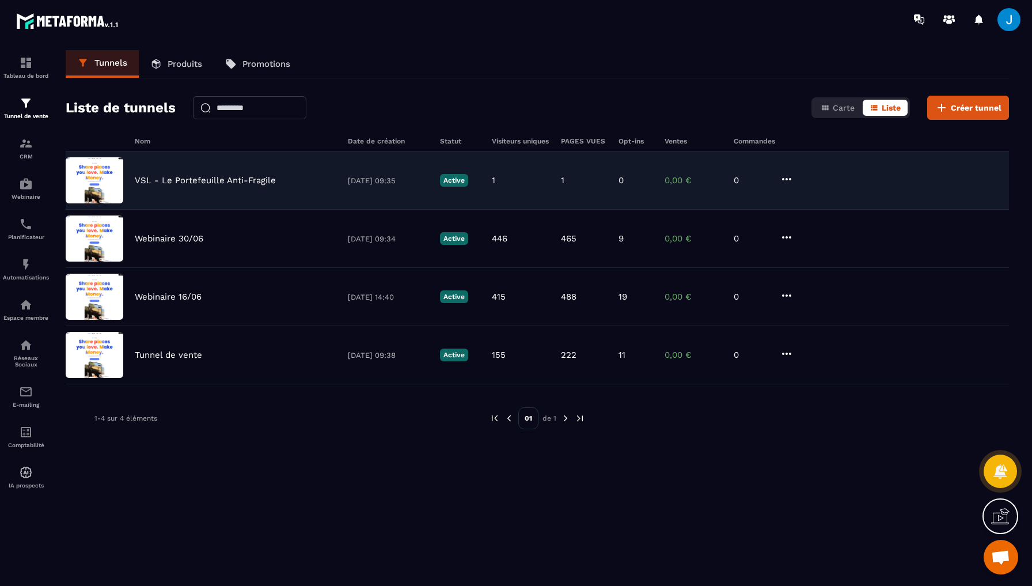
click at [181, 210] on div "VSL - Le Portefeuille Anti-Fragile [DATE] 09:35 Active 1 1 0 0,00 € 0" at bounding box center [537, 239] width 943 height 58
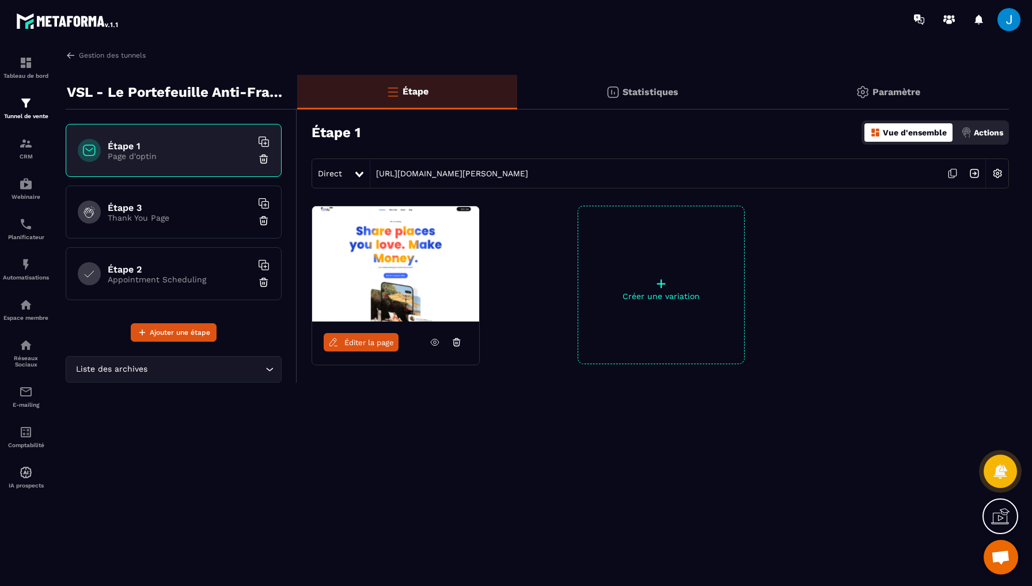
click at [1001, 176] on img at bounding box center [998, 173] width 22 height 22
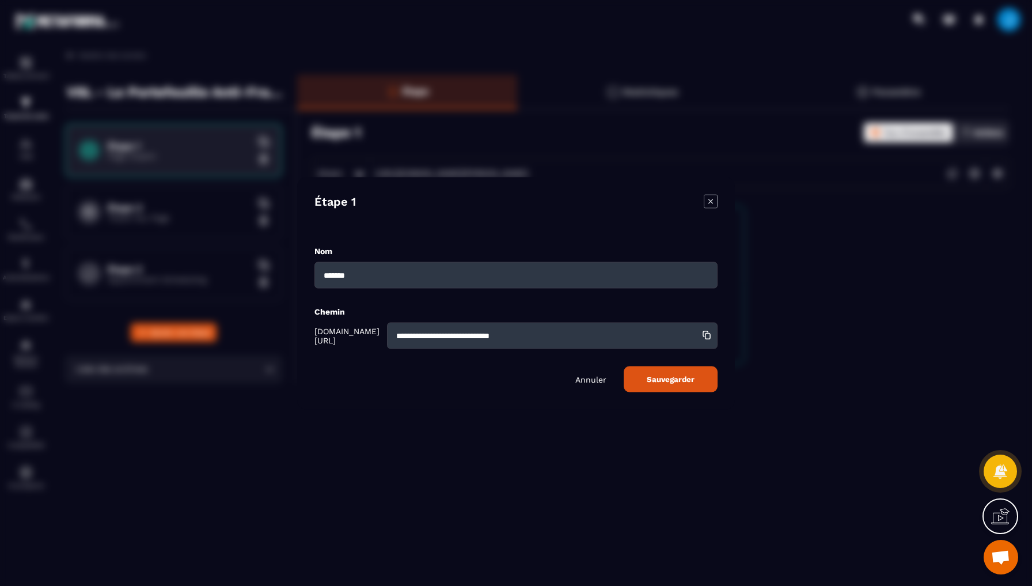
click at [537, 336] on input "**********" at bounding box center [552, 335] width 331 height 26
drag, startPoint x: 565, startPoint y: 334, endPoint x: 337, endPoint y: 327, distance: 228.2
click at [337, 327] on div "**********" at bounding box center [515, 335] width 403 height 26
type input "**********"
click at [657, 370] on button "Sauvegarder" at bounding box center [671, 379] width 94 height 26
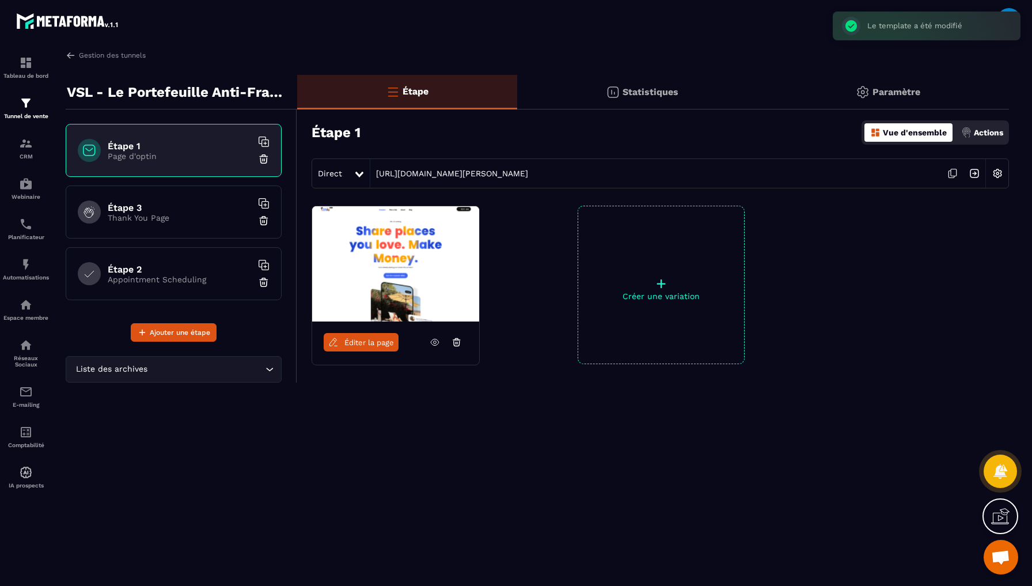
click at [996, 171] on img at bounding box center [998, 173] width 22 height 22
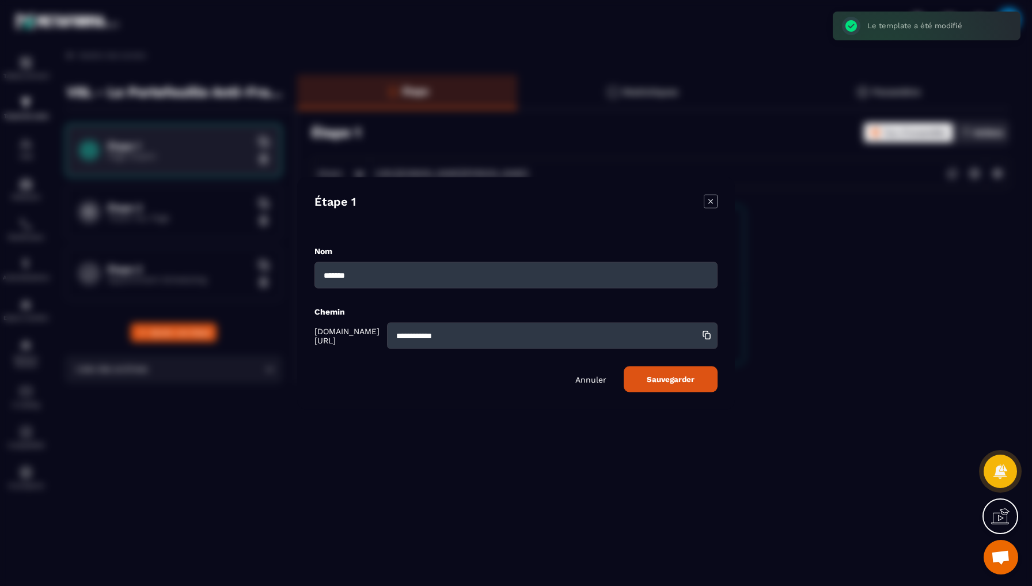
click at [446, 333] on input "**********" at bounding box center [552, 335] width 331 height 26
type input "**********"
click at [653, 374] on button "Sauvegarder" at bounding box center [671, 379] width 94 height 26
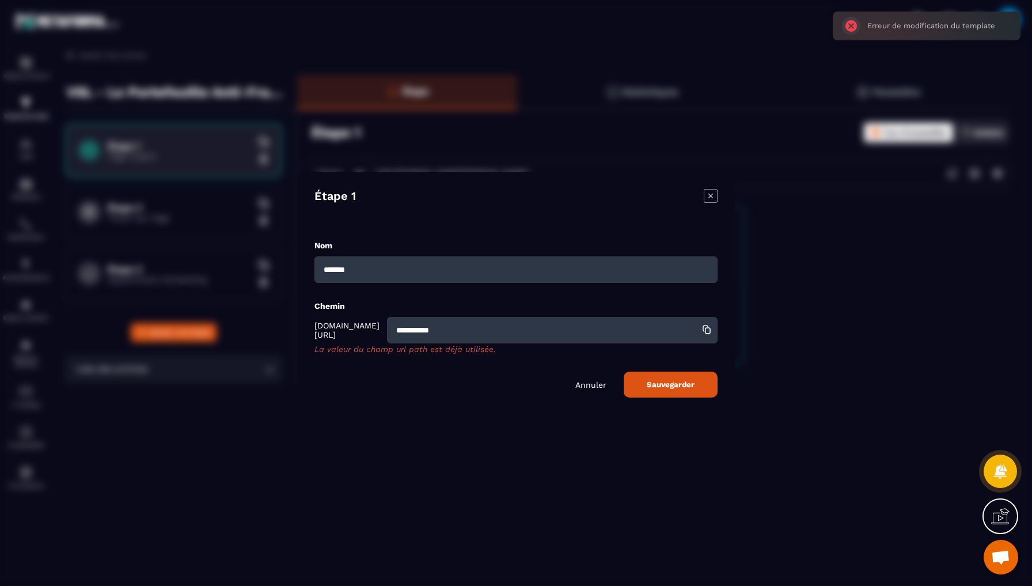
click at [589, 389] on div "Annuler Sauvegarder" at bounding box center [515, 385] width 403 height 26
click at [591, 382] on p "Annuler" at bounding box center [590, 384] width 31 height 9
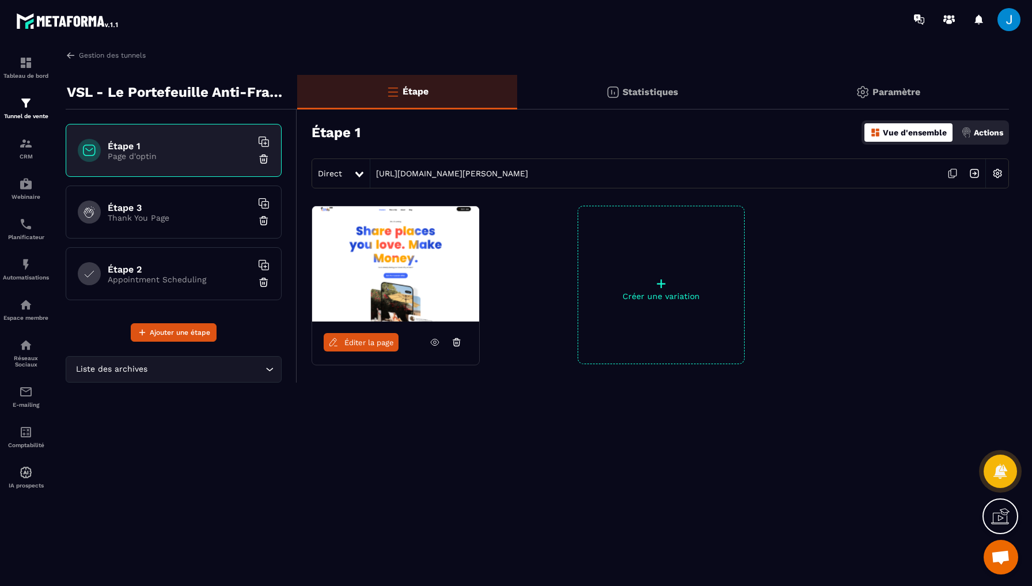
click at [872, 1] on div at bounding box center [583, 19] width 897 height 39
click at [1001, 173] on img at bounding box center [998, 173] width 22 height 22
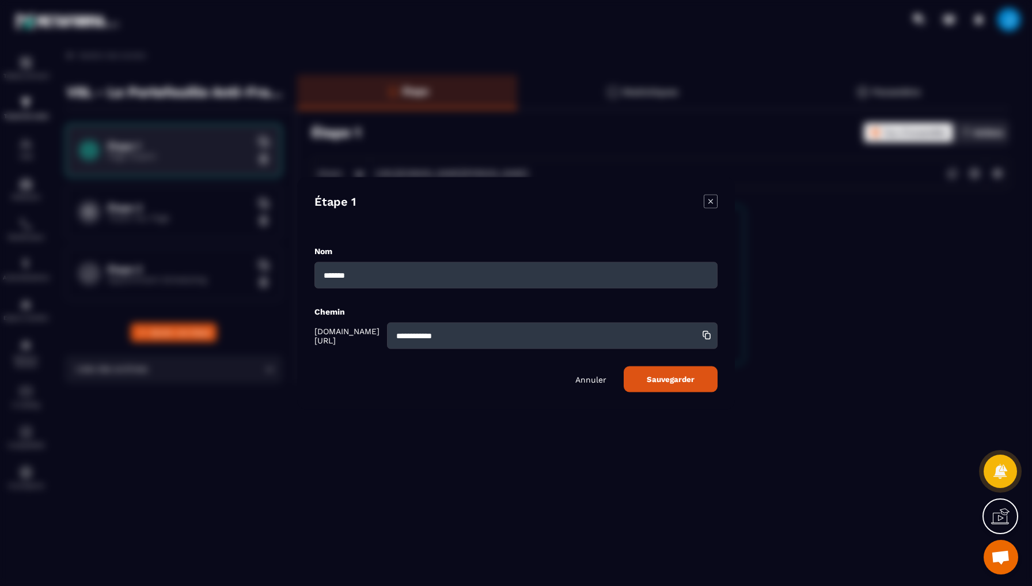
click at [444, 330] on input "**********" at bounding box center [552, 335] width 331 height 26
click at [688, 381] on span "Sauvegarder" at bounding box center [671, 378] width 48 height 9
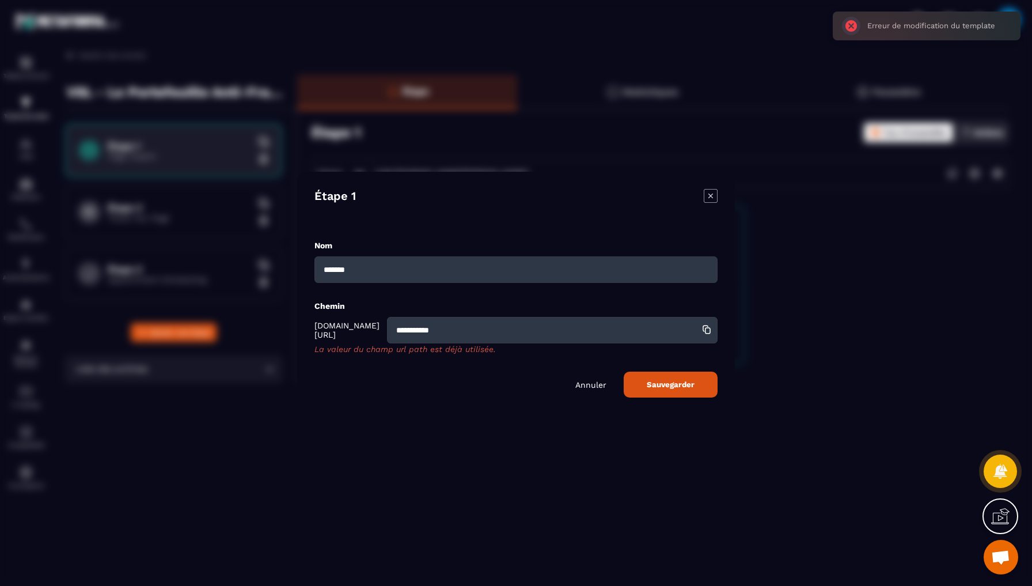
click at [591, 329] on input "**********" at bounding box center [552, 330] width 331 height 26
type input "**********"
click at [682, 387] on button "Sauvegarder" at bounding box center [671, 385] width 94 height 26
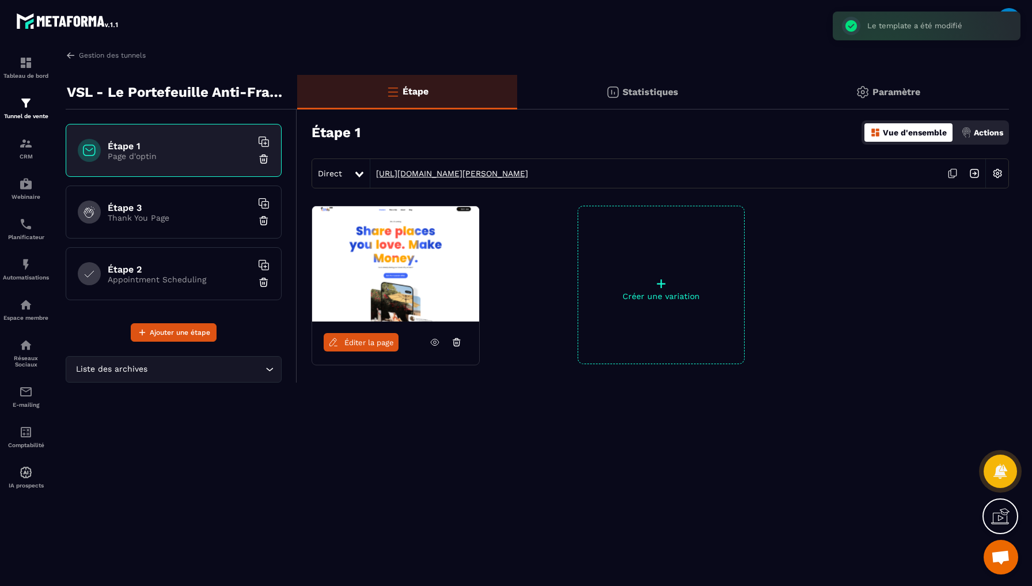
click at [495, 173] on link "[URL][DOMAIN_NAME][PERSON_NAME]" at bounding box center [449, 173] width 158 height 9
click at [393, 343] on span "Éditer la page" at bounding box center [369, 342] width 50 height 9
click at [951, 171] on icon at bounding box center [952, 174] width 6 height 7
click at [392, 344] on span "Éditer la page" at bounding box center [369, 342] width 50 height 9
